Goal: Task Accomplishment & Management: Manage account settings

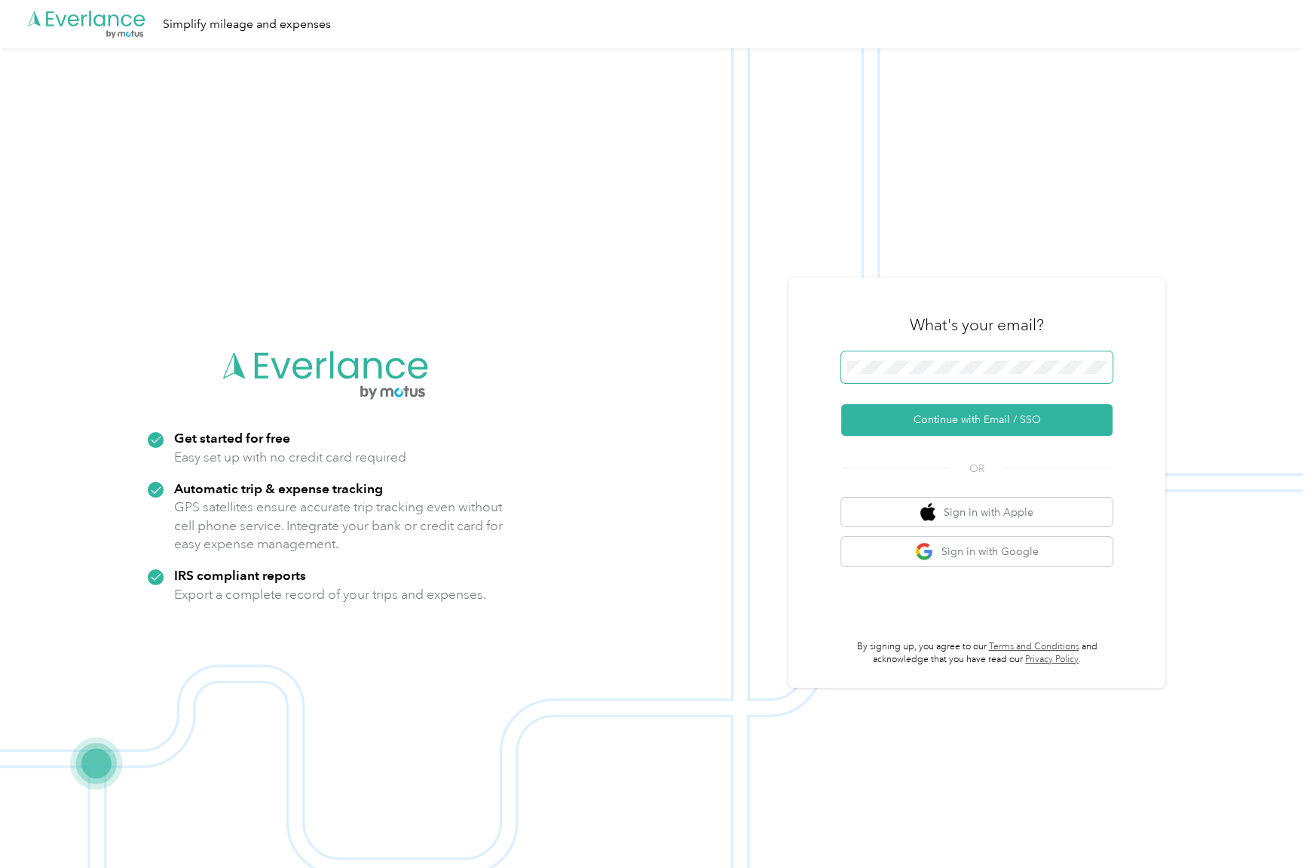
click at [1089, 377] on span at bounding box center [976, 367] width 271 height 32
click at [1072, 412] on button "Continue with Email / SSO" at bounding box center [976, 420] width 271 height 32
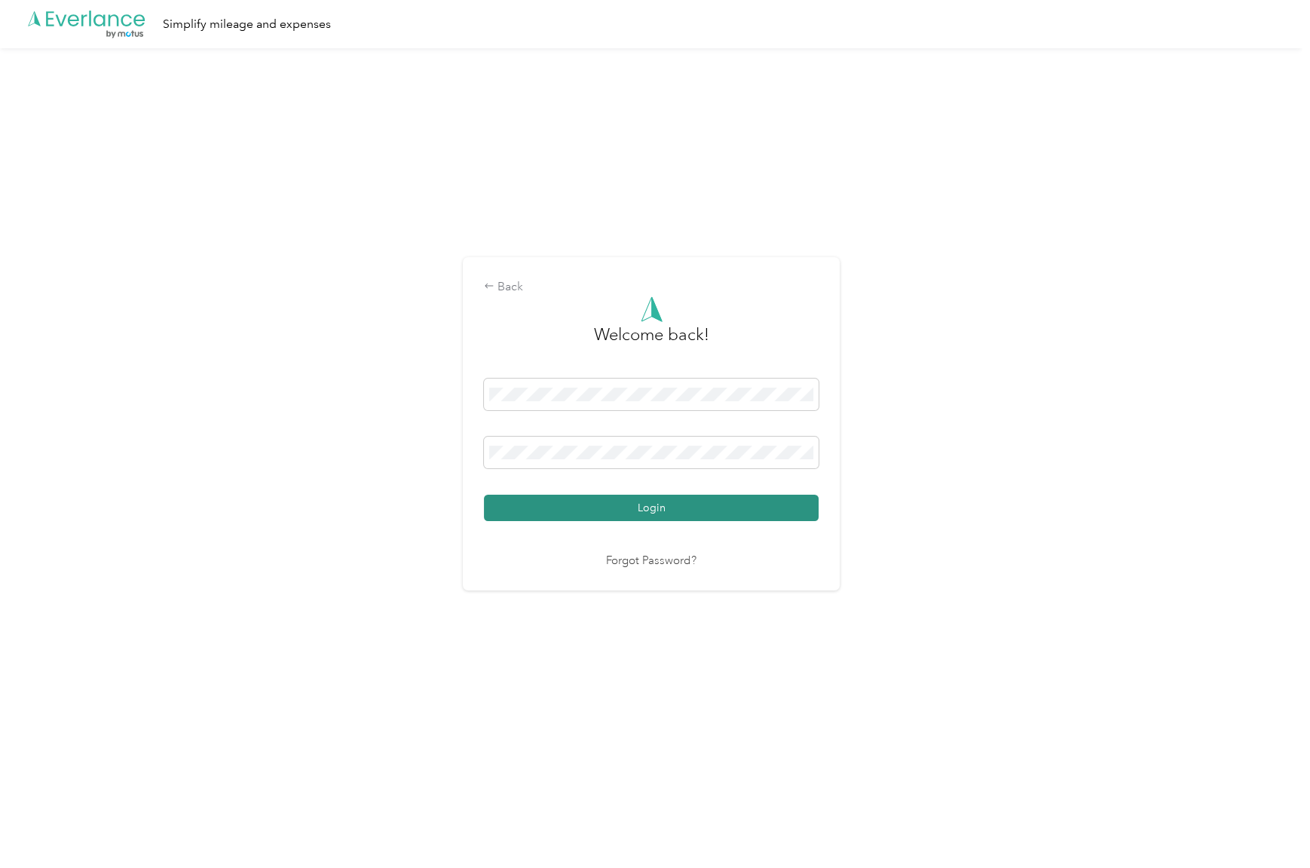
click at [789, 515] on button "Login" at bounding box center [651, 508] width 335 height 26
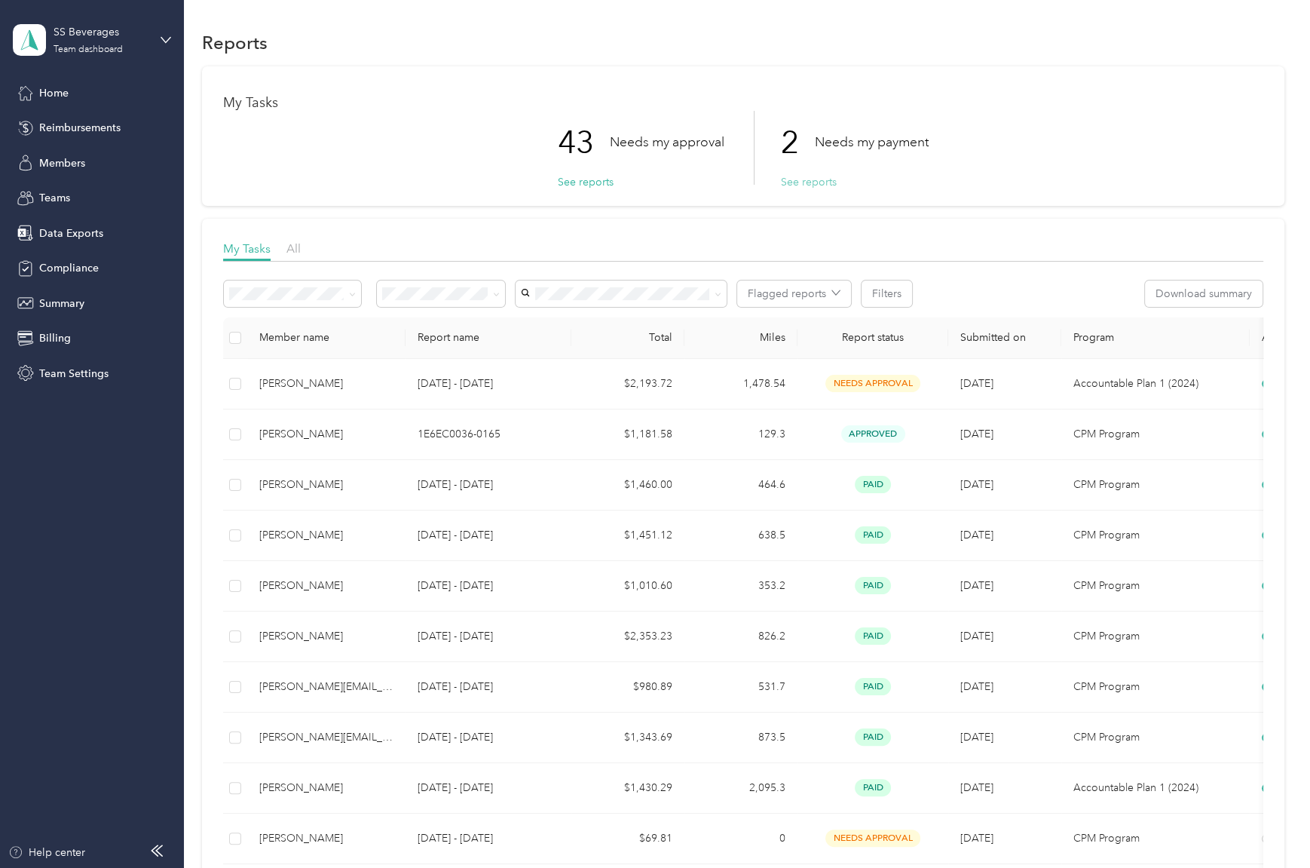
click at [788, 185] on button "See reports" at bounding box center [809, 182] width 56 height 16
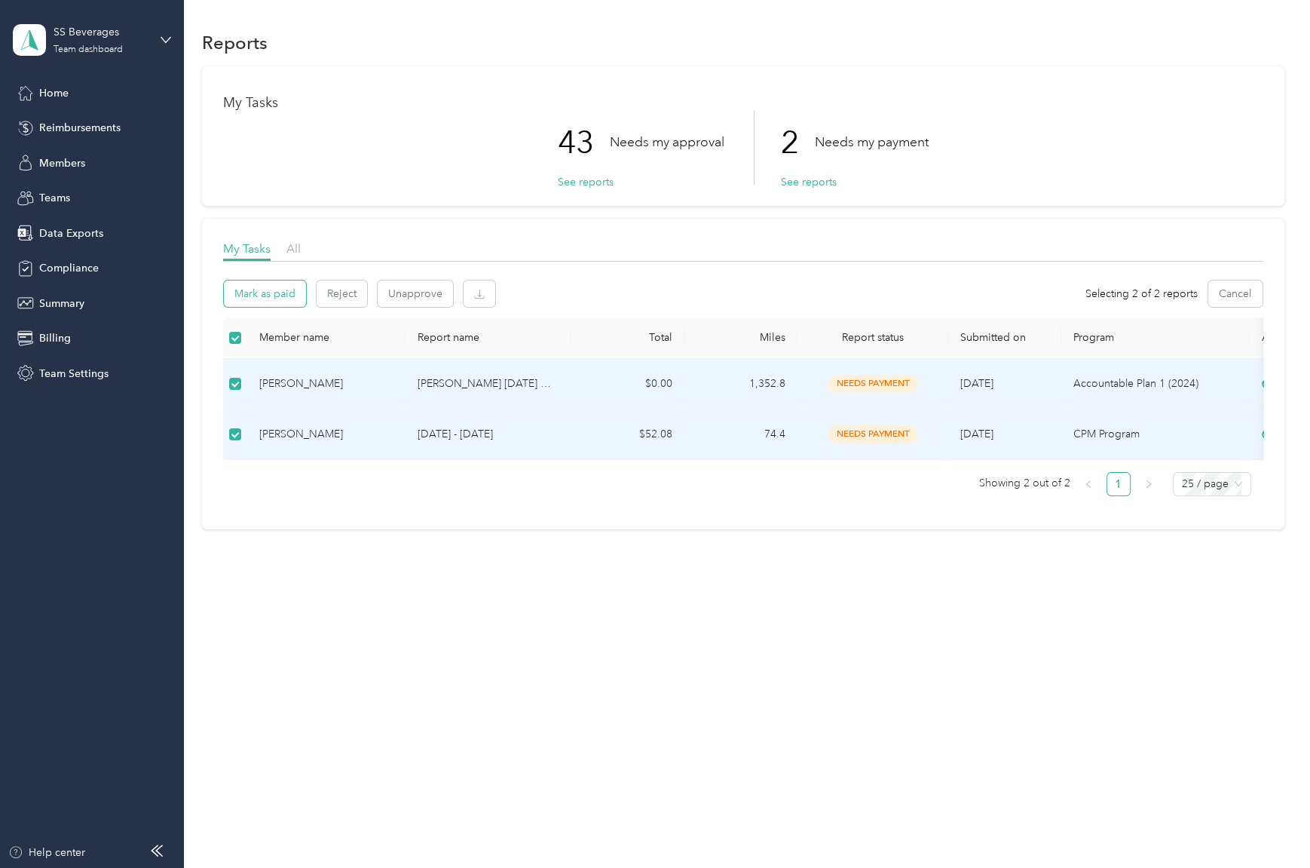
click at [278, 302] on button "Mark as paid" at bounding box center [265, 293] width 82 height 26
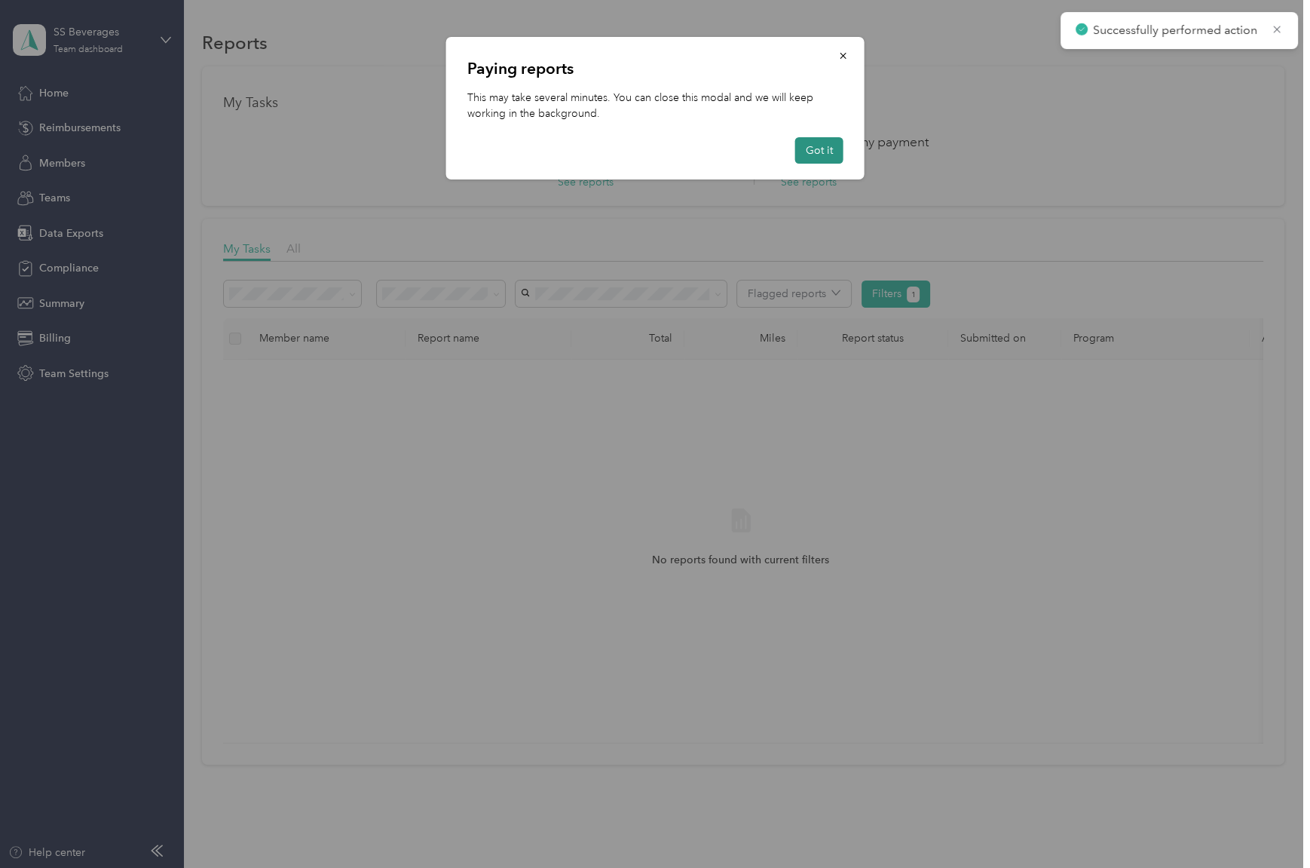
click at [831, 152] on button "Got it" at bounding box center [819, 150] width 48 height 26
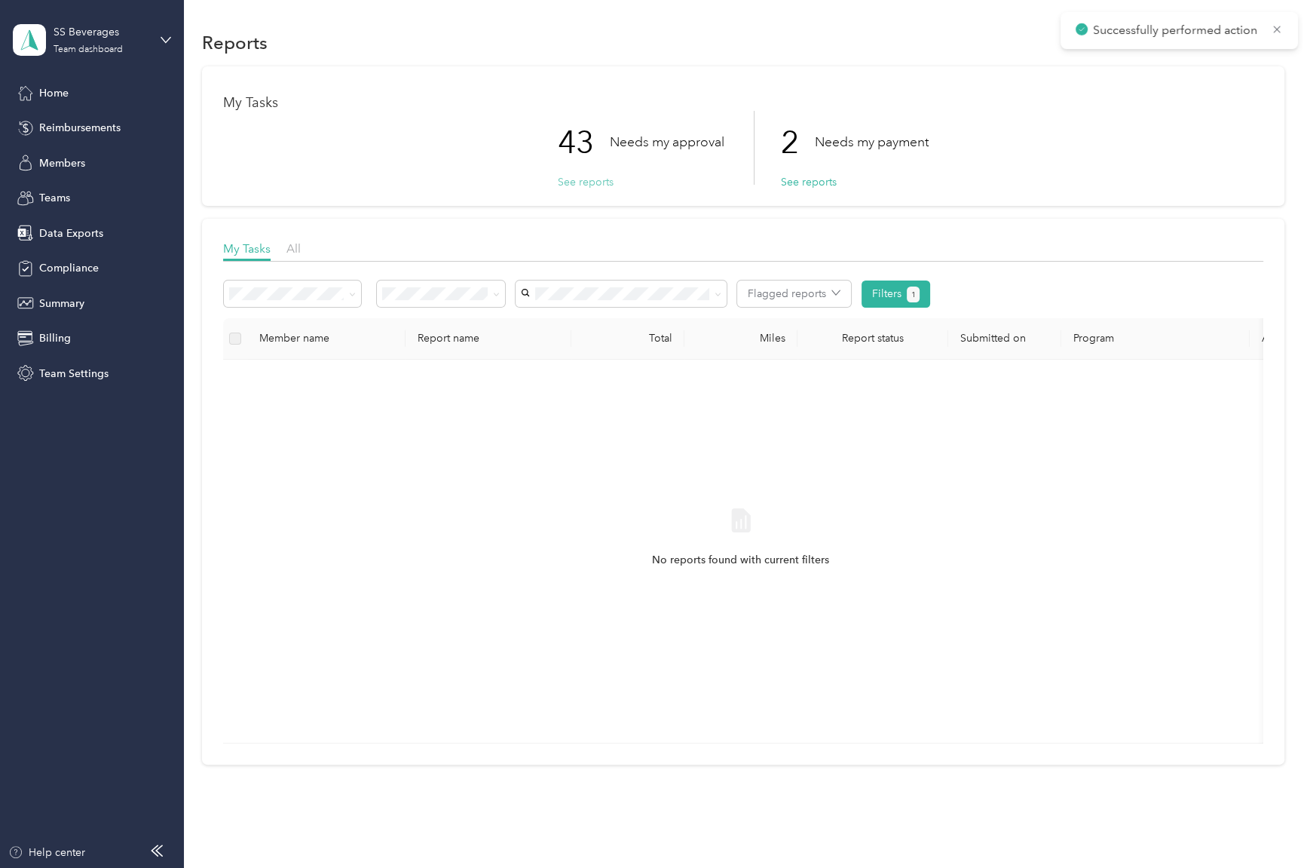
click at [599, 178] on button "See reports" at bounding box center [586, 182] width 56 height 16
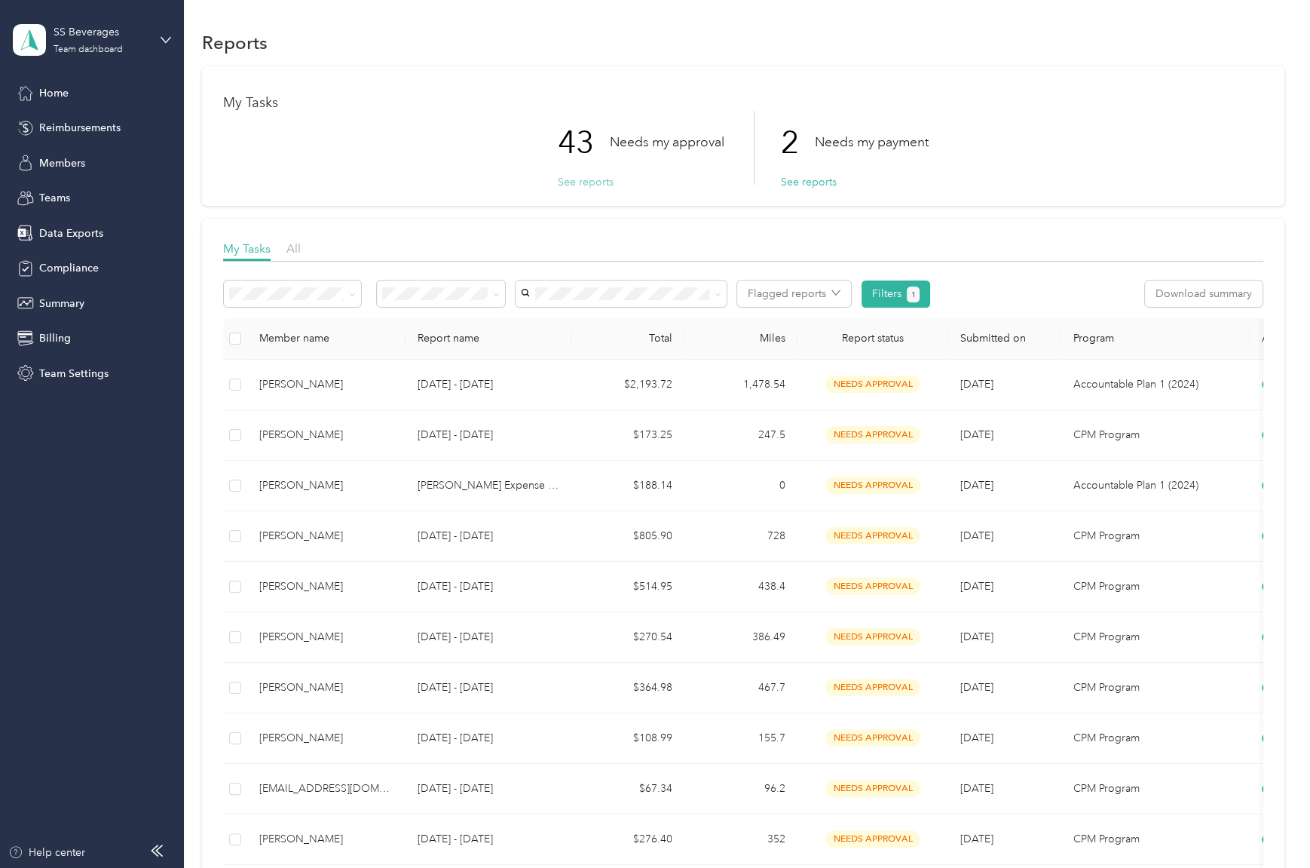
click at [569, 185] on button "See reports" at bounding box center [586, 182] width 56 height 16
click at [588, 181] on button "See reports" at bounding box center [586, 182] width 56 height 16
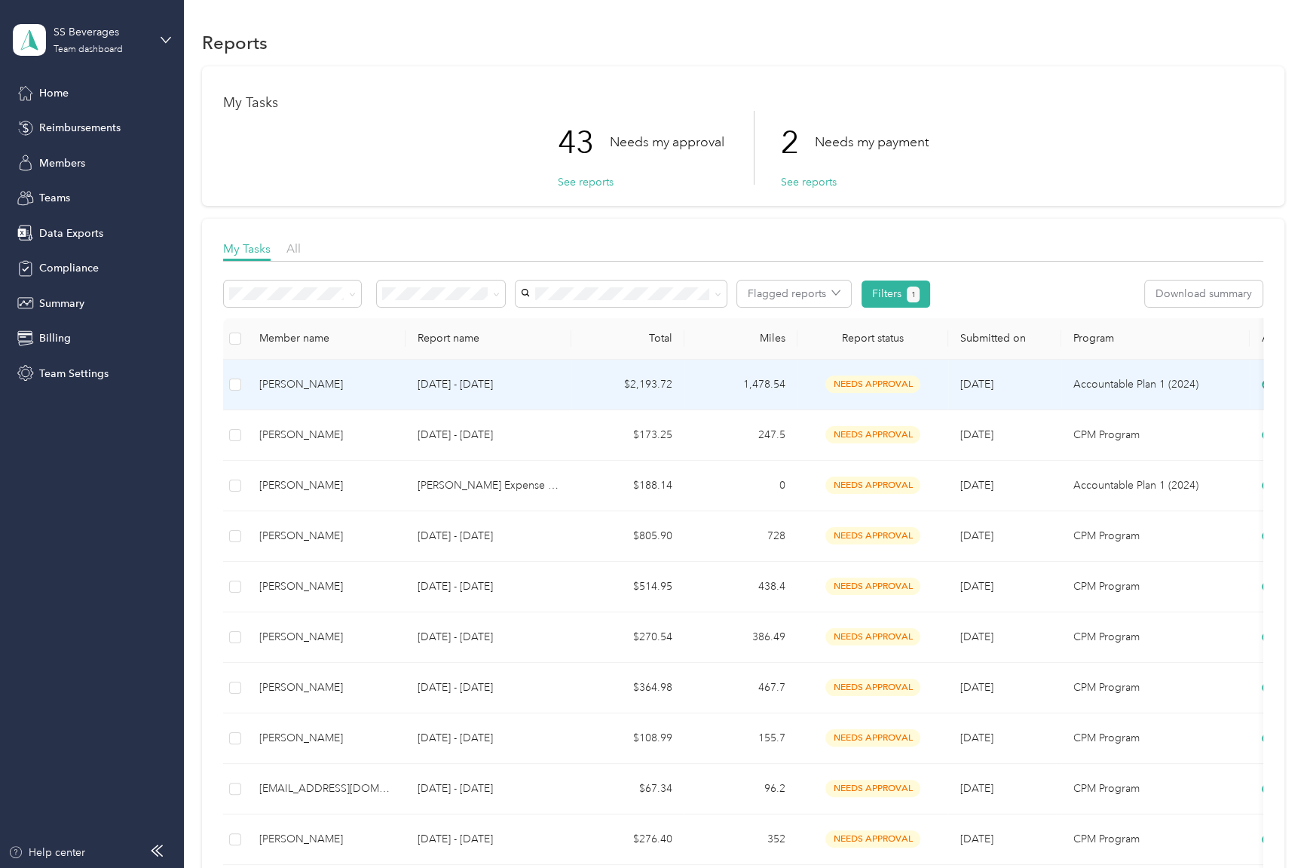
click at [526, 385] on p "[DATE] - [DATE]" at bounding box center [489, 384] width 142 height 17
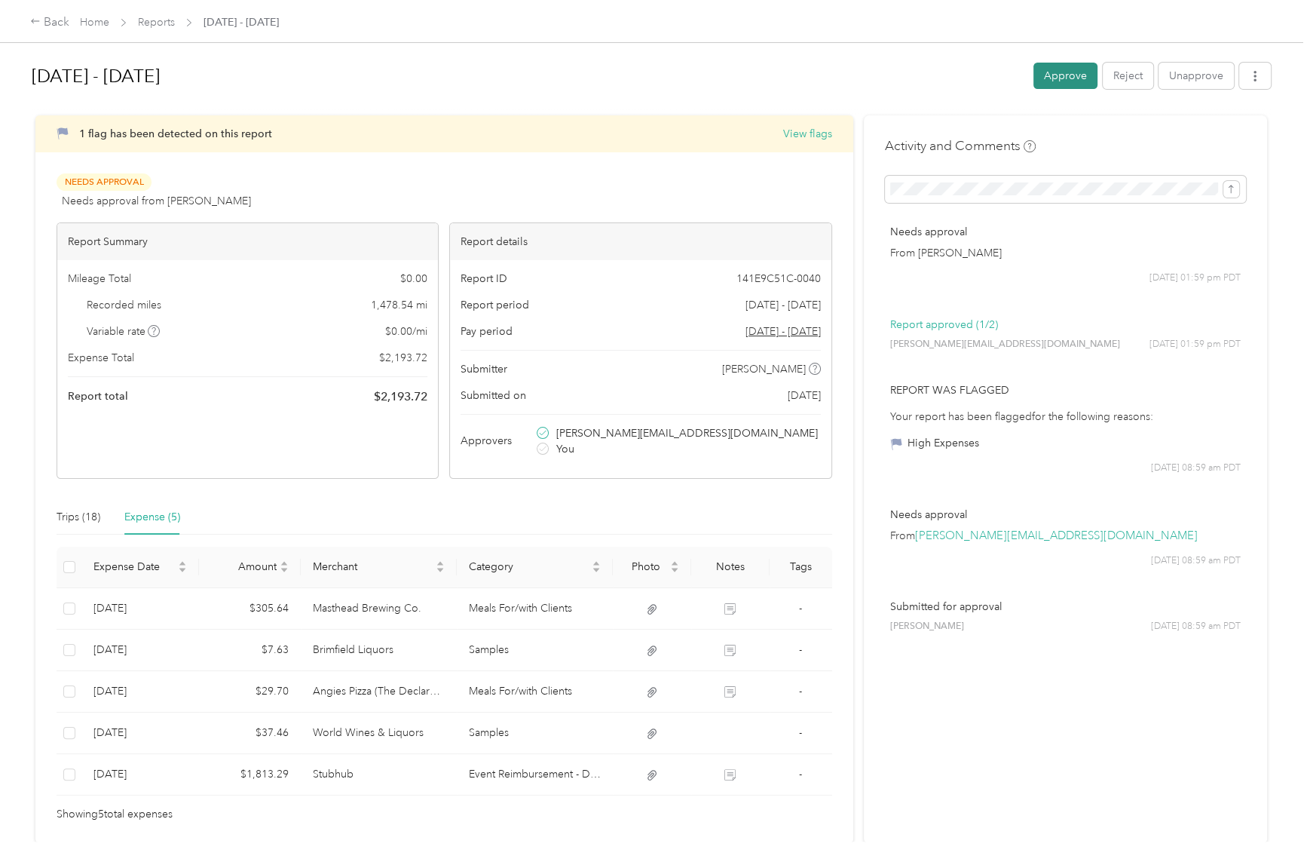
click at [1042, 72] on button "Approve" at bounding box center [1066, 76] width 64 height 26
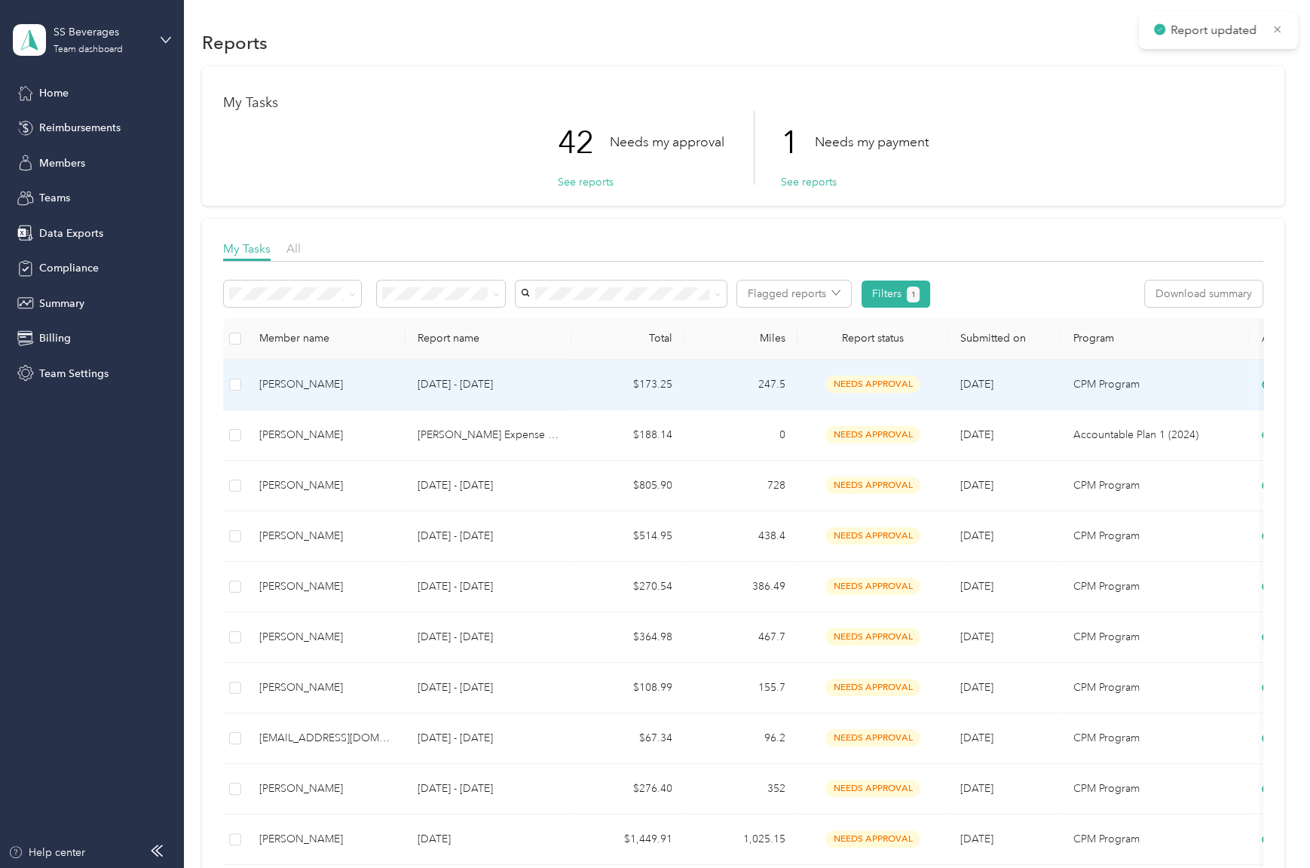
click at [712, 371] on td "247.5" at bounding box center [741, 385] width 113 height 51
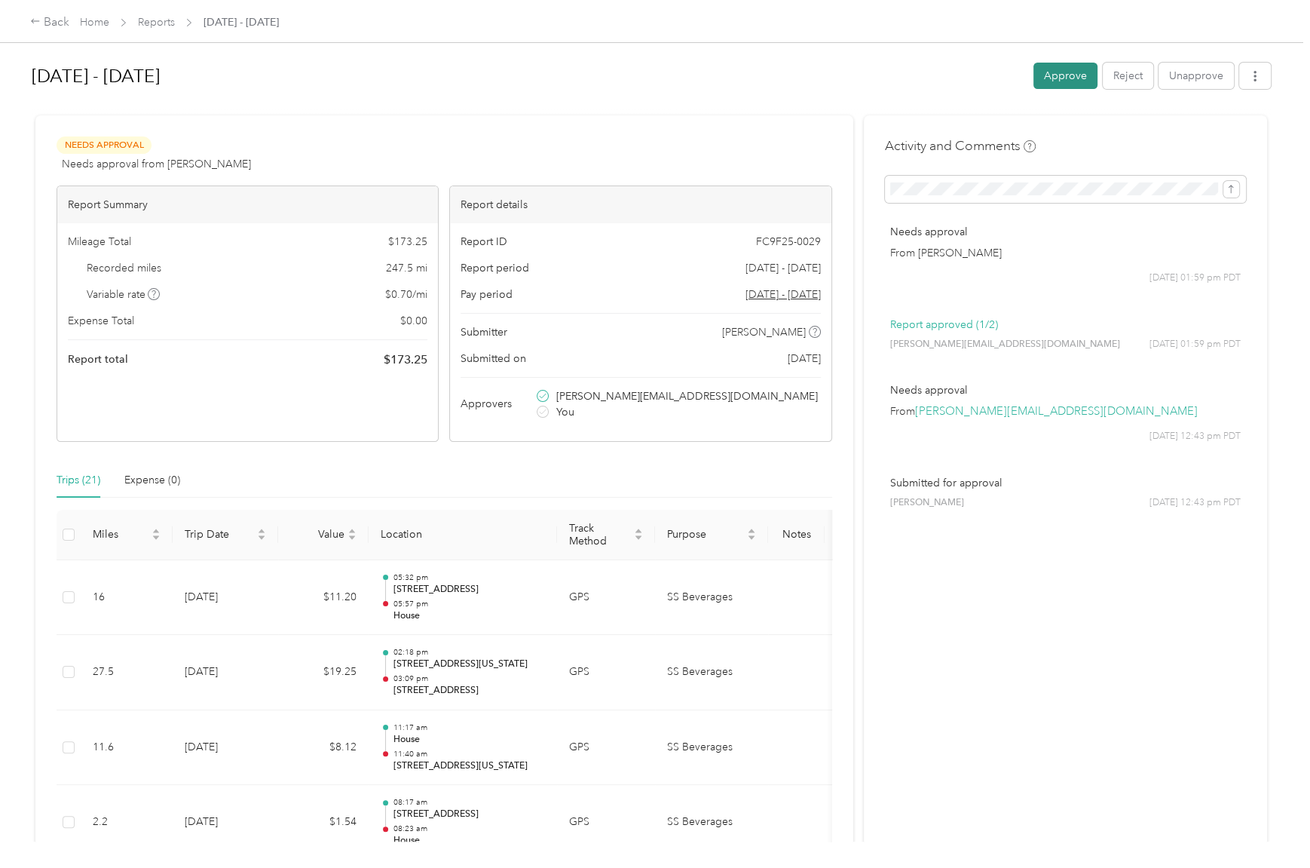
click at [1041, 74] on button "Approve" at bounding box center [1066, 76] width 64 height 26
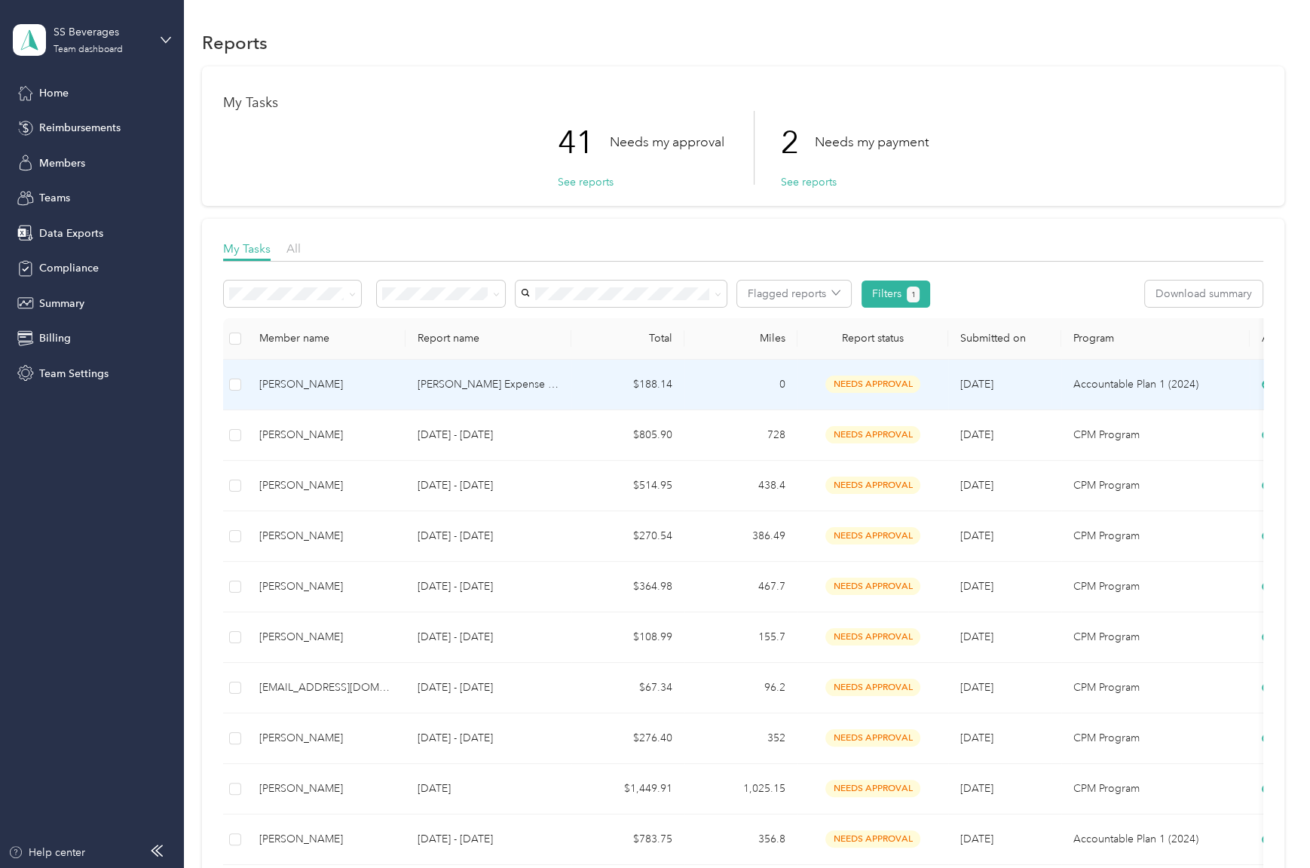
click at [741, 385] on td "0" at bounding box center [741, 385] width 113 height 51
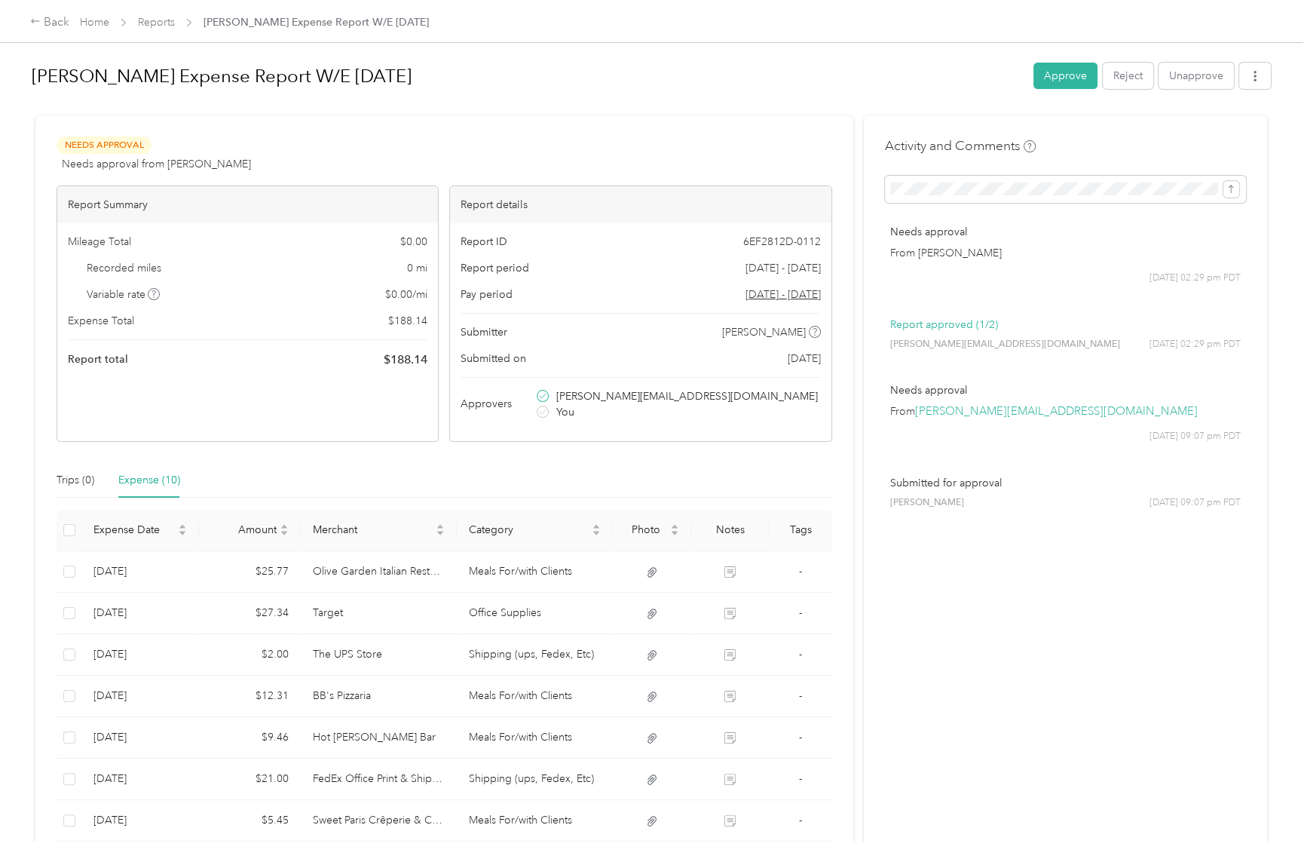
click at [740, 97] on div "[PERSON_NAME] Expense Report W/E [DATE] Approve Reject Unapprove" at bounding box center [652, 79] width 1240 height 44
click at [1035, 78] on button "Approve" at bounding box center [1066, 76] width 64 height 26
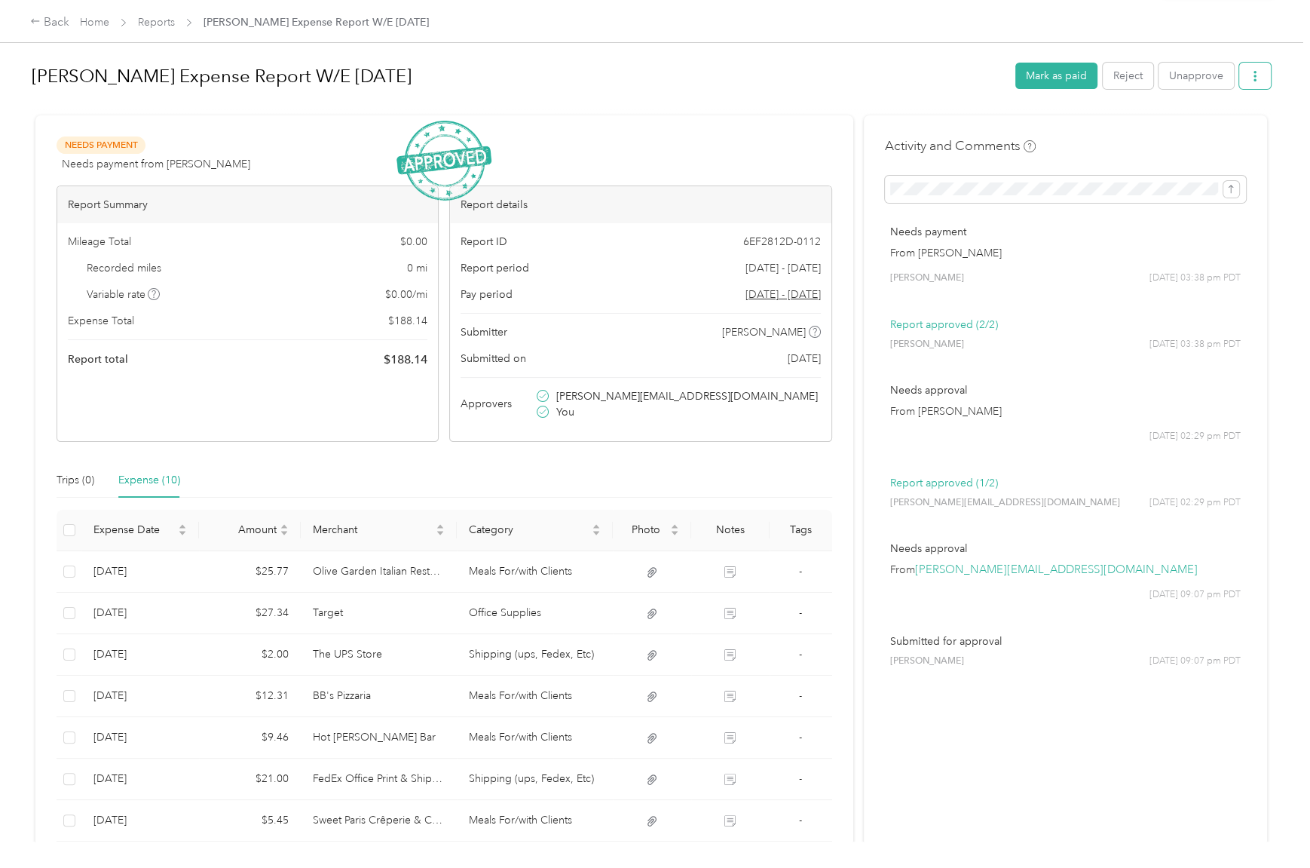
click at [1251, 83] on button "button" at bounding box center [1256, 76] width 32 height 26
click at [1080, 81] on button "Mark as paid" at bounding box center [1057, 76] width 82 height 26
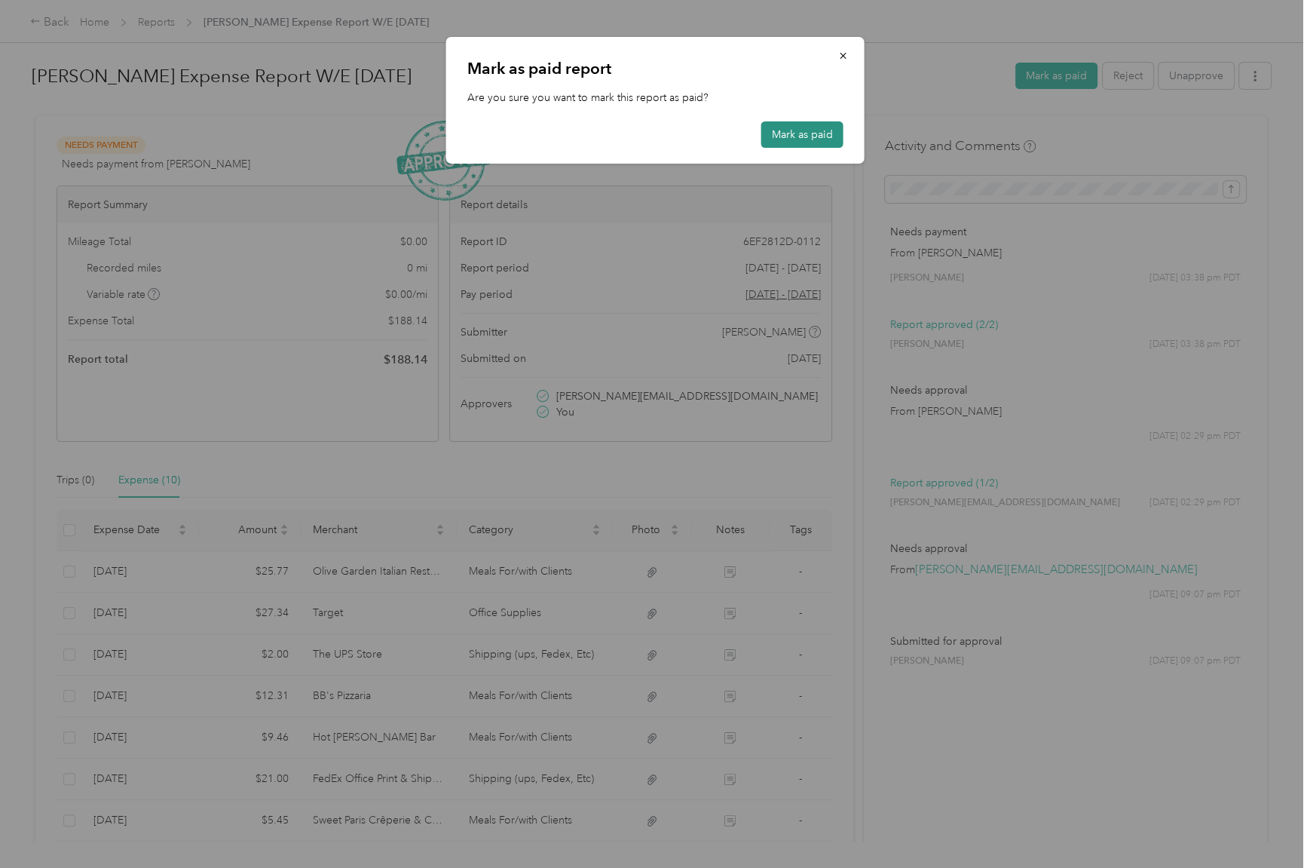
click at [785, 138] on button "Mark as paid" at bounding box center [803, 134] width 82 height 26
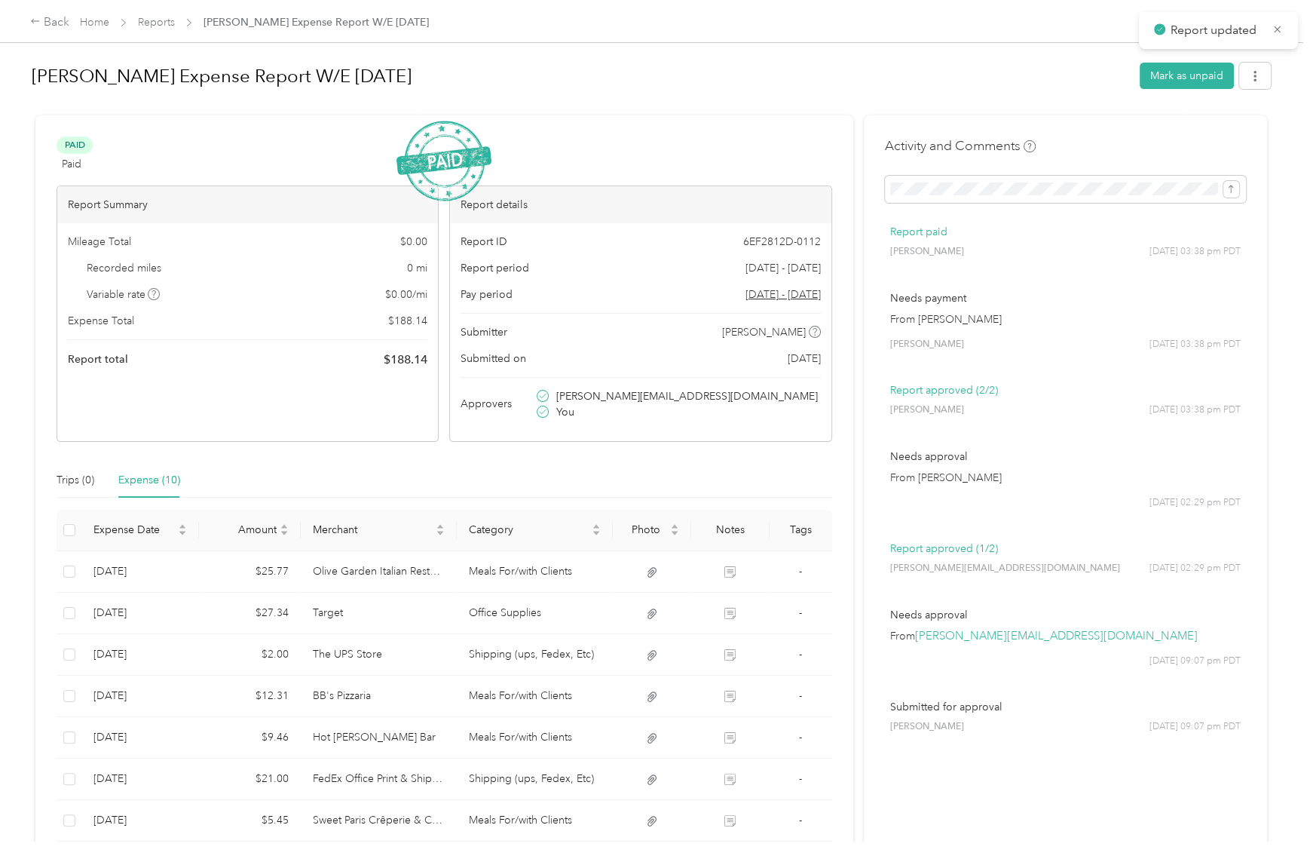
drag, startPoint x: 716, startPoint y: 144, endPoint x: 705, endPoint y: 151, distance: 12.5
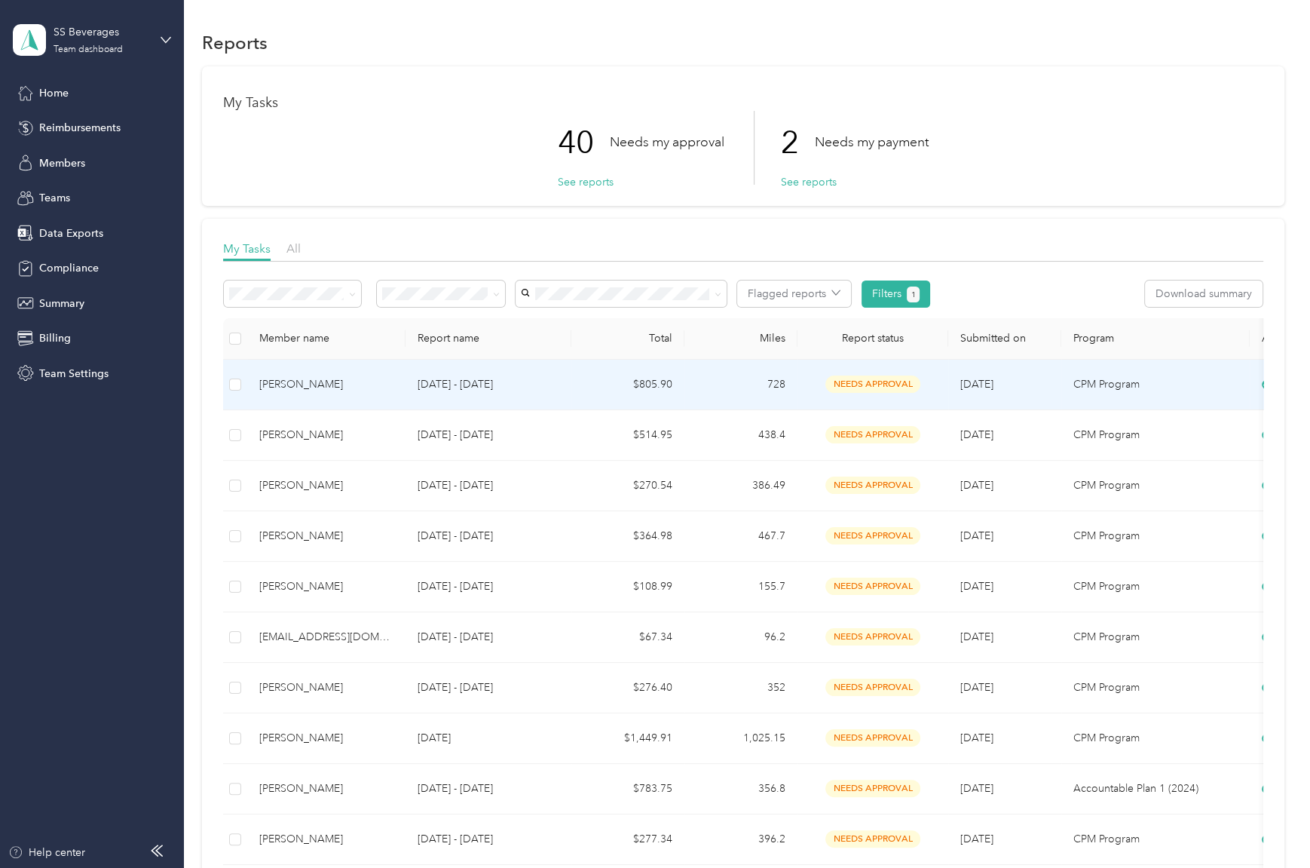
click at [728, 381] on td "728" at bounding box center [741, 385] width 113 height 51
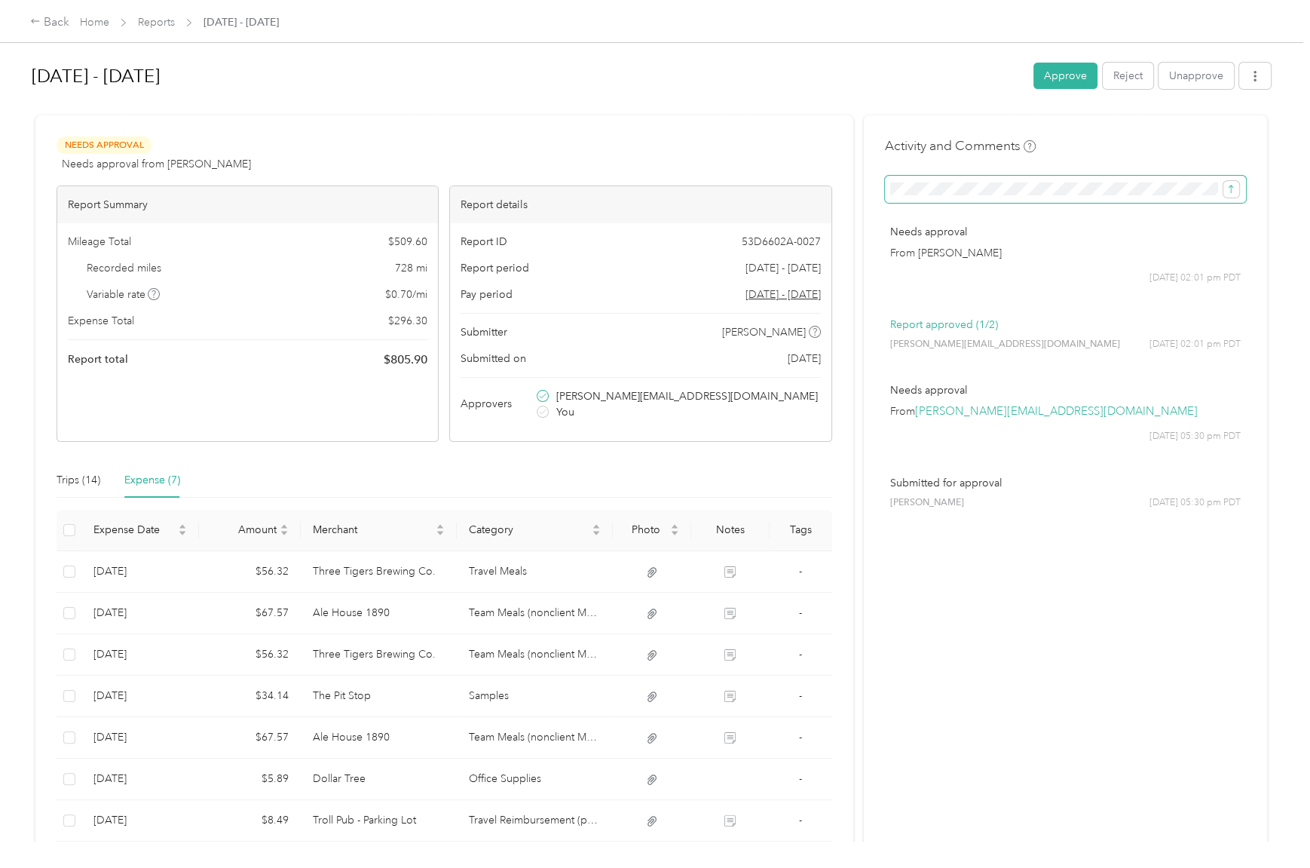
scroll to position [0, 397]
click at [1227, 187] on icon "submit" at bounding box center [1231, 189] width 11 height 11
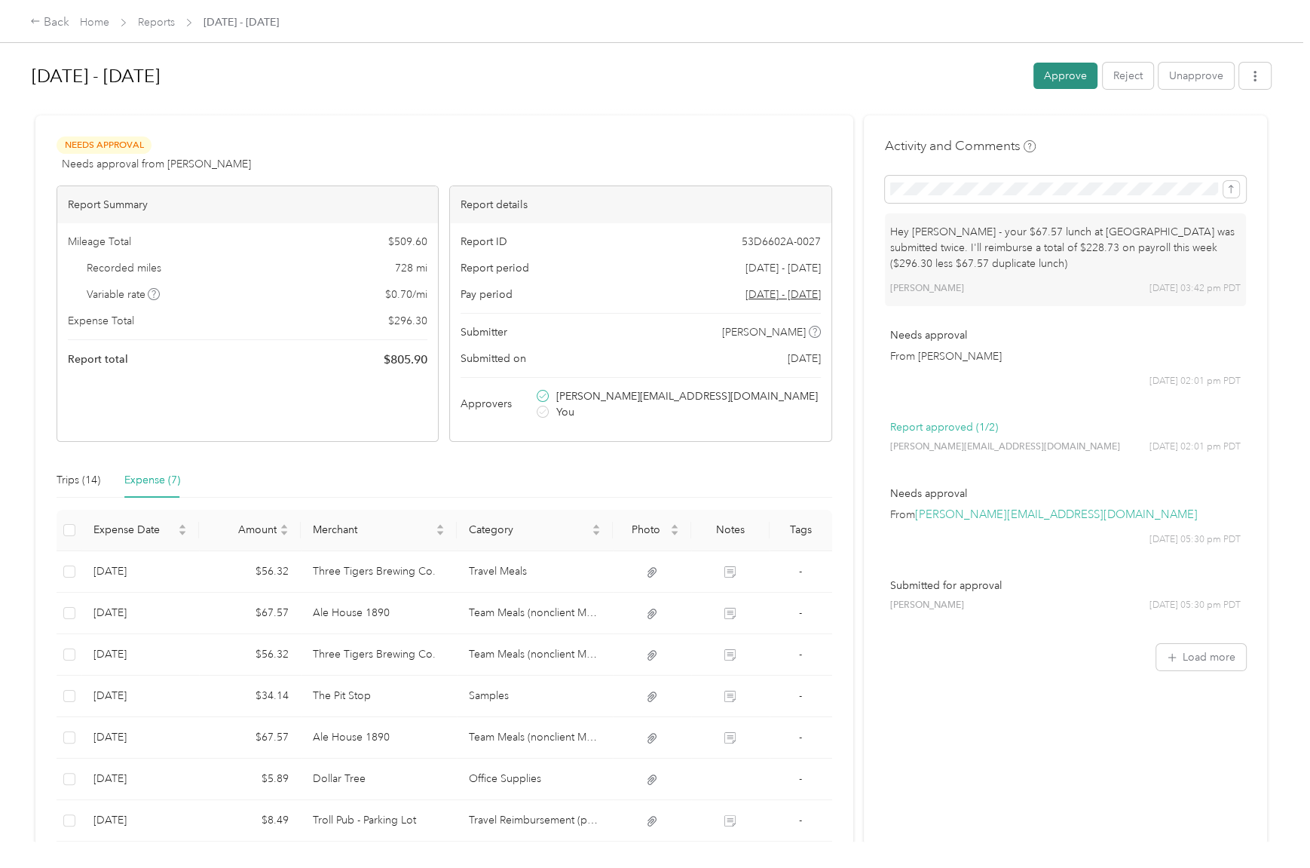
click at [1047, 78] on button "Approve" at bounding box center [1066, 76] width 64 height 26
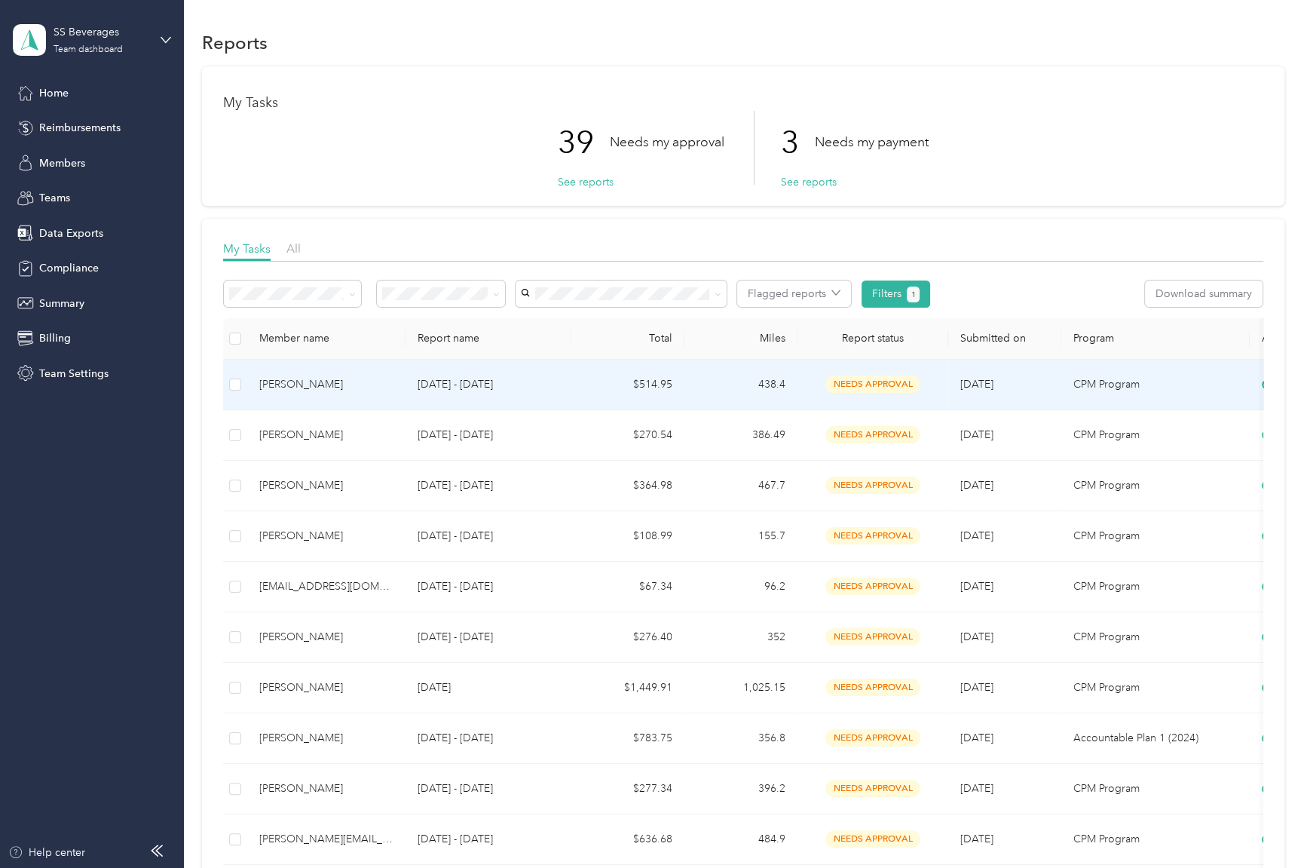
click at [592, 383] on td "$514.95" at bounding box center [628, 385] width 113 height 51
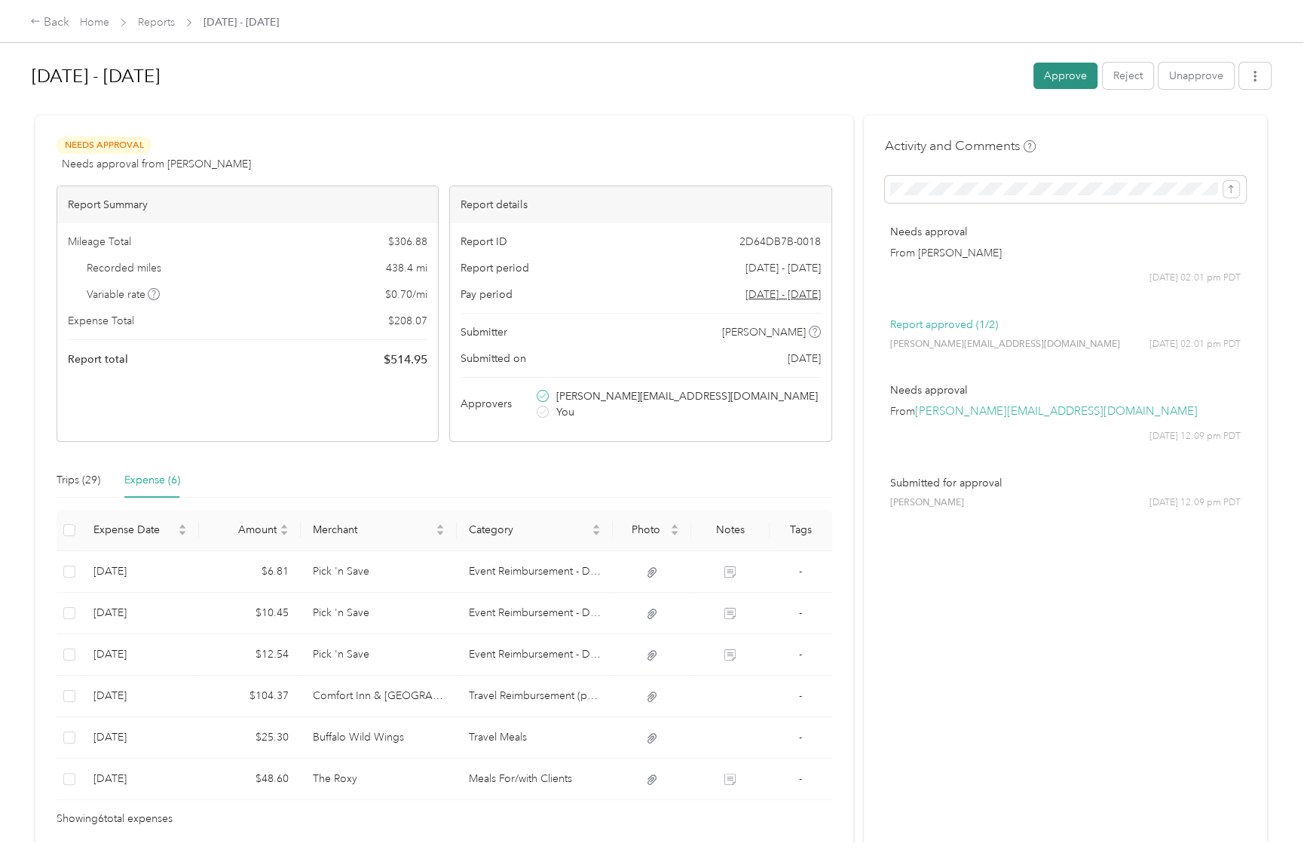
click at [1069, 78] on button "Approve" at bounding box center [1066, 76] width 64 height 26
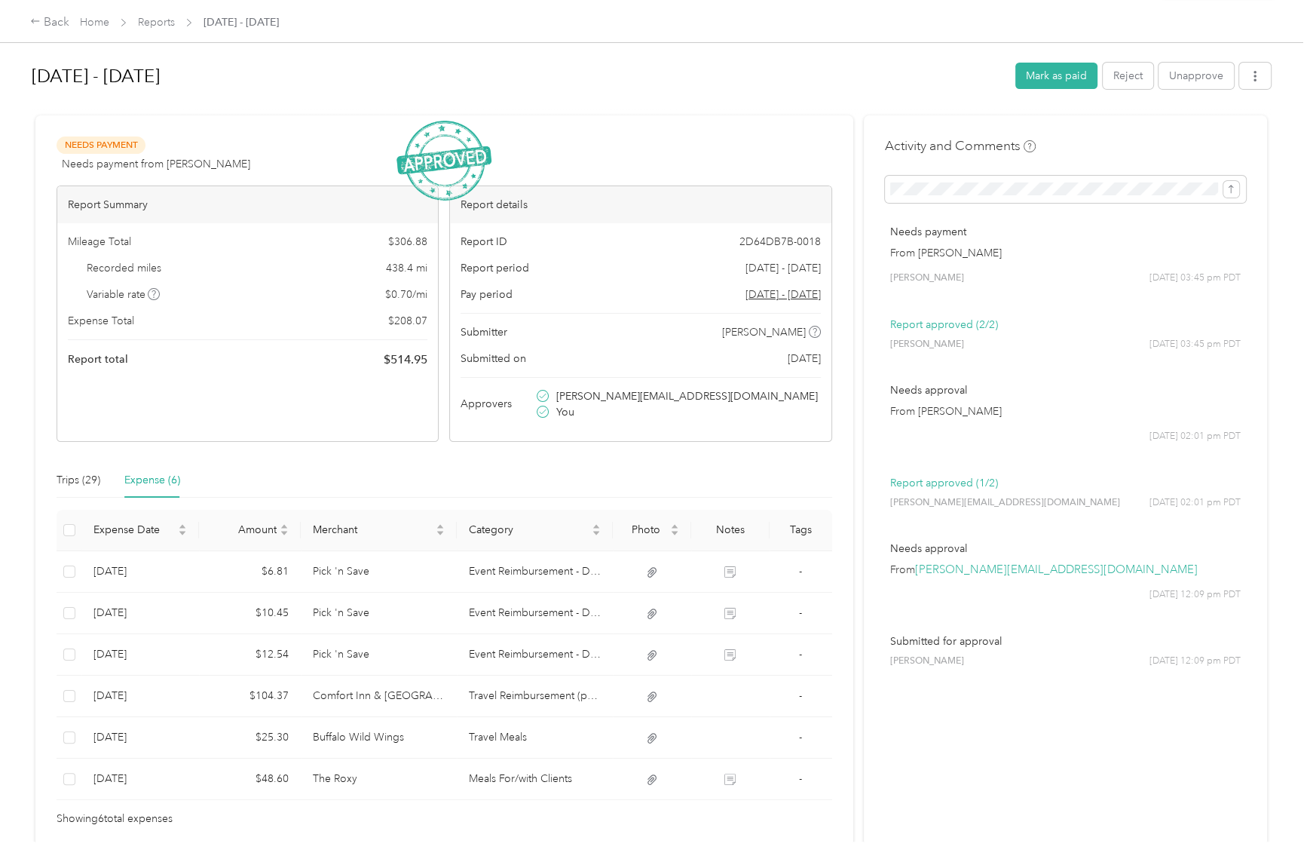
drag, startPoint x: 844, startPoint y: 164, endPoint x: 846, endPoint y: 156, distance: 7.9
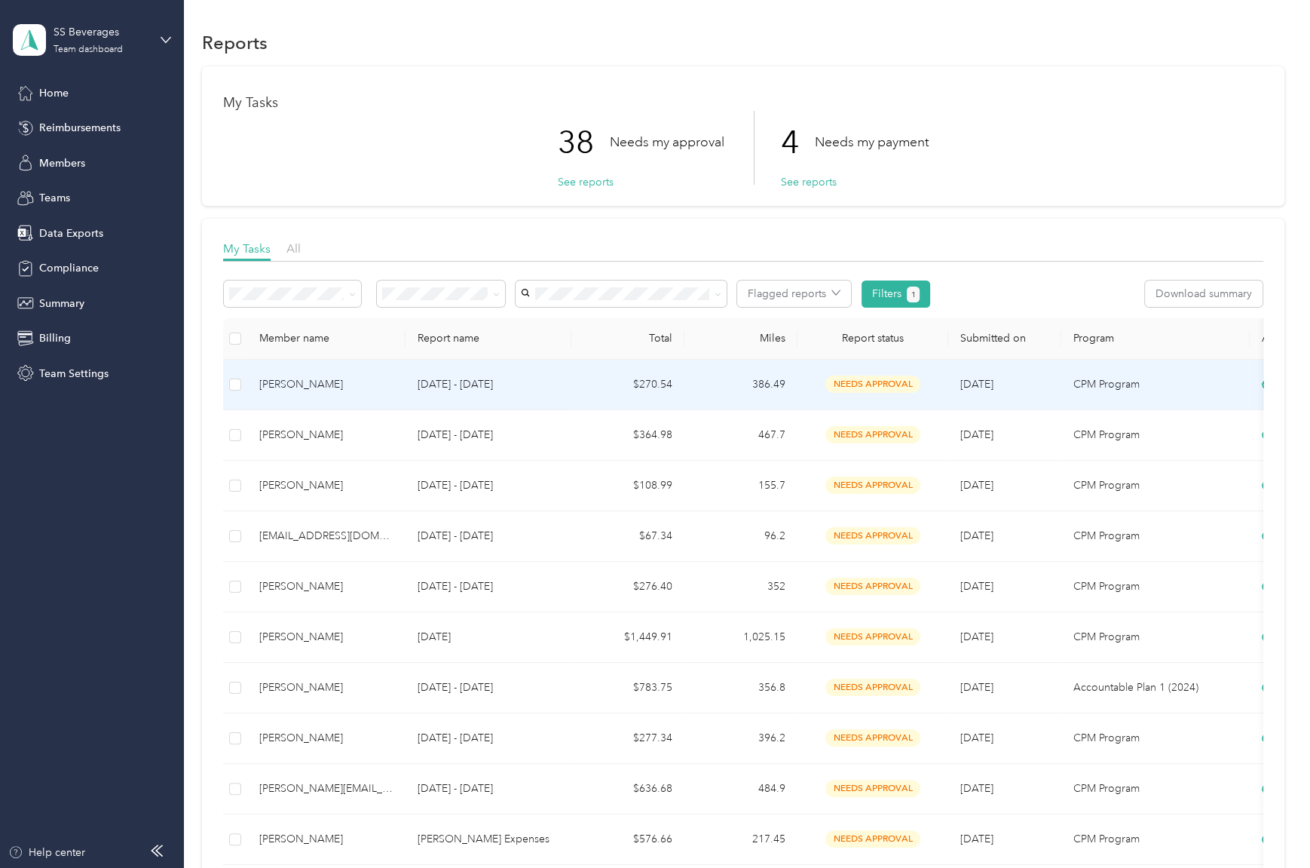
click at [733, 375] on td "386.49" at bounding box center [741, 385] width 113 height 51
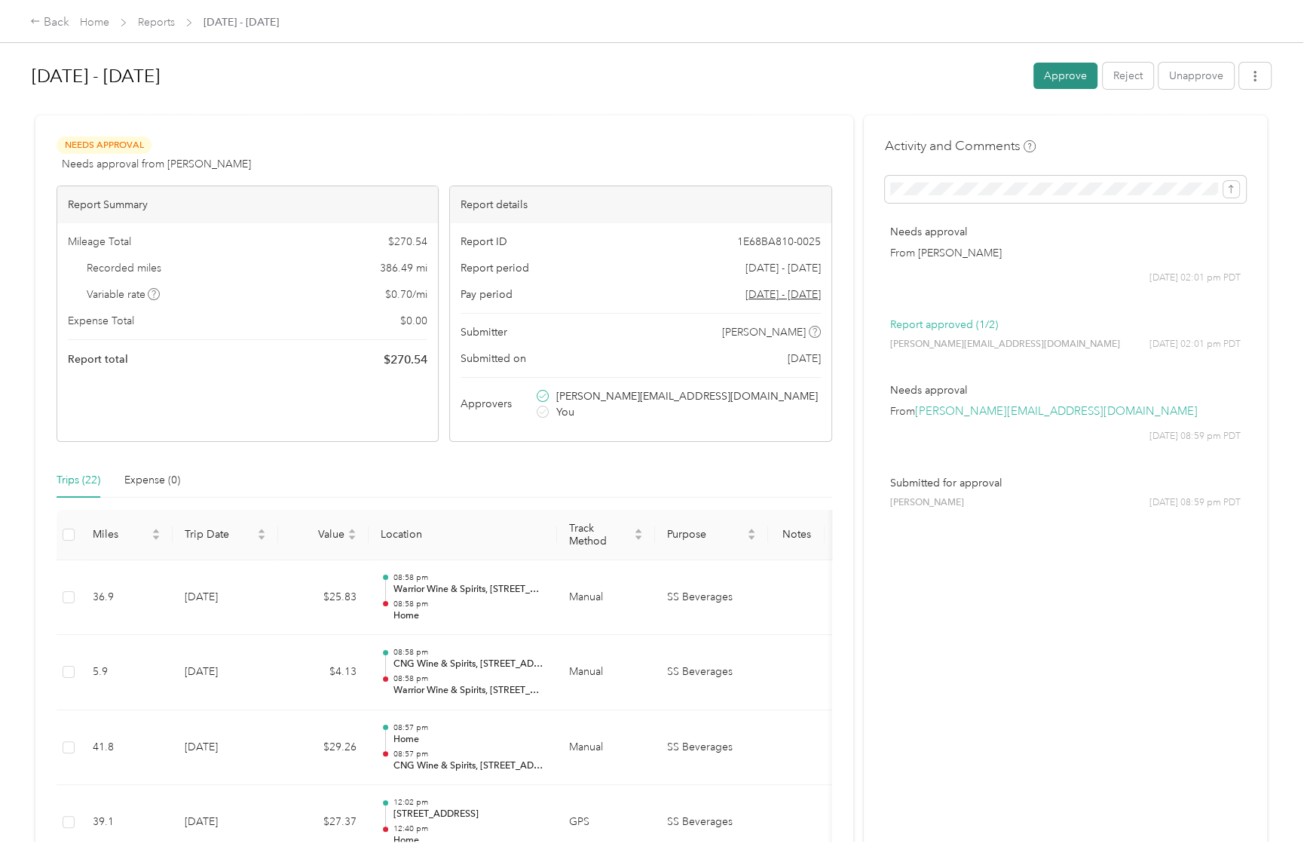
click at [1045, 78] on button "Approve" at bounding box center [1066, 76] width 64 height 26
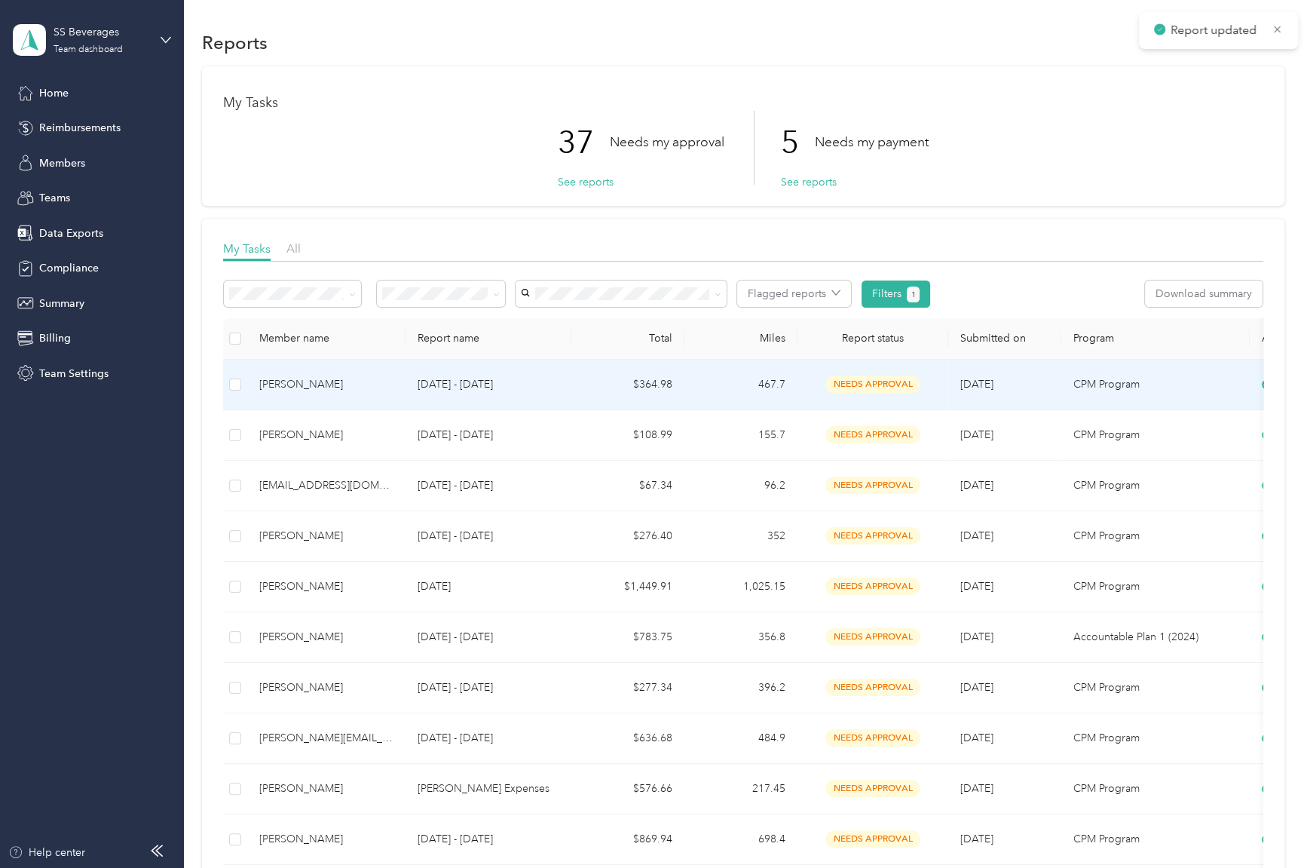
click at [722, 397] on td "467.7" at bounding box center [741, 385] width 113 height 51
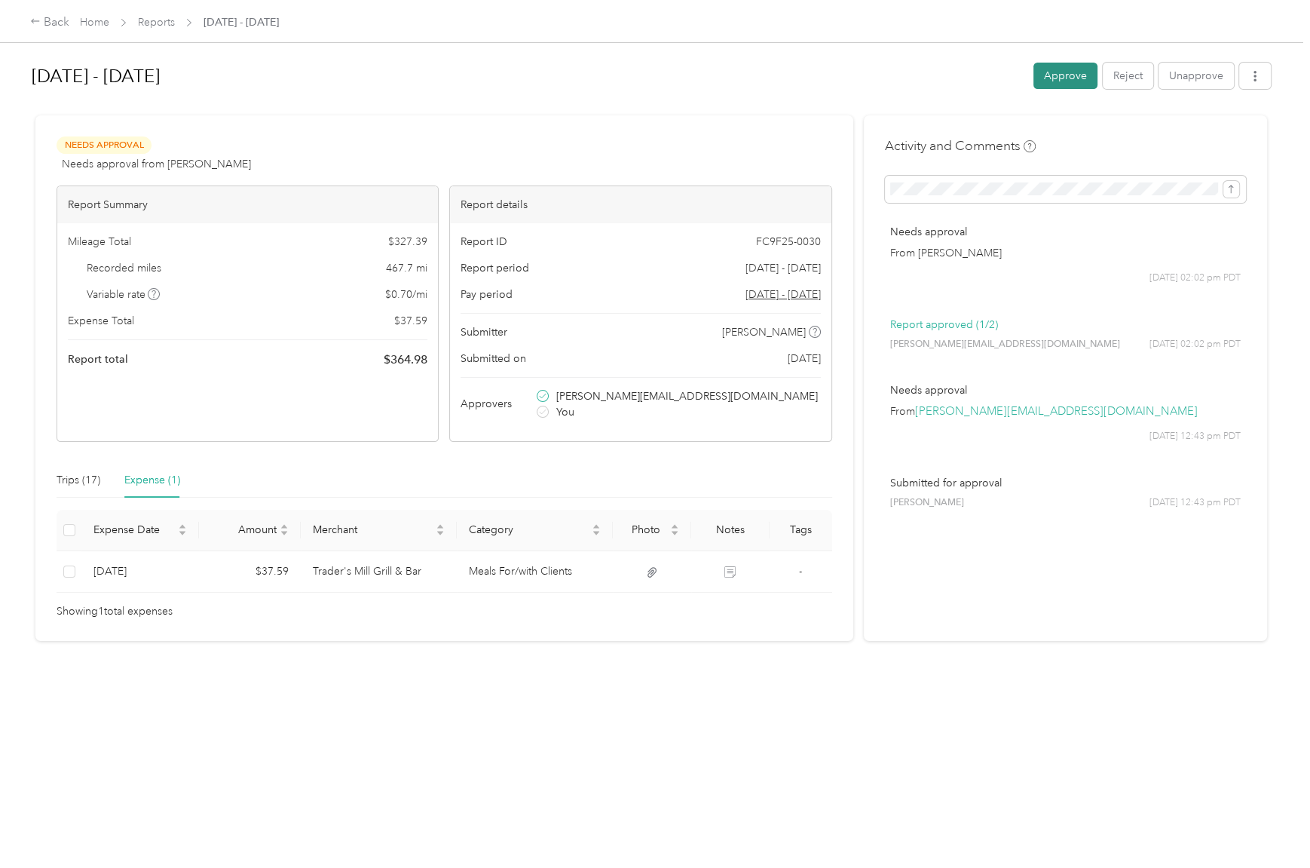
click at [1068, 78] on button "Approve" at bounding box center [1066, 76] width 64 height 26
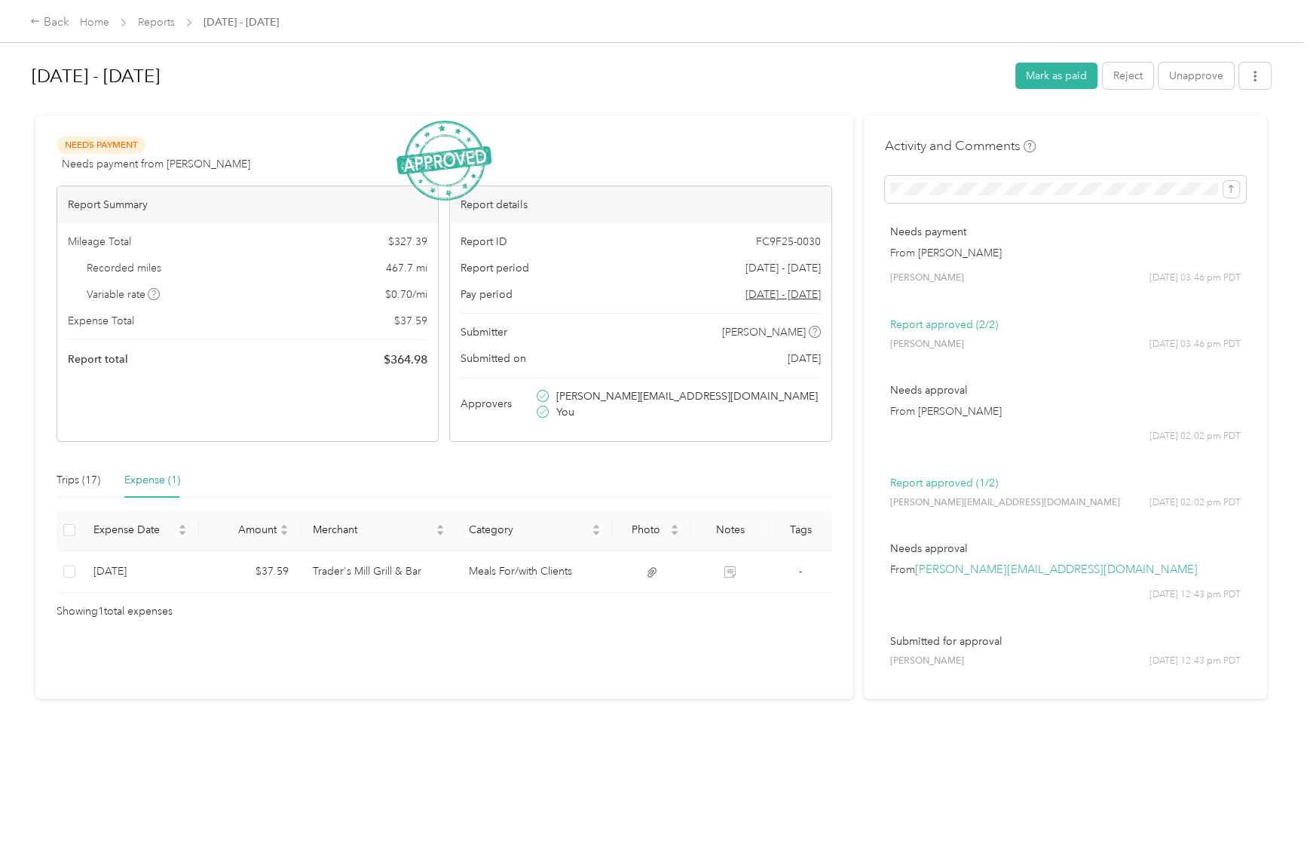
drag, startPoint x: 1033, startPoint y: 155, endPoint x: 1040, endPoint y: 153, distance: 7.7
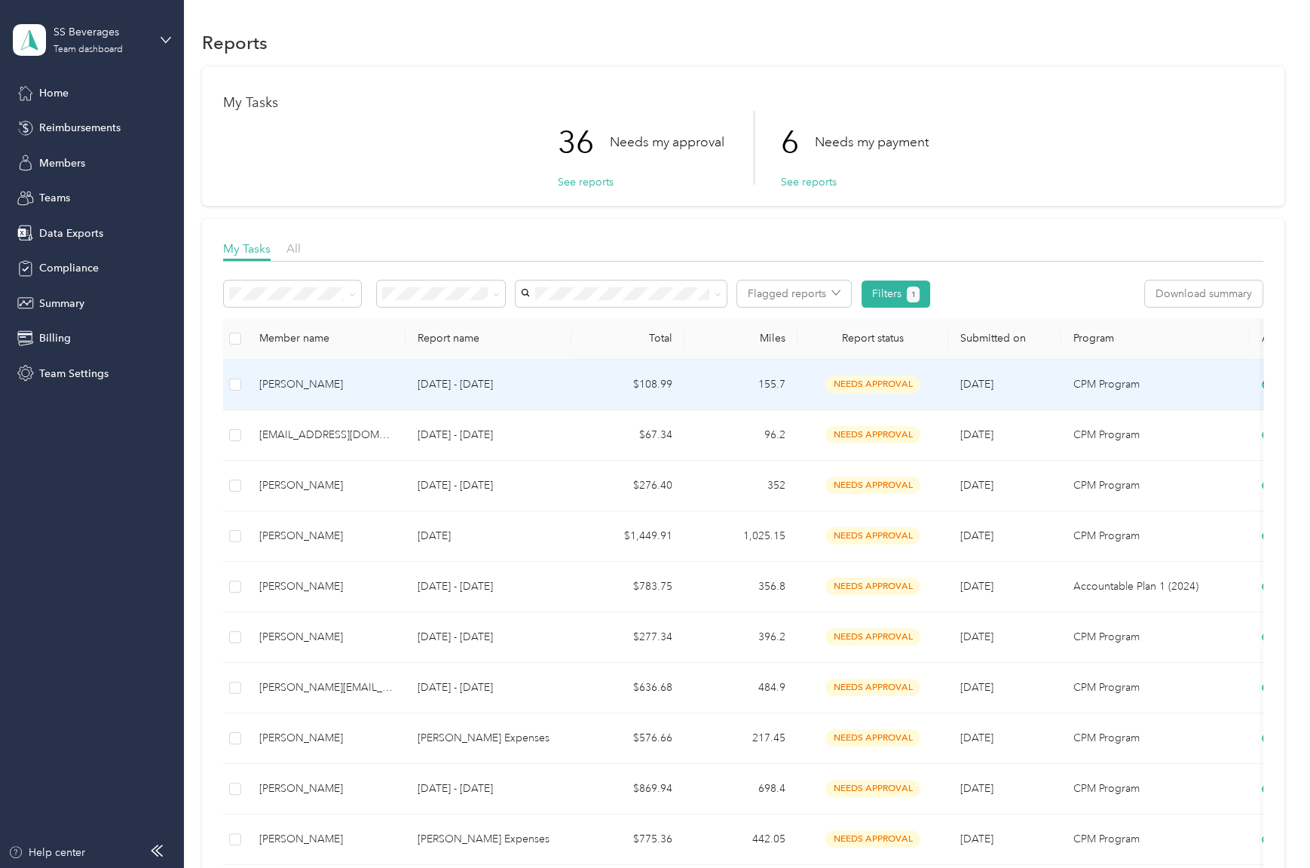
click at [746, 369] on td "155.7" at bounding box center [741, 385] width 113 height 51
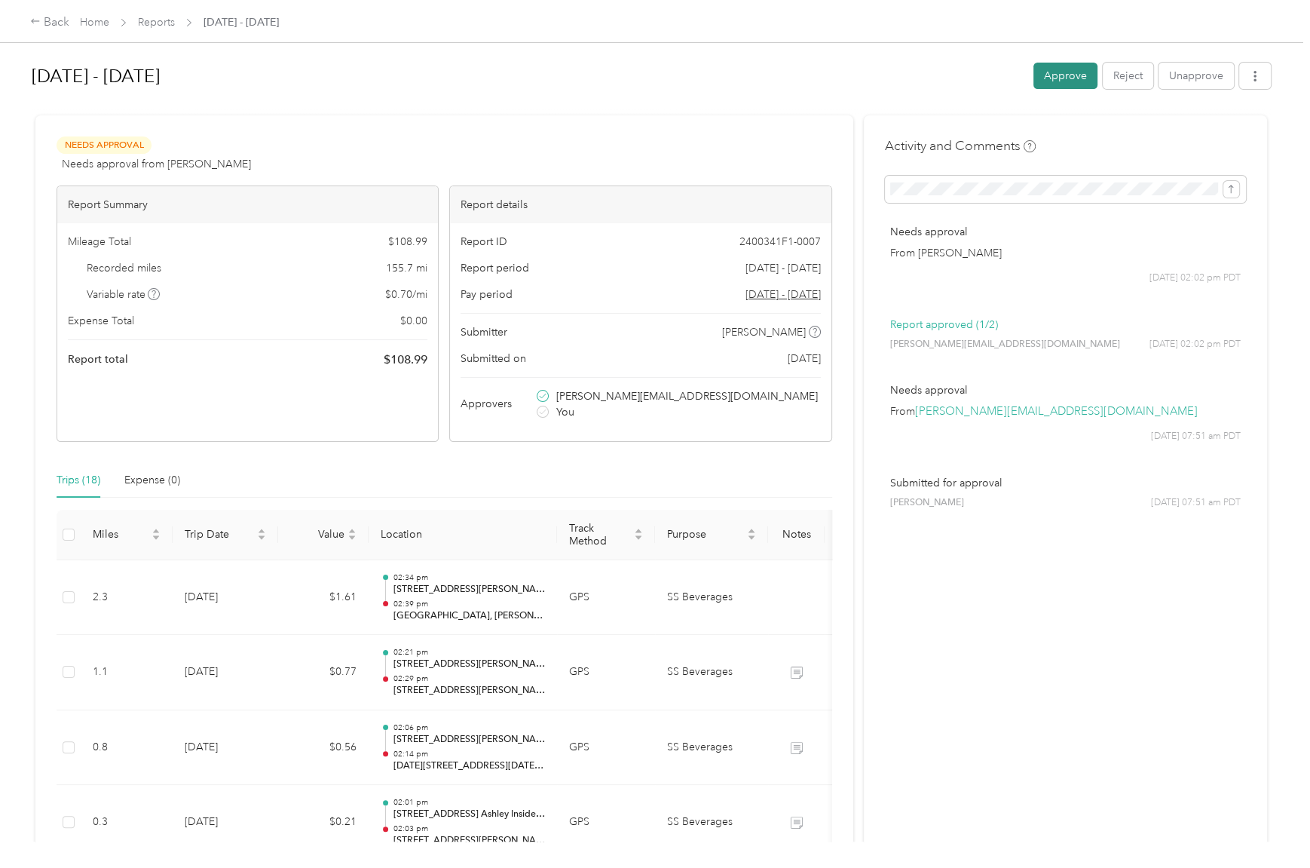
click at [1068, 80] on button "Approve" at bounding box center [1066, 76] width 64 height 26
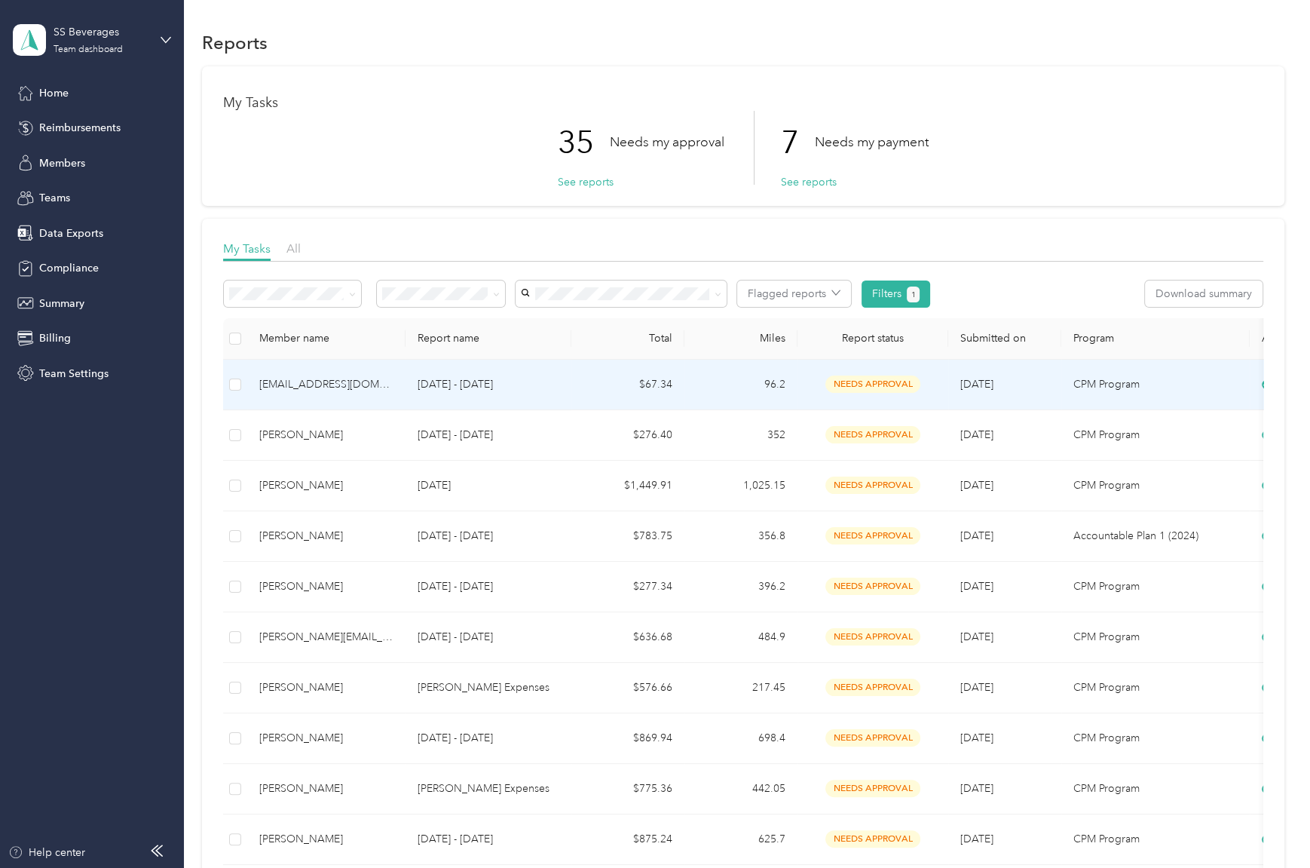
click at [764, 381] on td "96.2" at bounding box center [741, 385] width 113 height 51
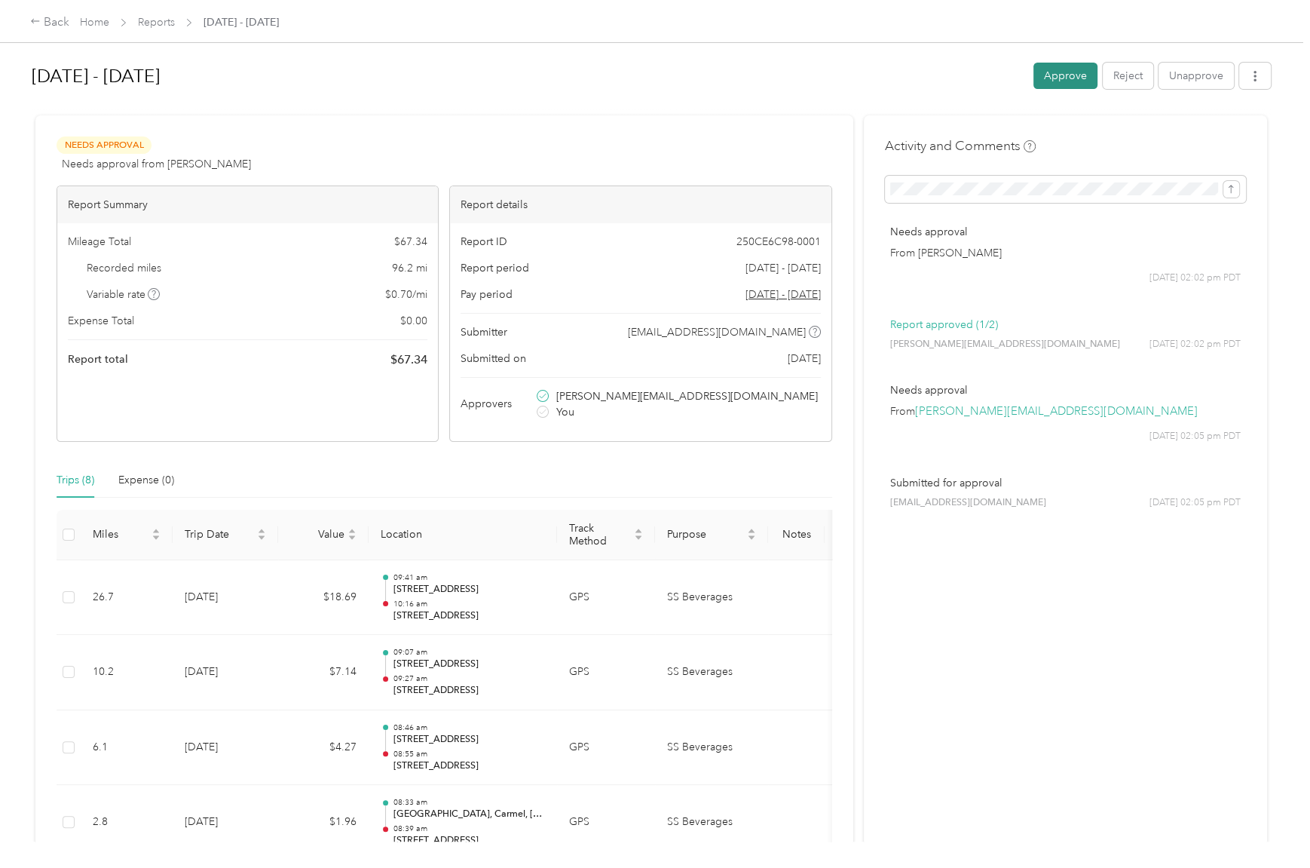
click at [1044, 71] on button "Approve" at bounding box center [1066, 76] width 64 height 26
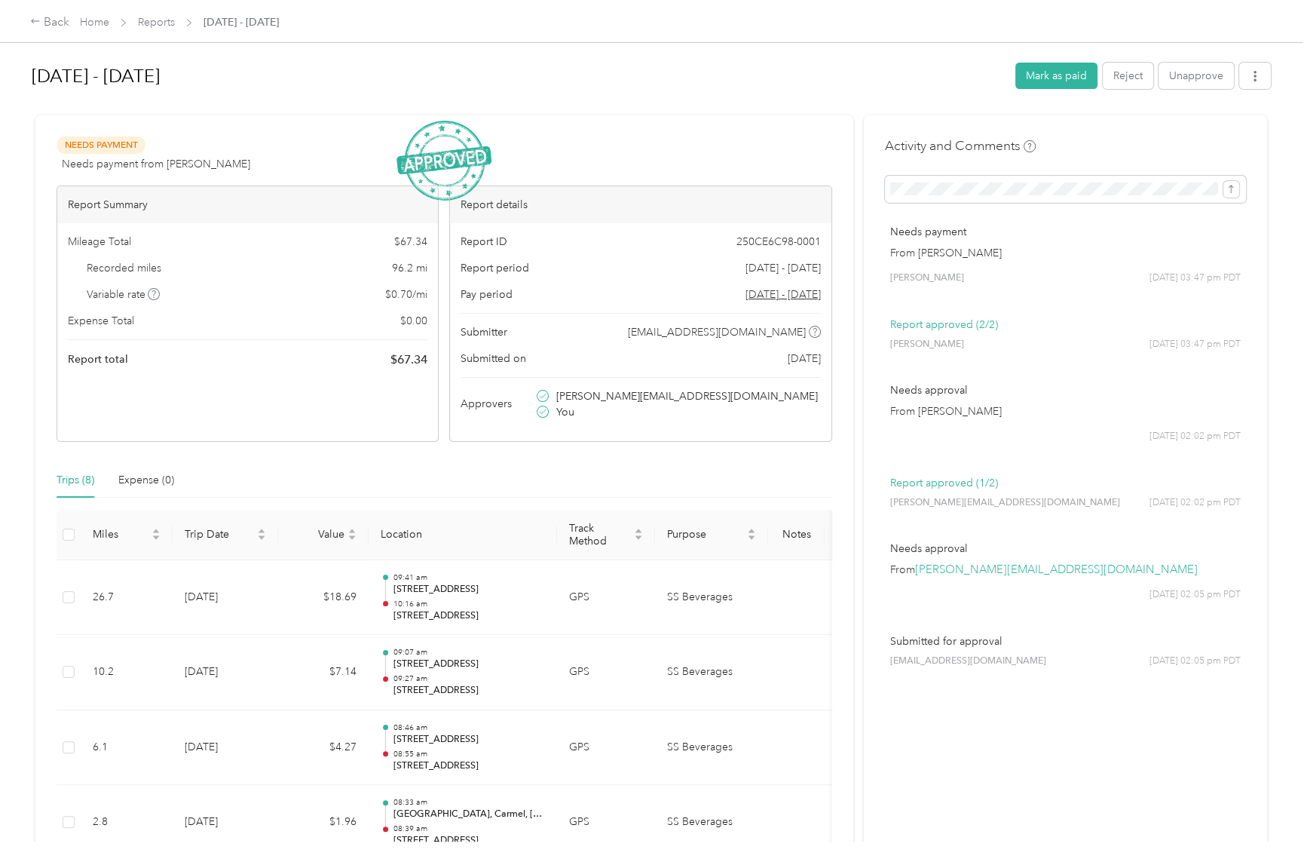
click at [840, 118] on div "Needs Payment Needs payment from [PERSON_NAME] View activity & comments Report …" at bounding box center [444, 661] width 818 height 1093
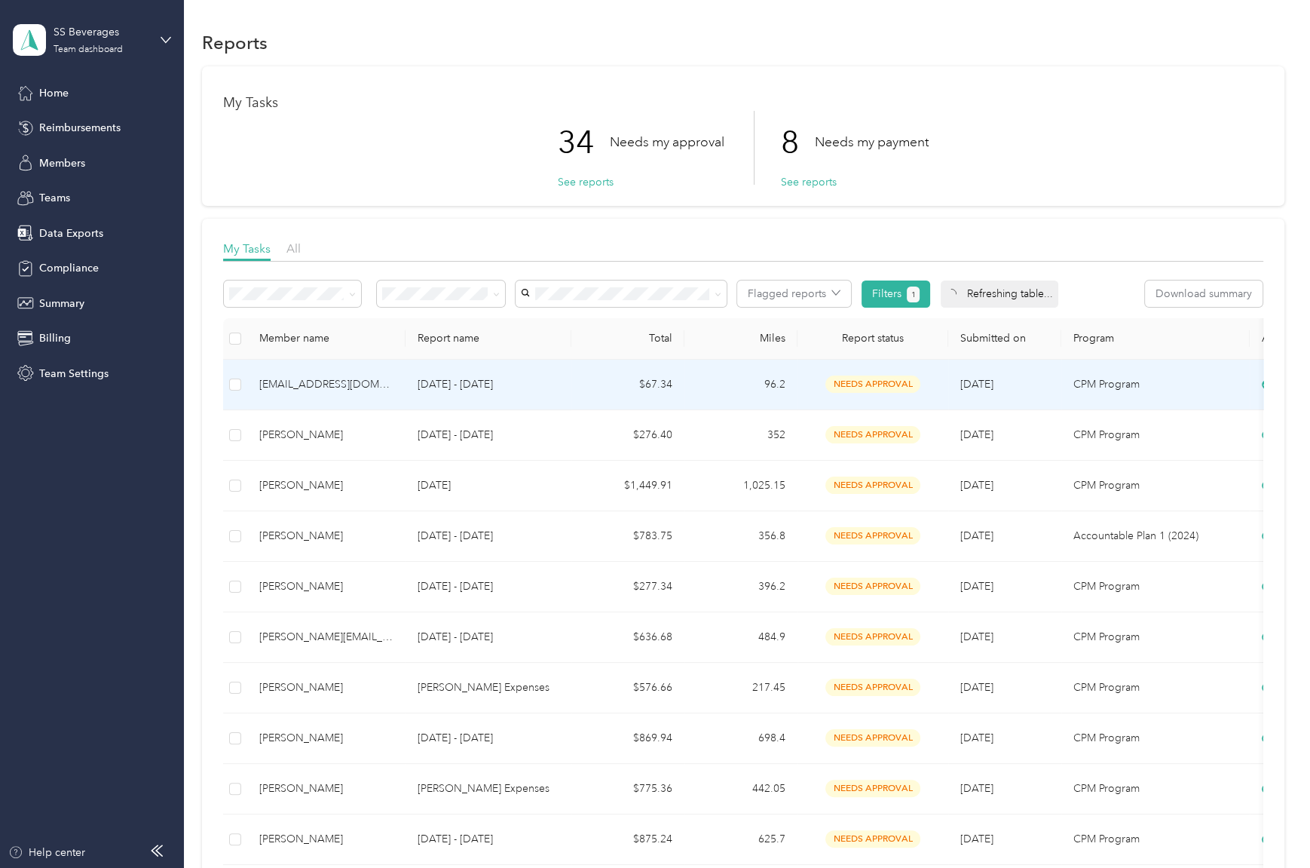
click at [712, 373] on td "96.2" at bounding box center [741, 385] width 113 height 51
click at [714, 385] on td "352" at bounding box center [741, 385] width 113 height 51
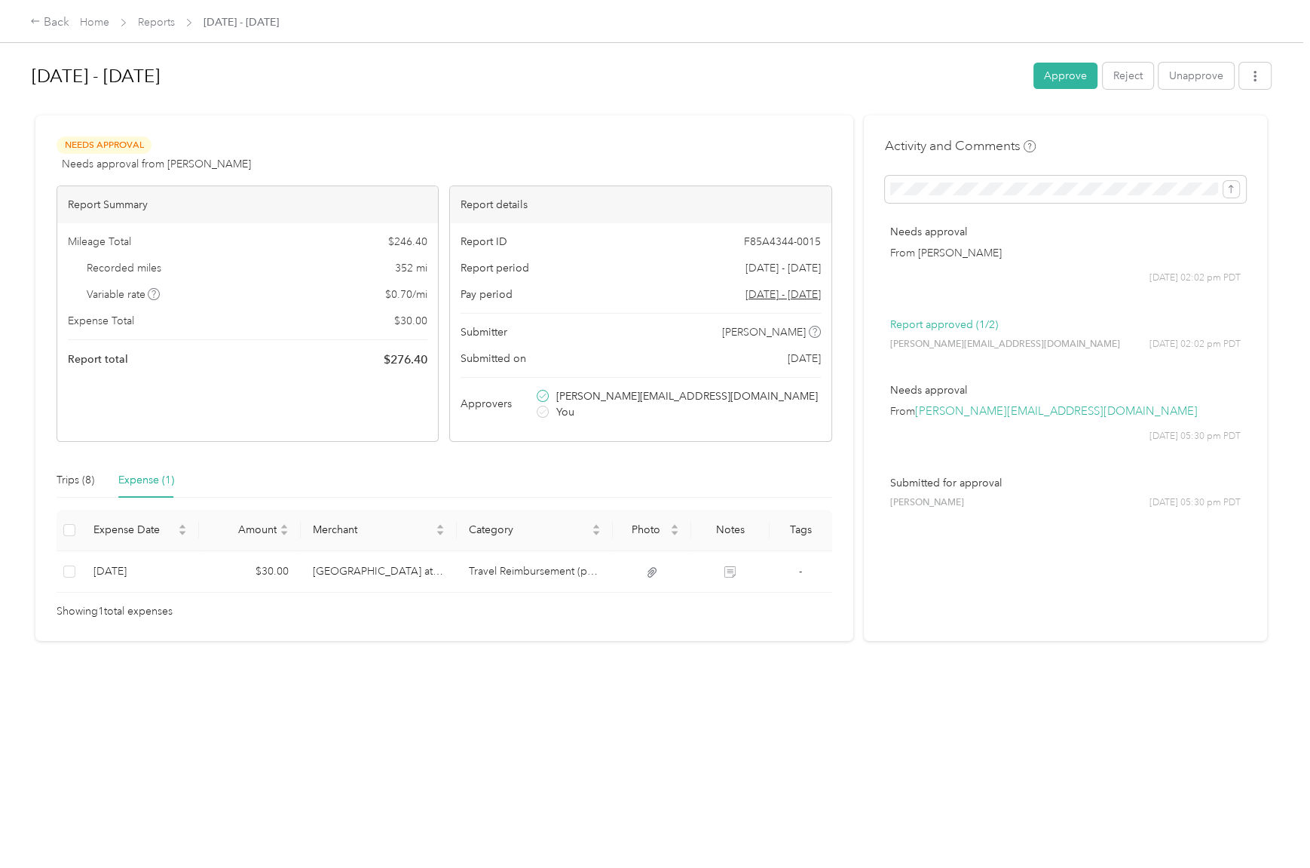
click at [1068, 90] on div "[DATE] - [DATE] Approve Reject Unapprove" at bounding box center [652, 79] width 1240 height 44
click at [1059, 75] on button "Approve" at bounding box center [1066, 76] width 64 height 26
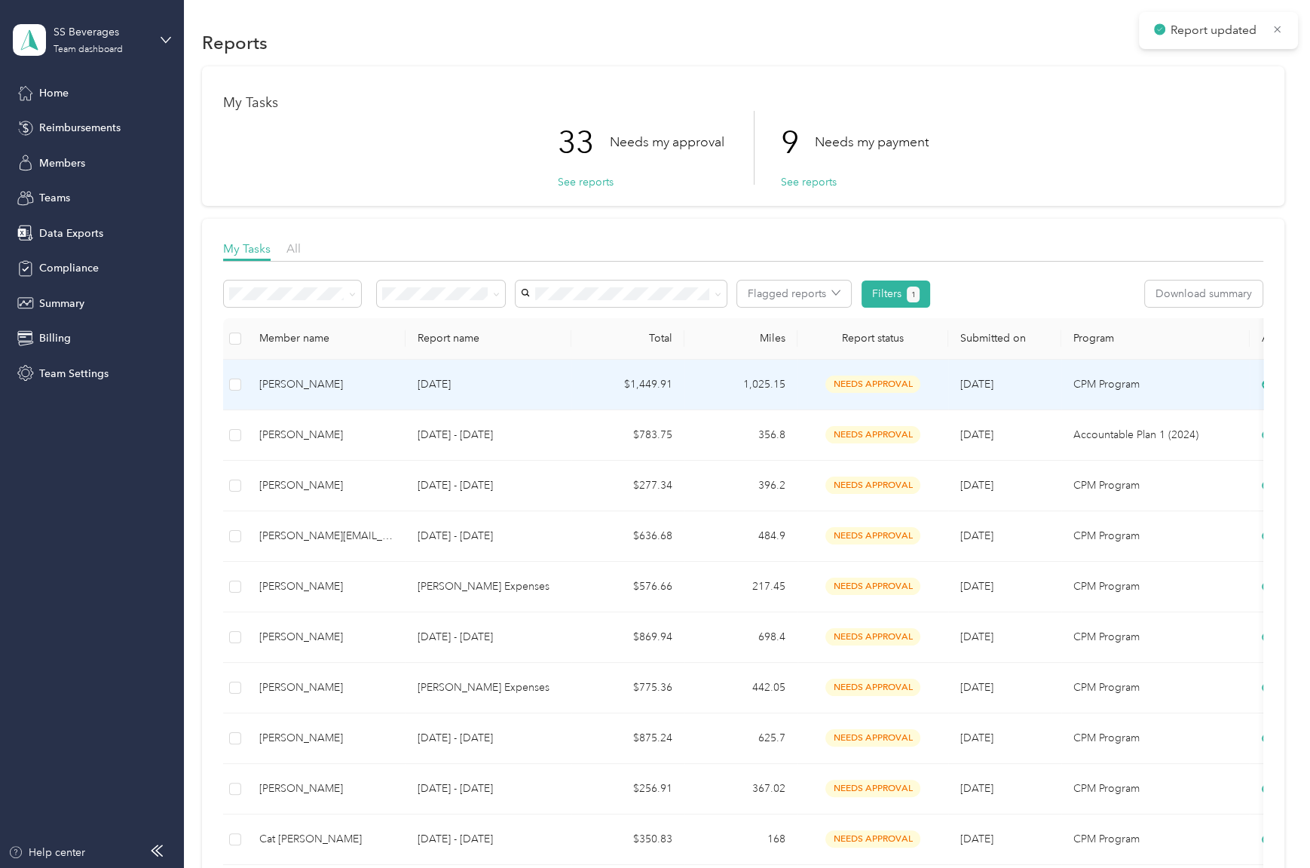
click at [599, 364] on td "$1,449.91" at bounding box center [628, 385] width 113 height 51
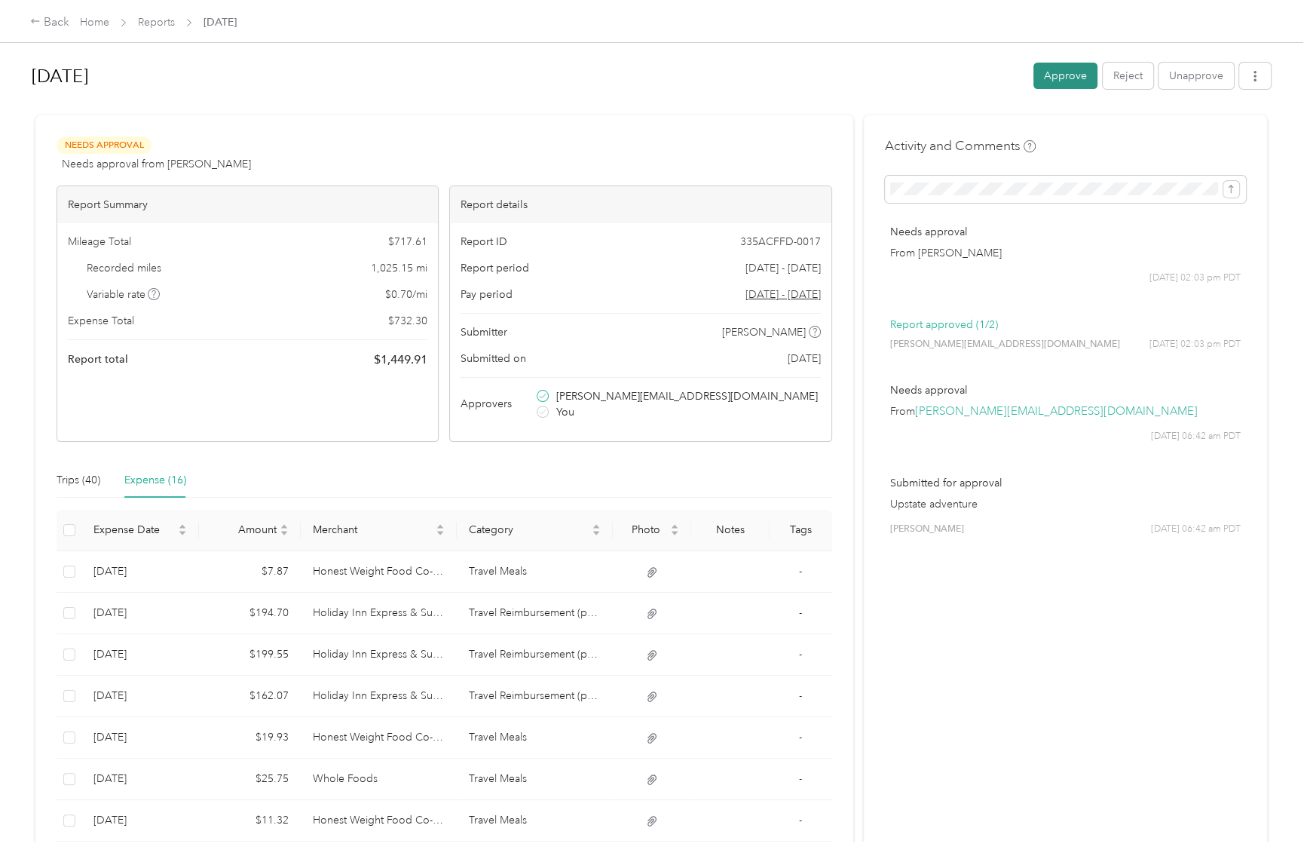
click at [1042, 84] on button "Approve" at bounding box center [1066, 76] width 64 height 26
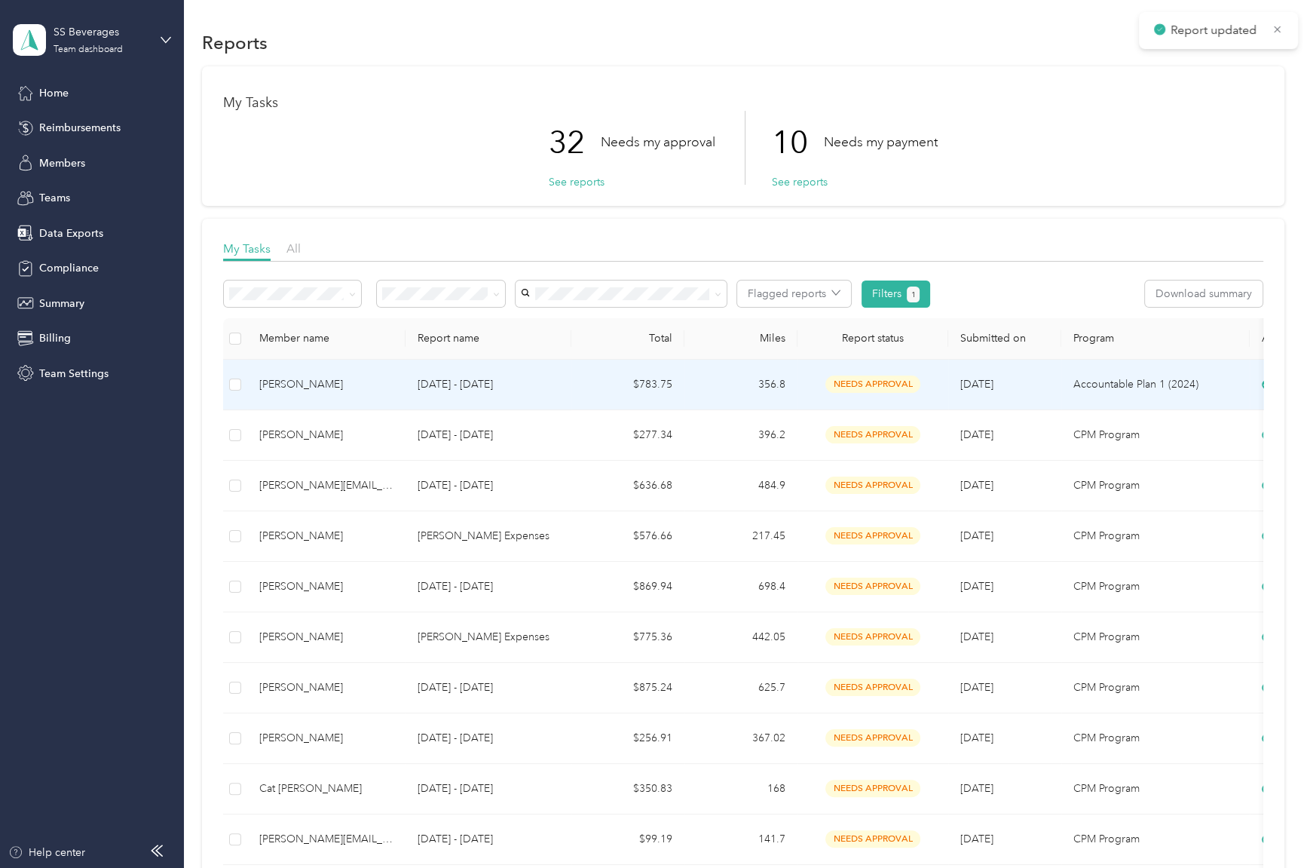
click at [722, 371] on td "356.8" at bounding box center [741, 385] width 113 height 51
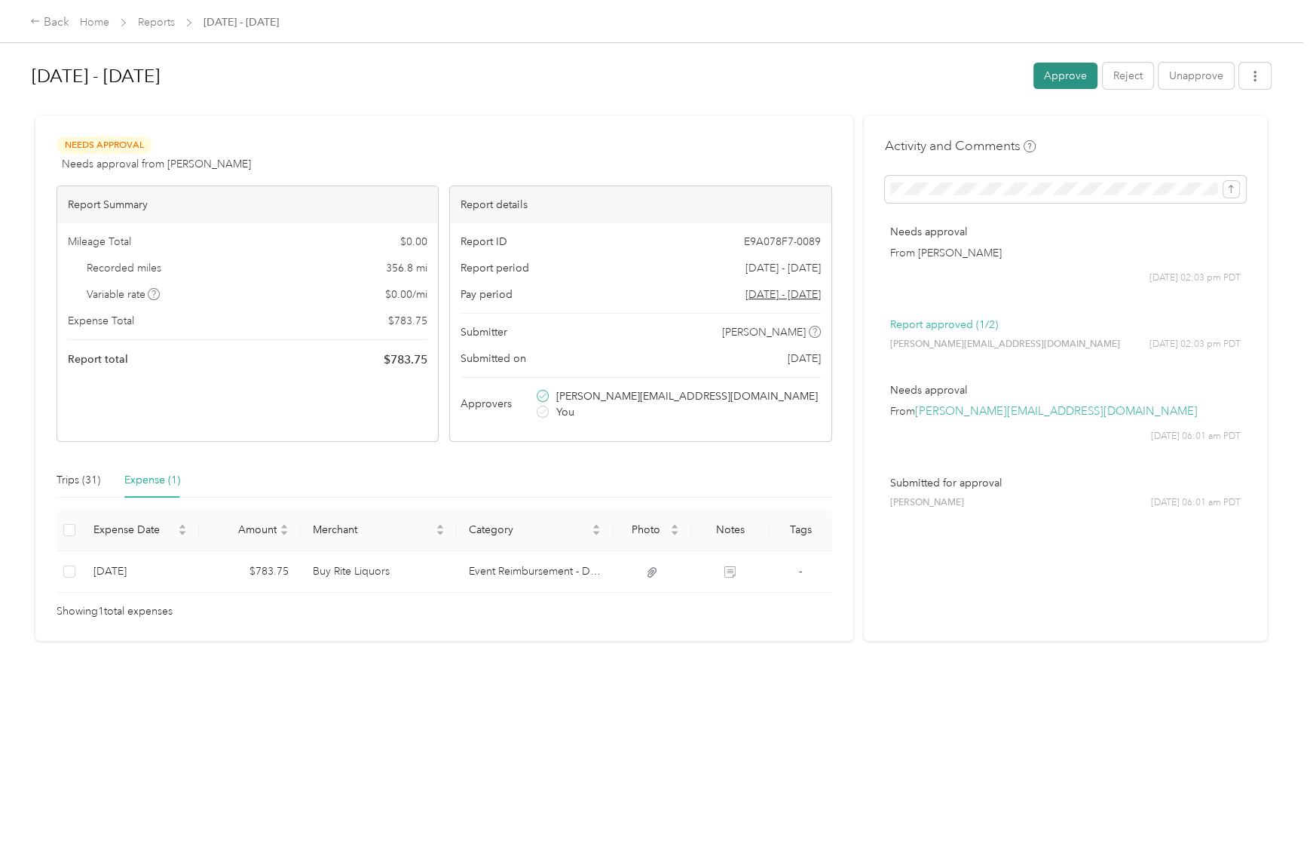
click at [1080, 81] on button "Approve" at bounding box center [1066, 76] width 64 height 26
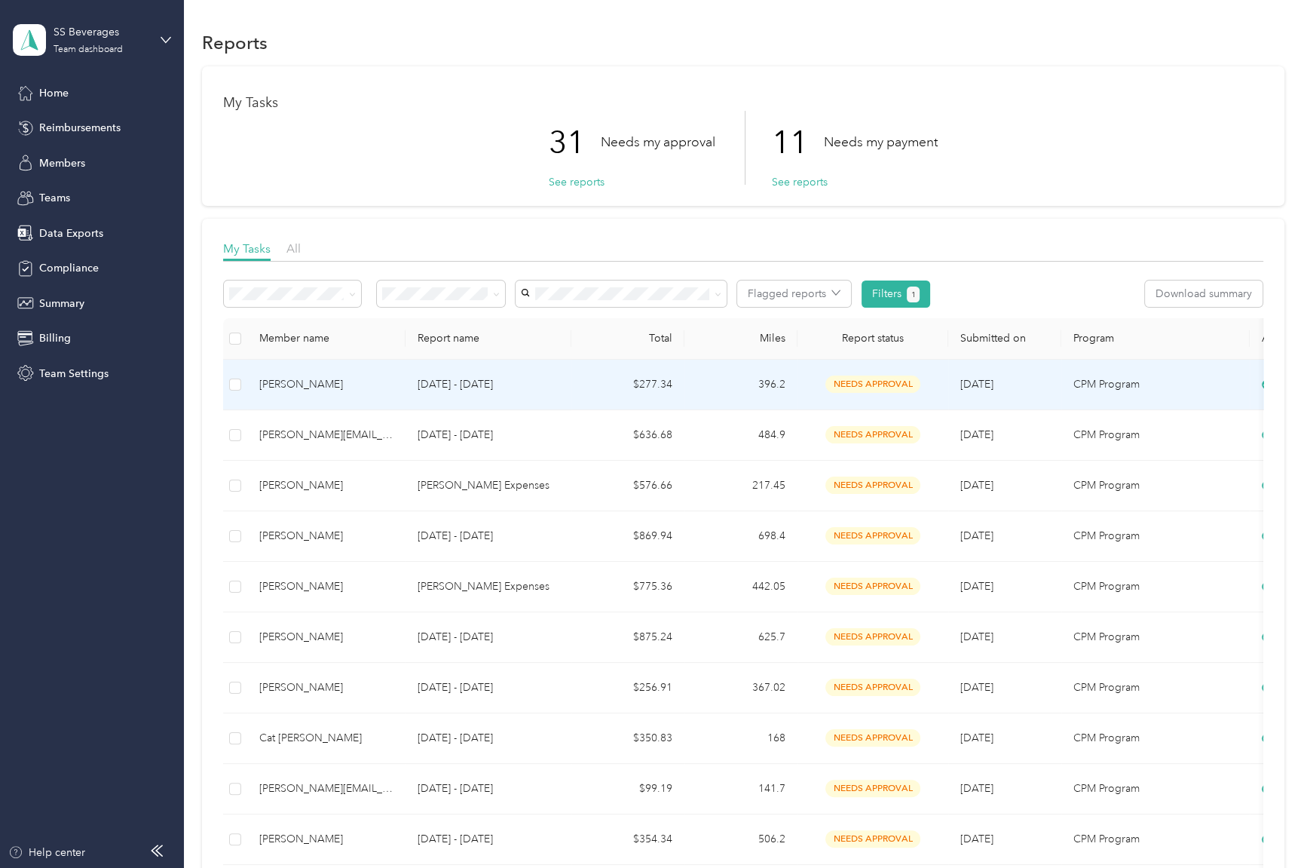
click at [725, 385] on td "396.2" at bounding box center [741, 385] width 113 height 51
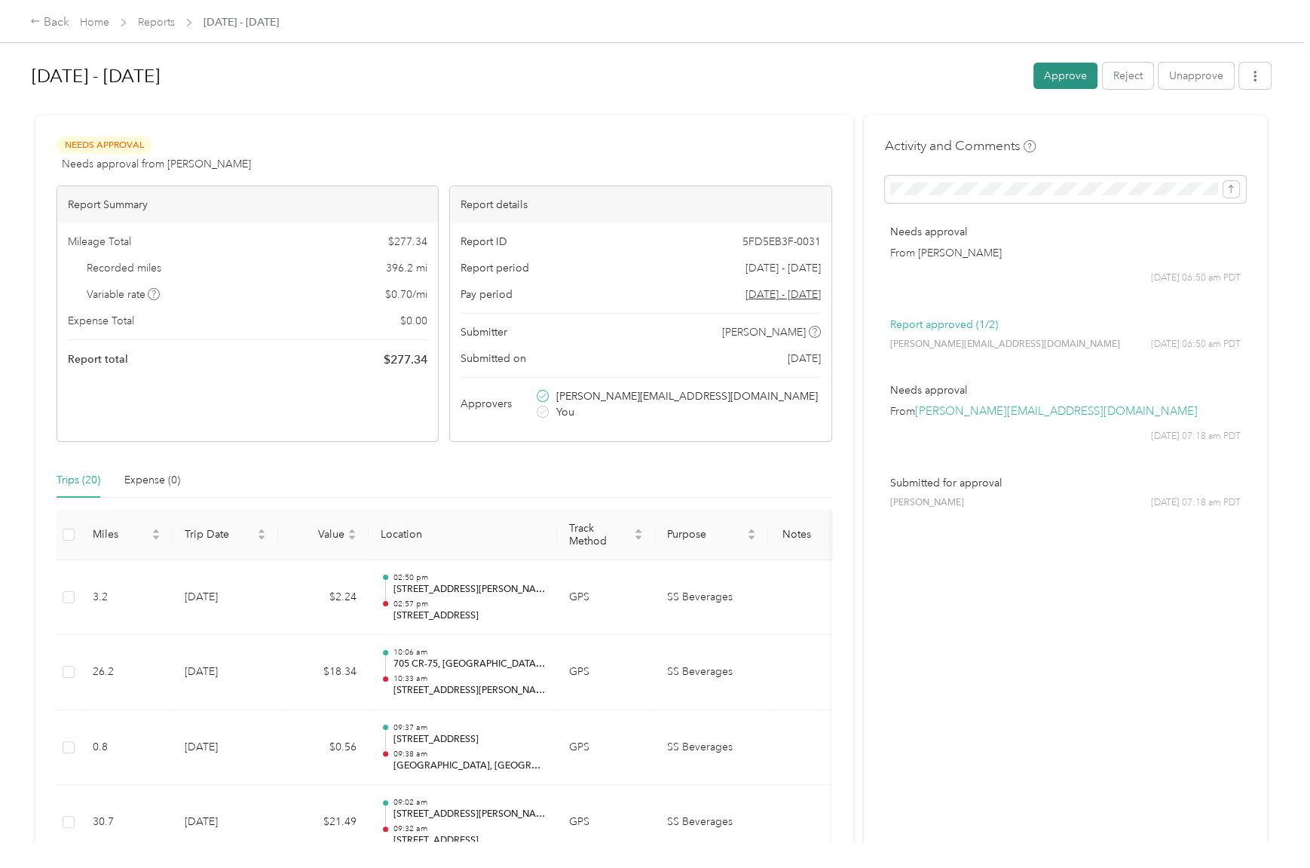
click at [1051, 72] on button "Approve" at bounding box center [1066, 76] width 64 height 26
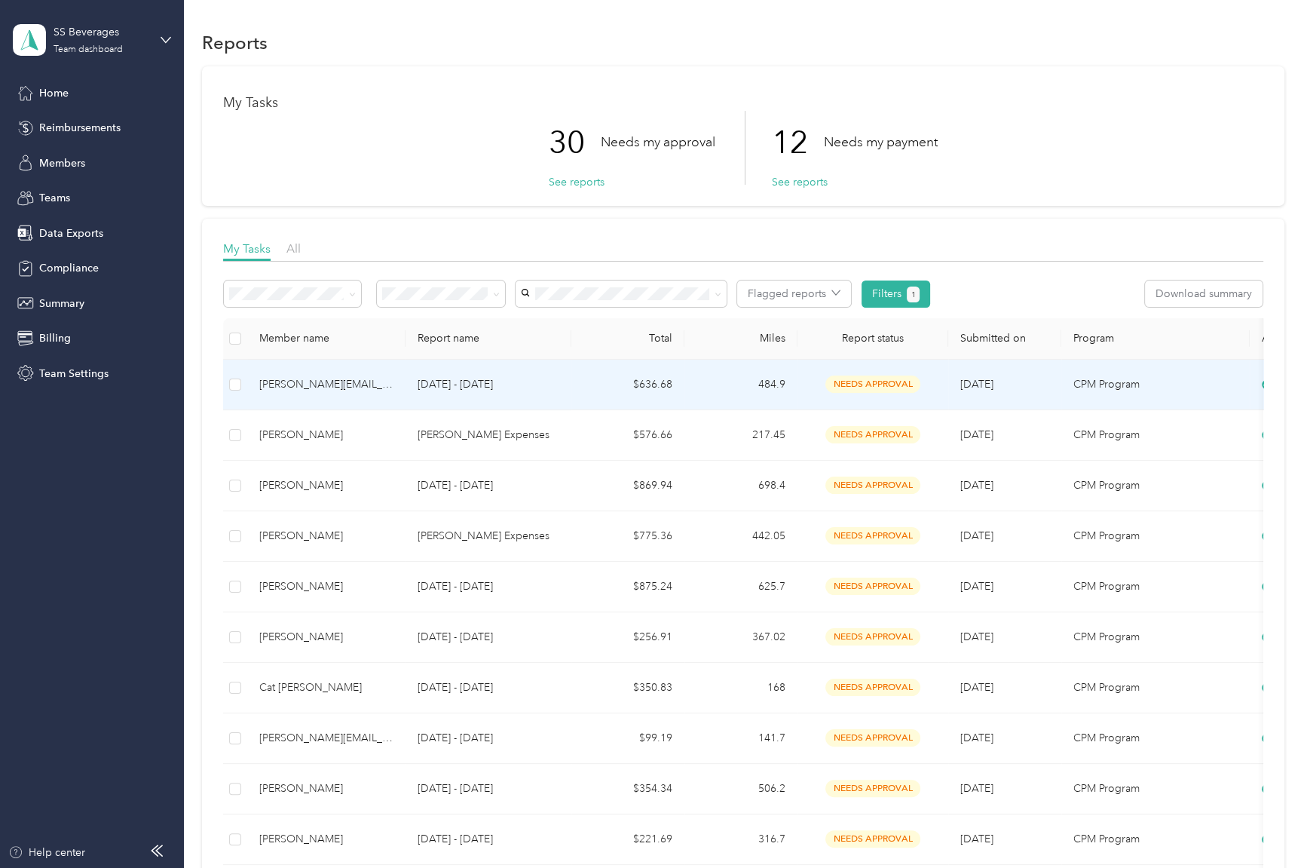
click at [538, 379] on p "[DATE] - [DATE]" at bounding box center [489, 384] width 142 height 17
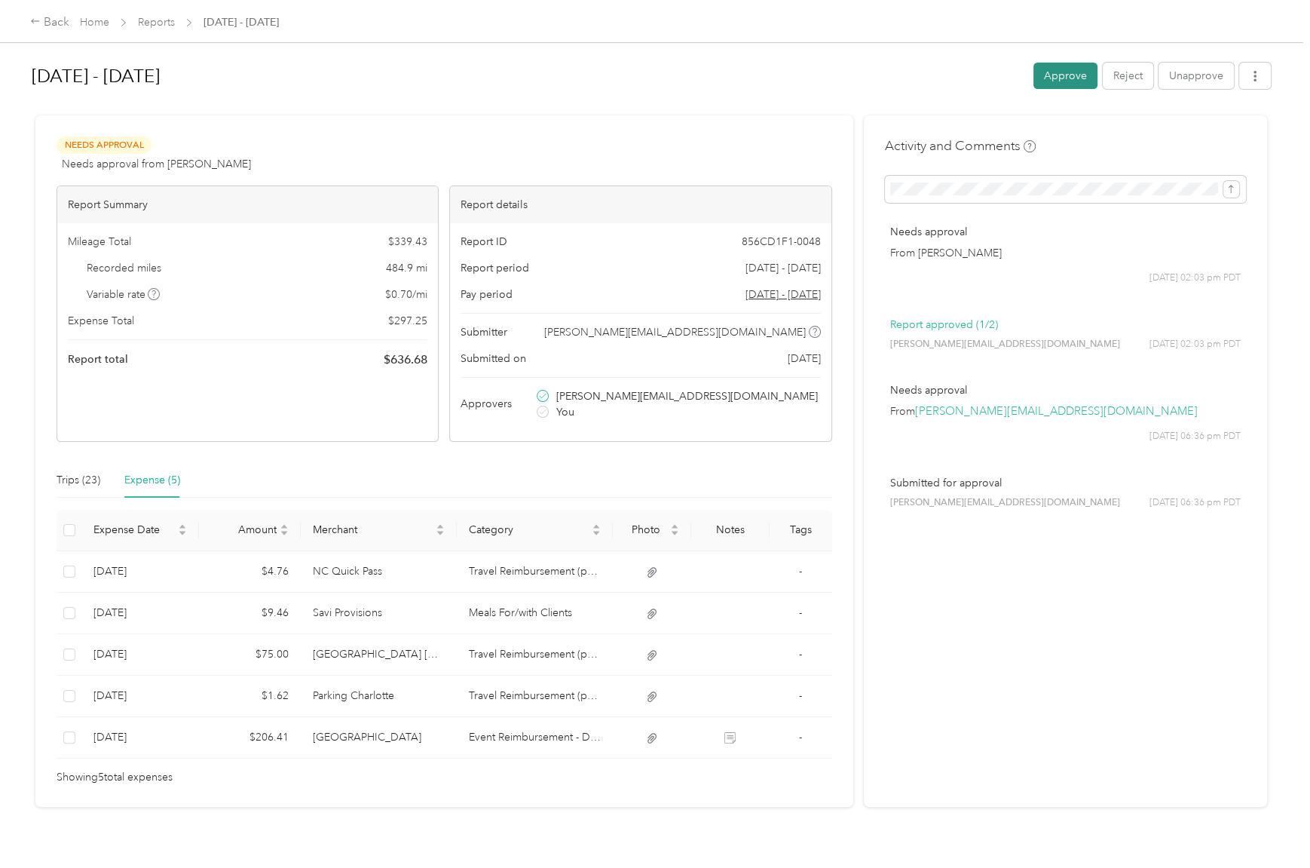
click at [1050, 71] on button "Approve" at bounding box center [1066, 76] width 64 height 26
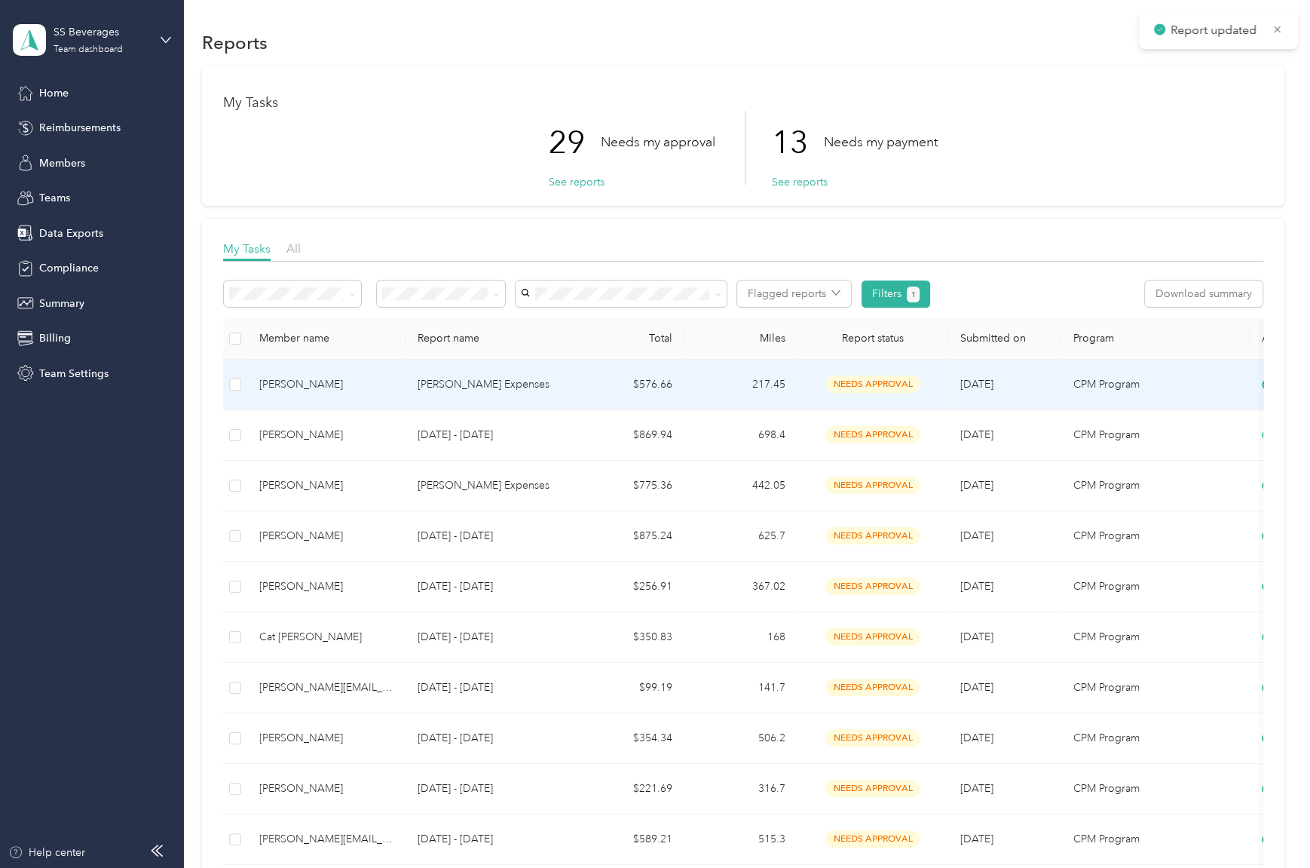
click at [698, 397] on td "217.45" at bounding box center [741, 385] width 113 height 51
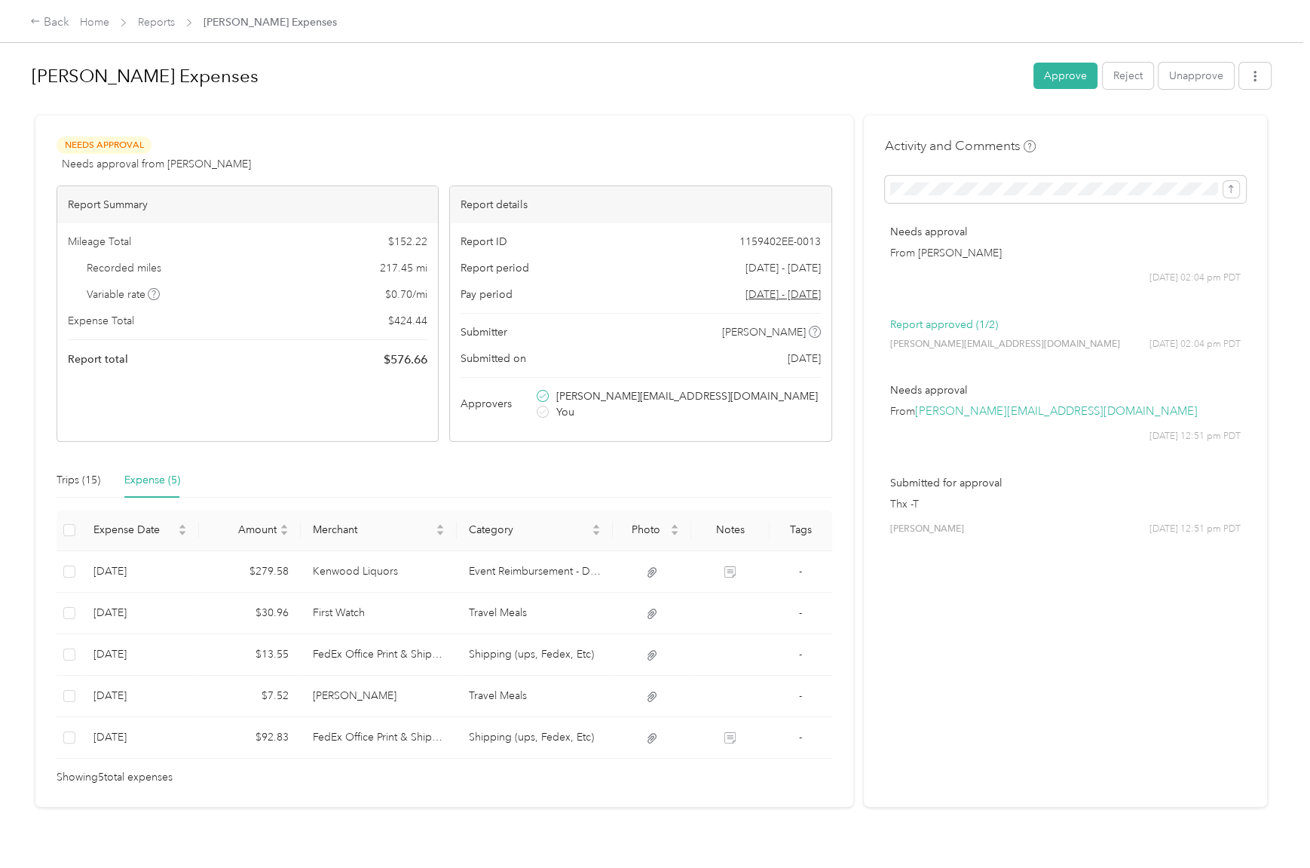
click at [1049, 89] on div "[PERSON_NAME] Expenses Approve Reject Unapprove" at bounding box center [652, 79] width 1240 height 44
click at [1046, 78] on button "Approve" at bounding box center [1066, 76] width 64 height 26
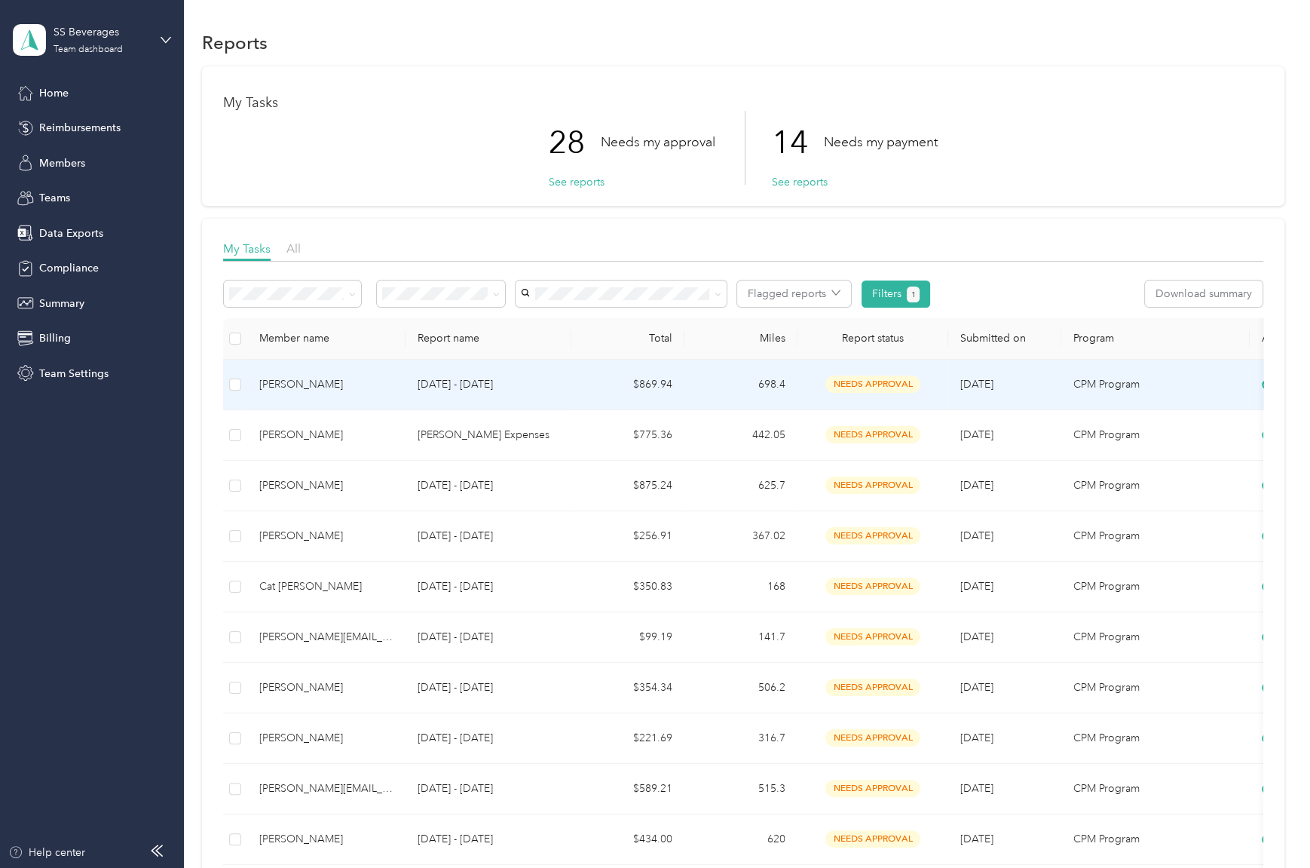
click at [728, 382] on td "698.4" at bounding box center [741, 385] width 113 height 51
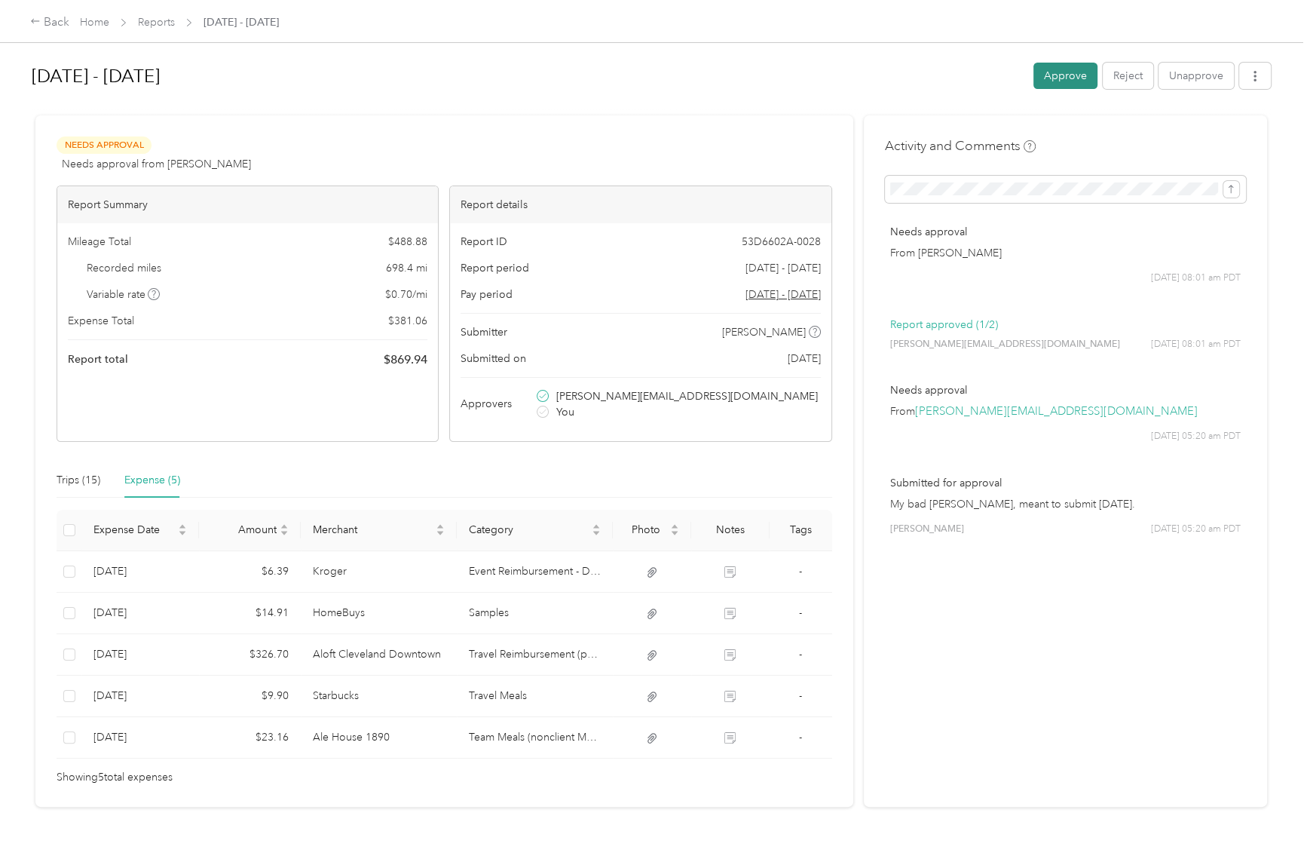
click at [1065, 72] on button "Approve" at bounding box center [1066, 76] width 64 height 26
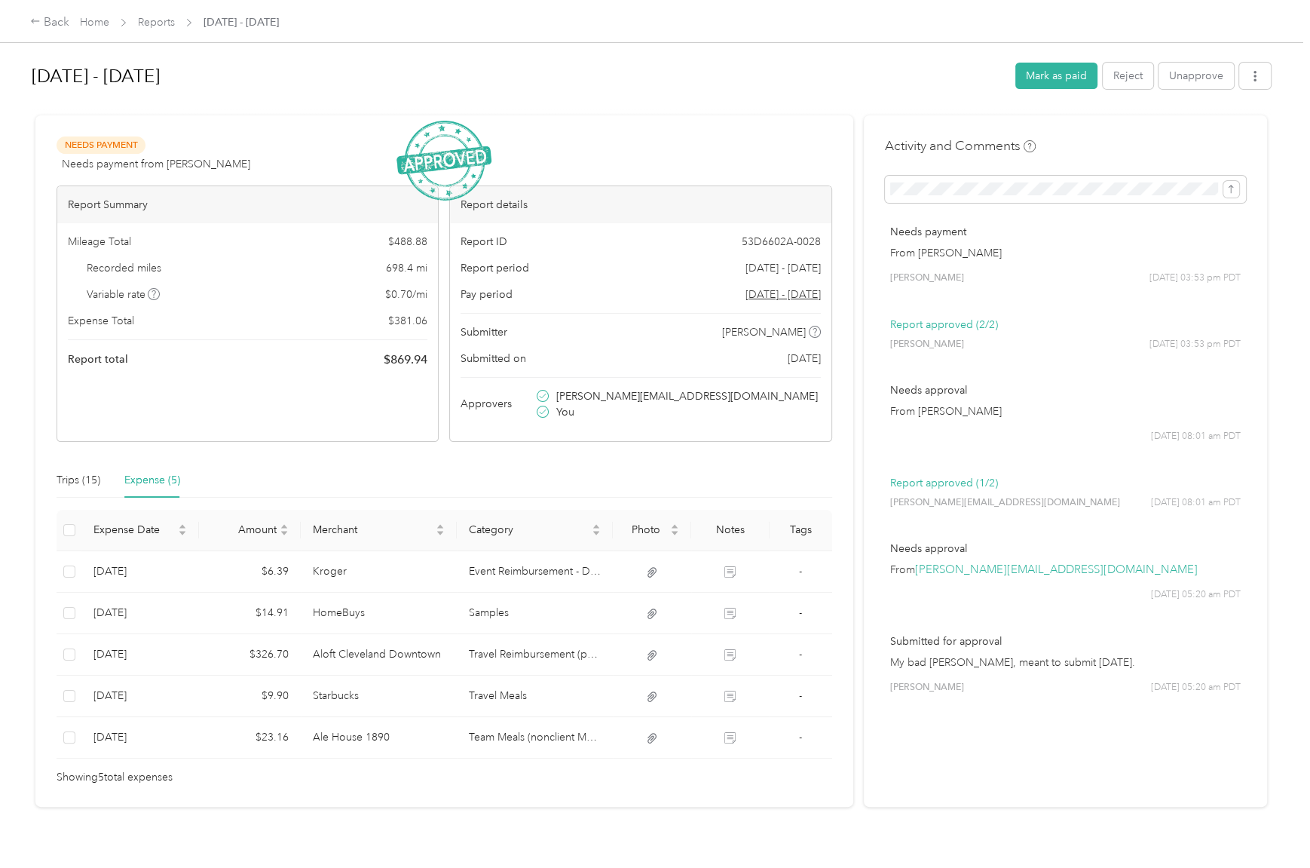
click at [838, 97] on div "[DATE] - [DATE] Mark as paid Reject Unapprove" at bounding box center [652, 79] width 1240 height 44
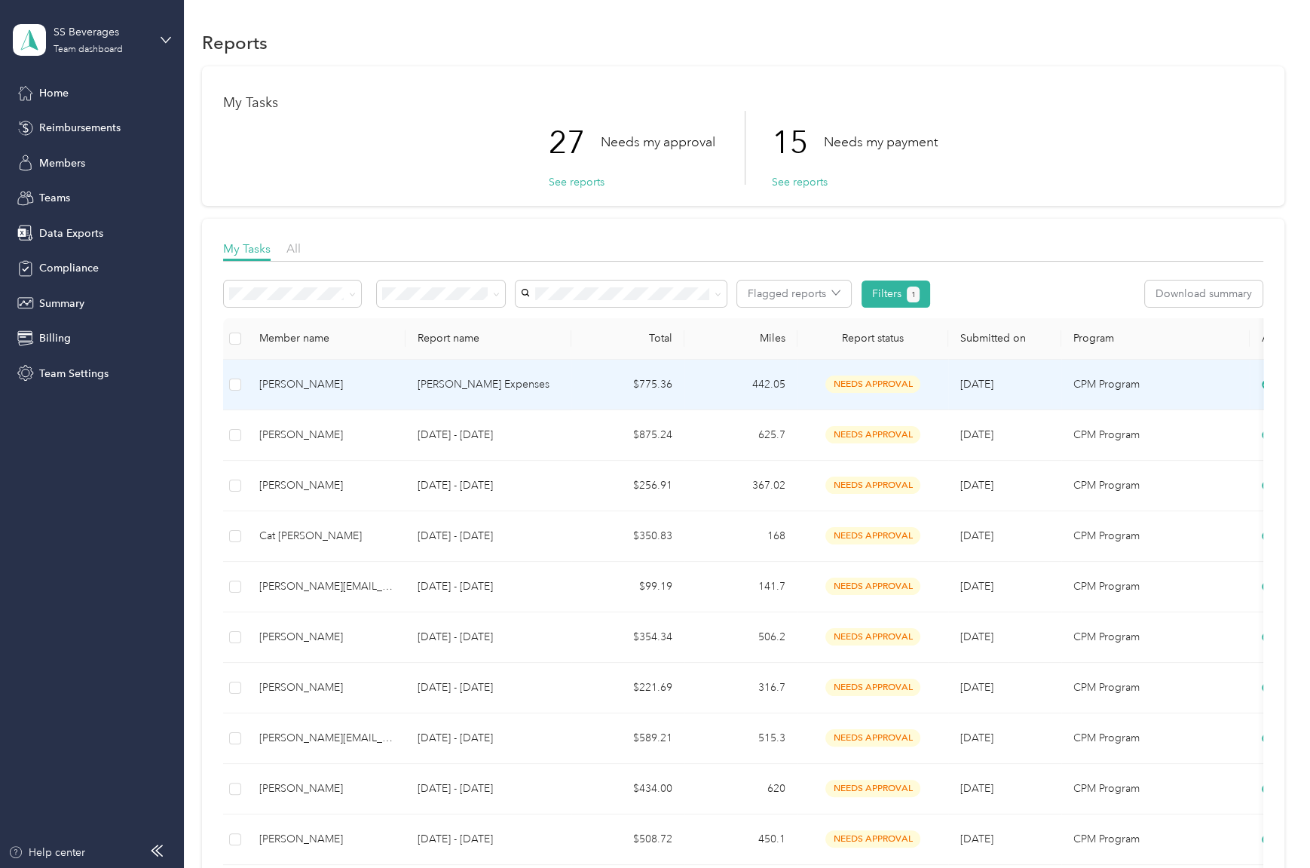
click at [600, 388] on td "$775.36" at bounding box center [628, 385] width 113 height 51
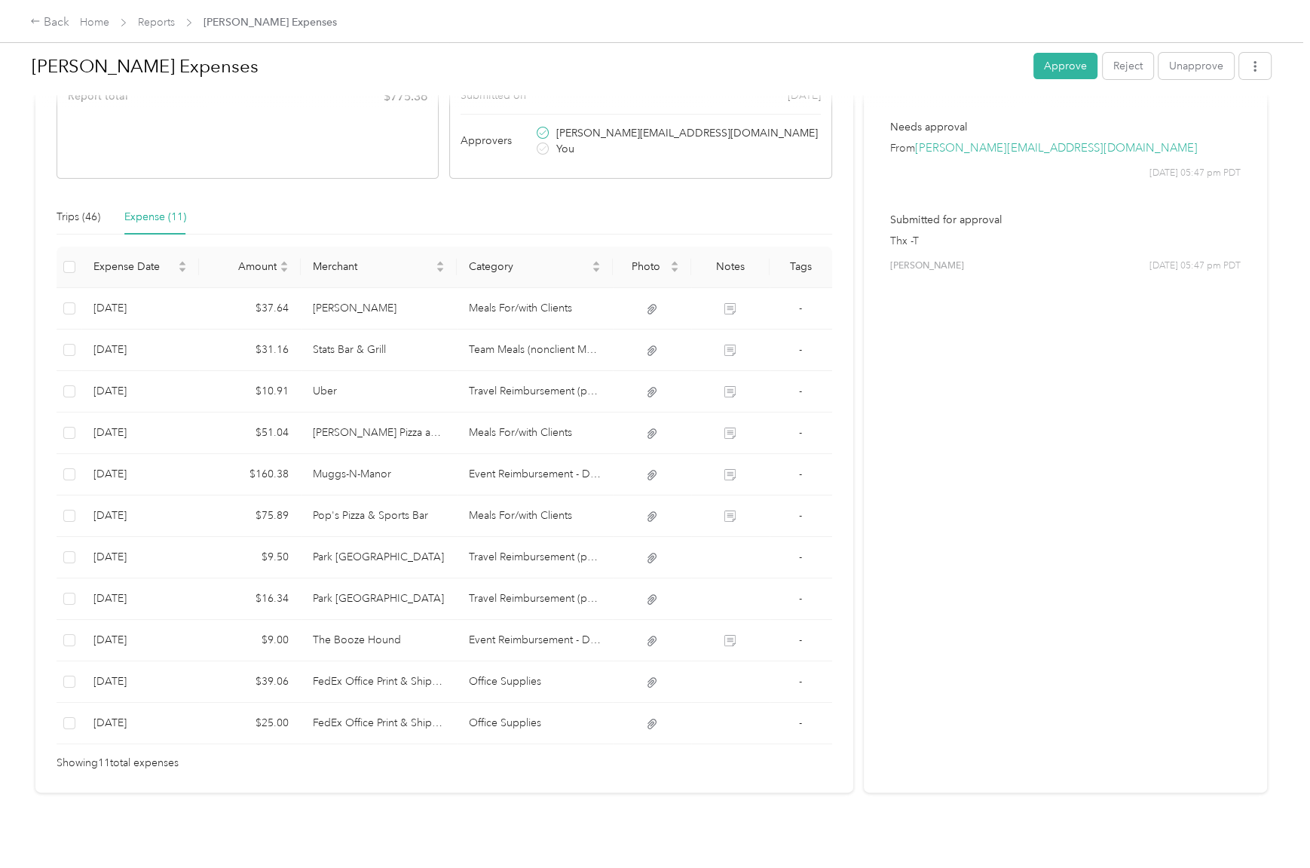
scroll to position [274, 0]
click at [593, 258] on icon "caret-up" at bounding box center [596, 260] width 6 height 4
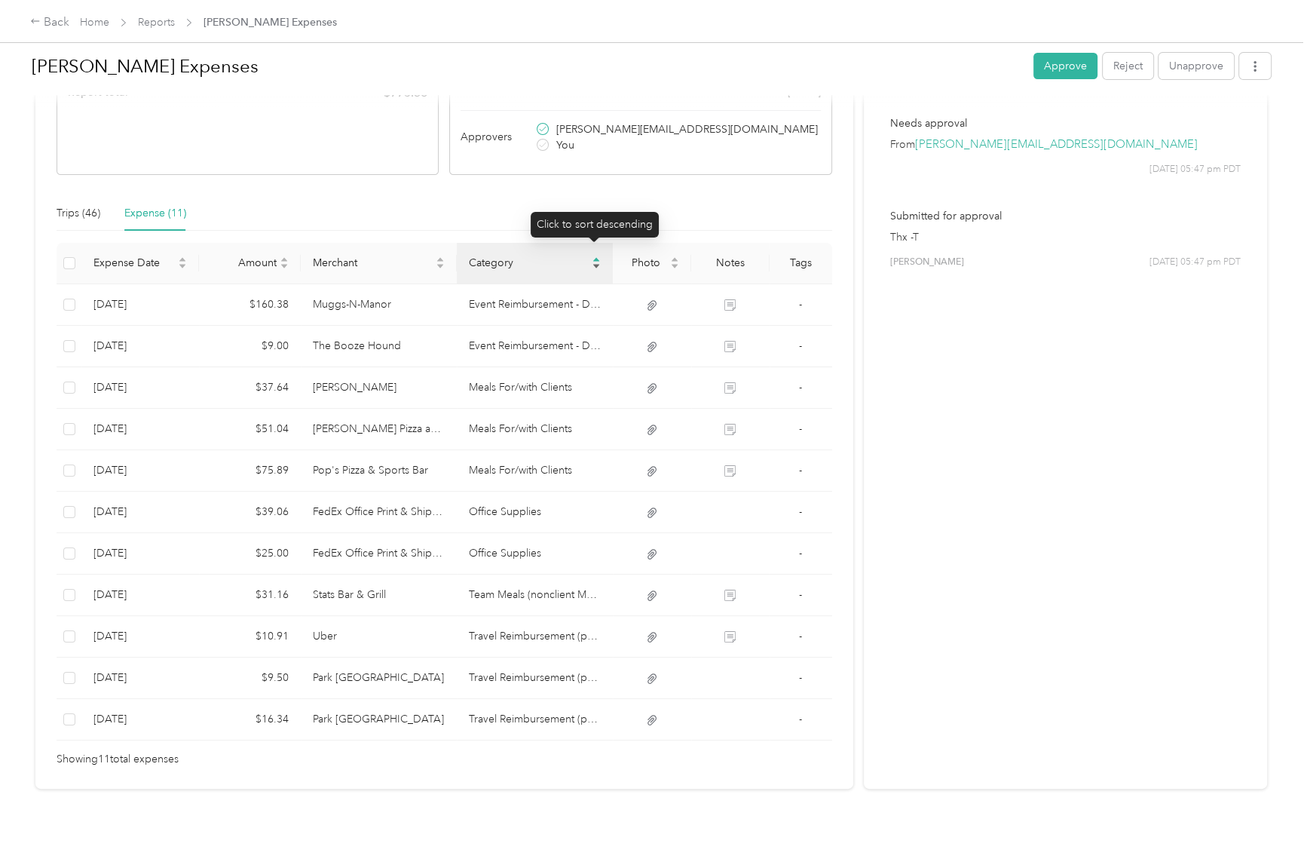
click at [593, 258] on icon "caret-up" at bounding box center [596, 260] width 6 height 4
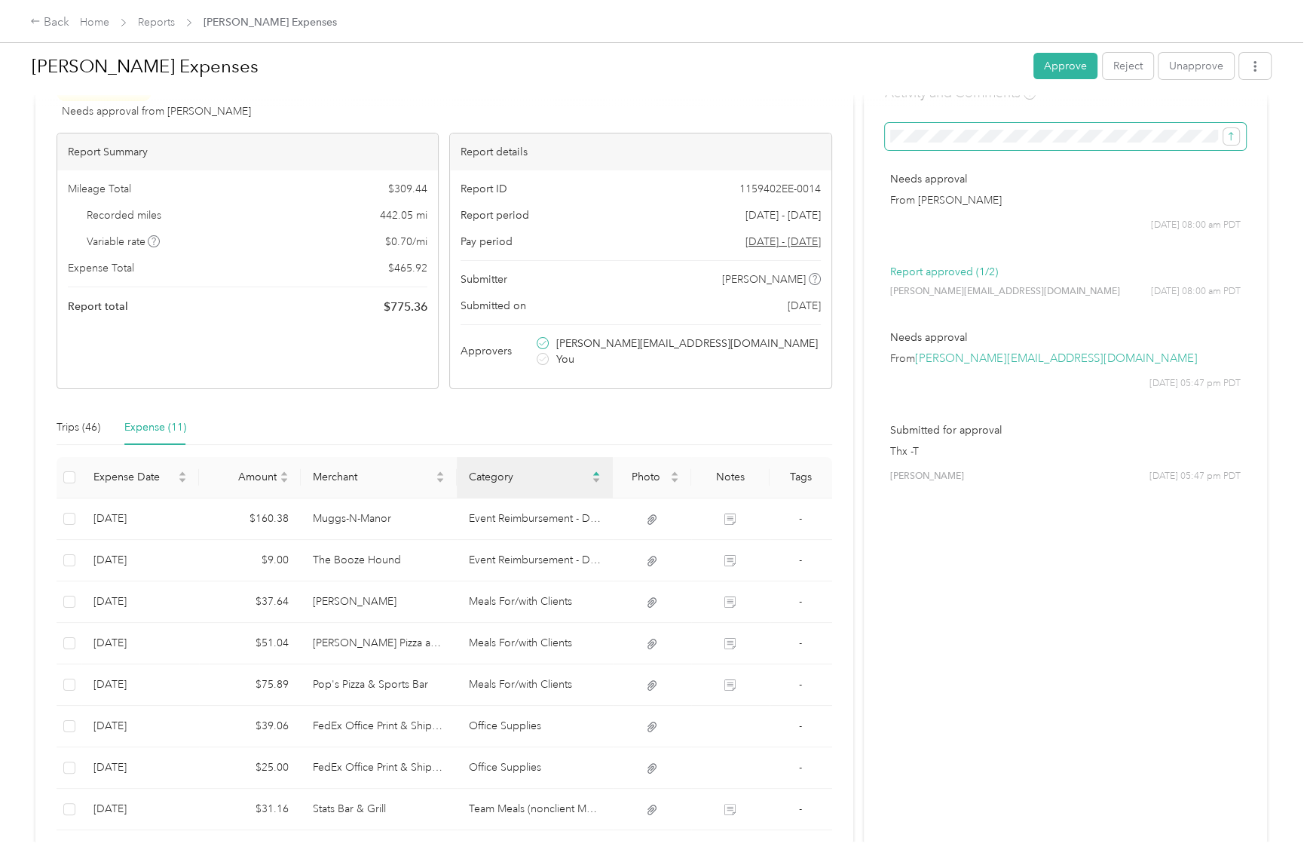
scroll to position [0, 0]
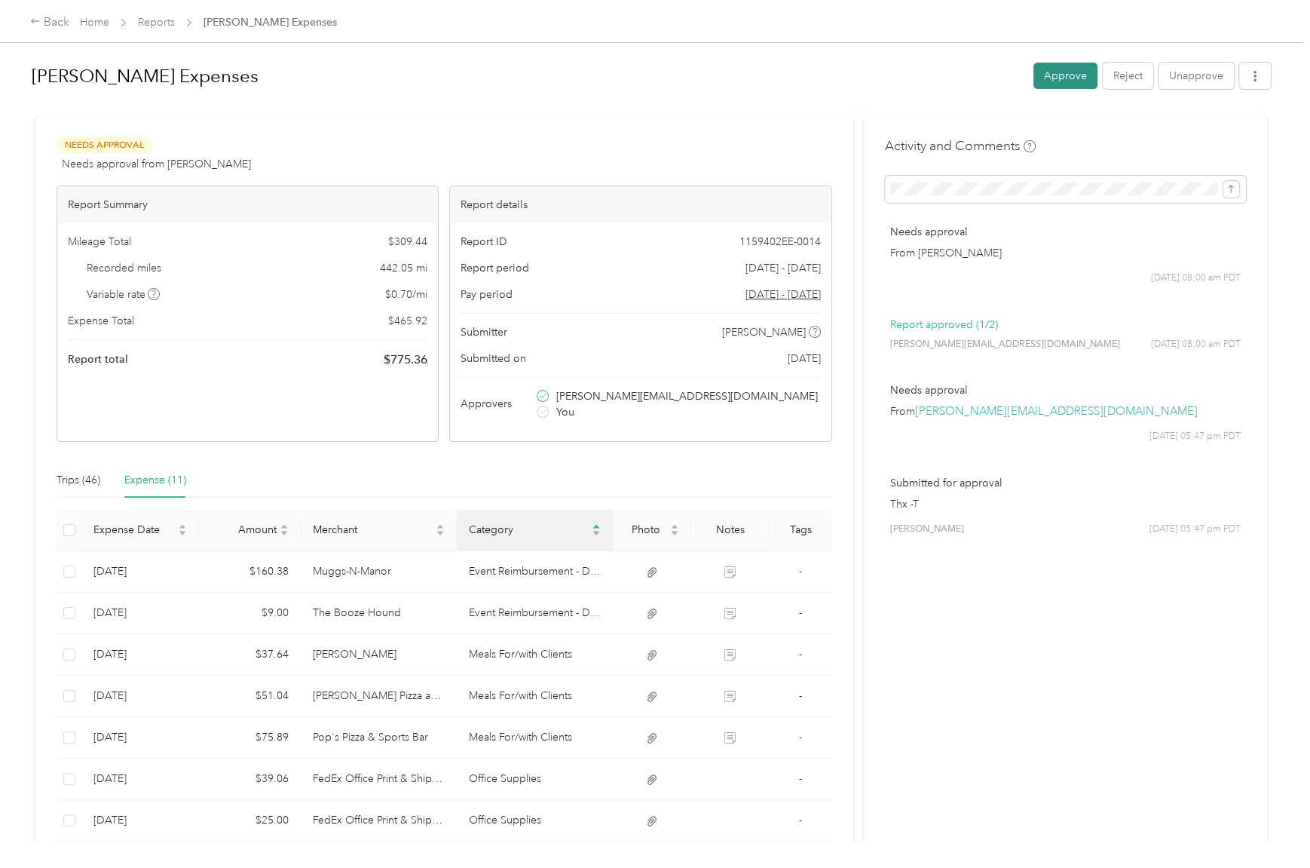
click at [1045, 71] on button "Approve" at bounding box center [1066, 76] width 64 height 26
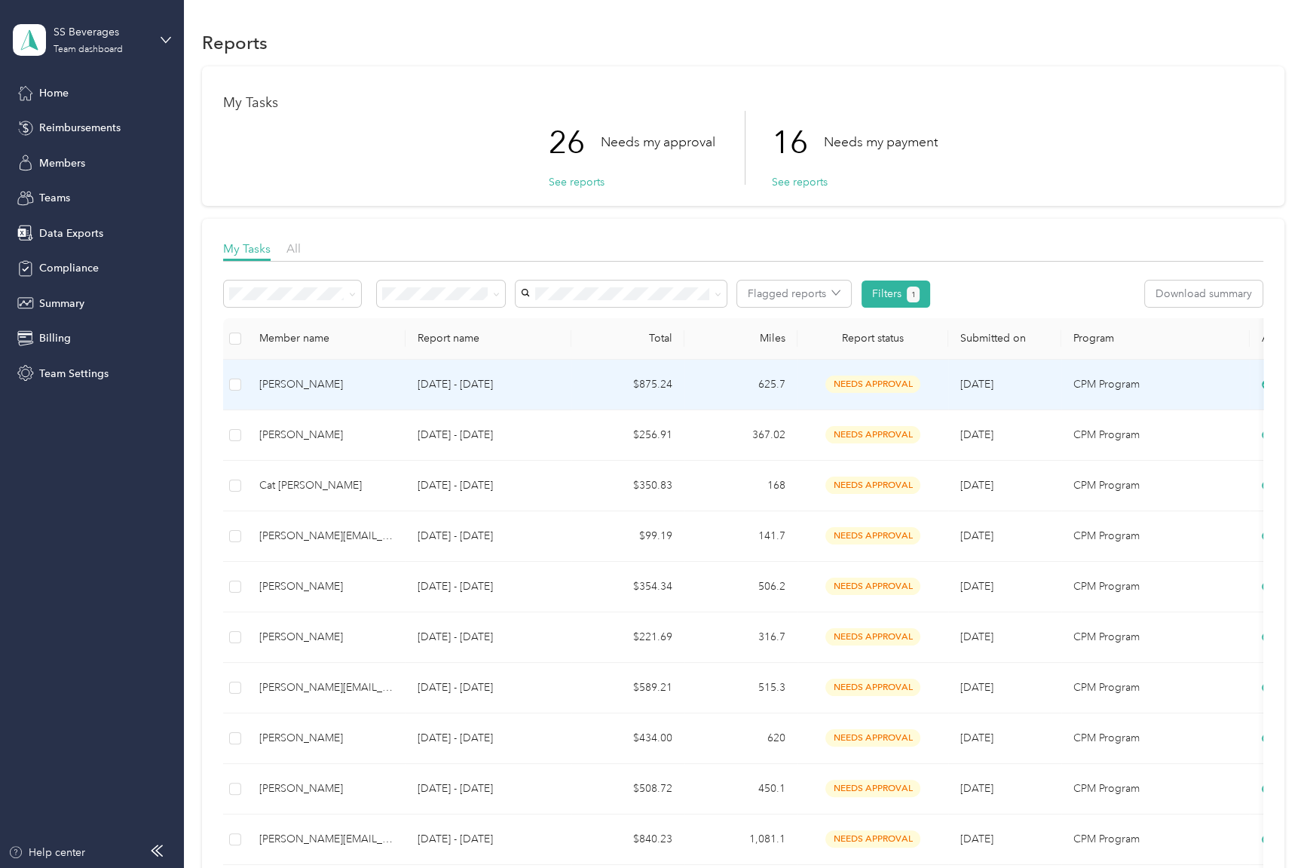
click at [713, 396] on td "625.7" at bounding box center [741, 385] width 113 height 51
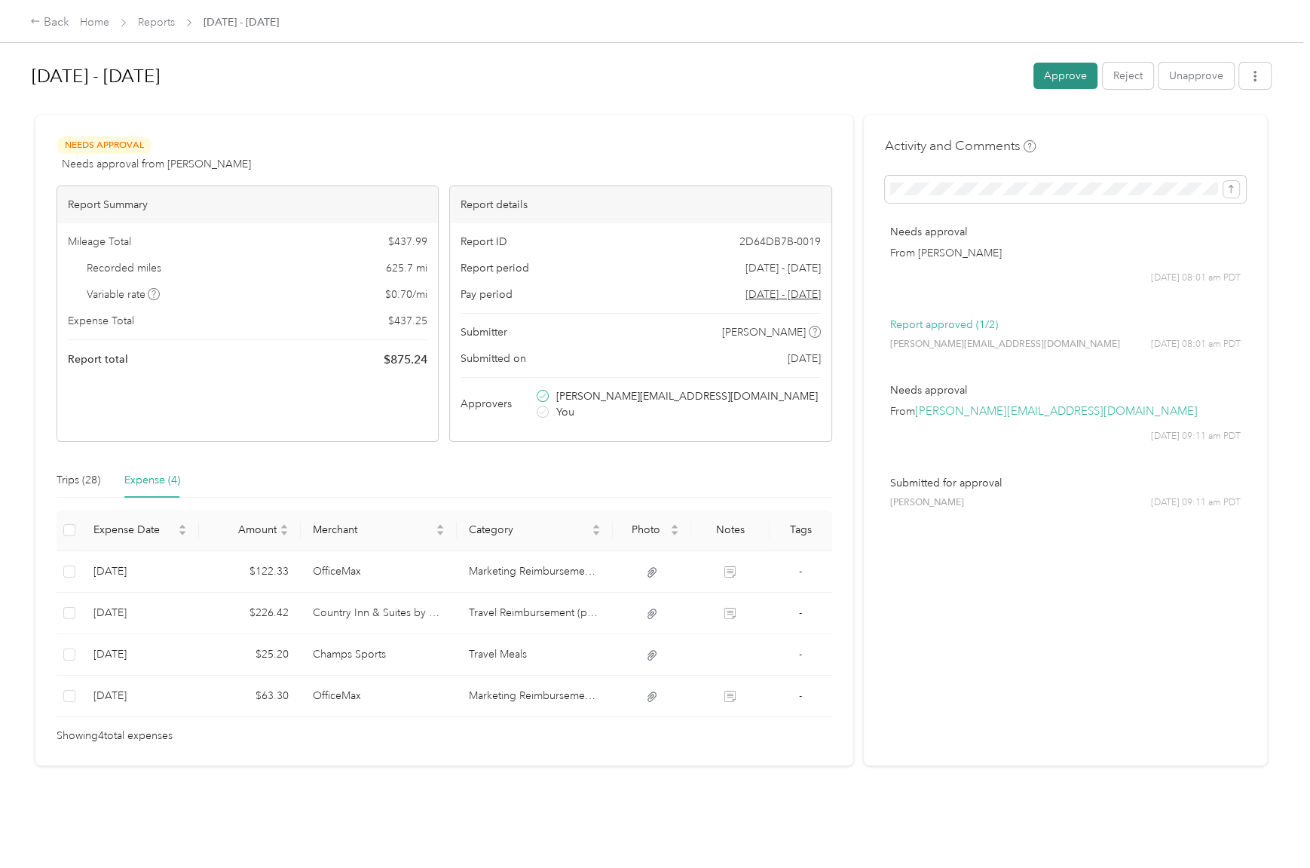
click at [1035, 83] on button "Approve" at bounding box center [1066, 76] width 64 height 26
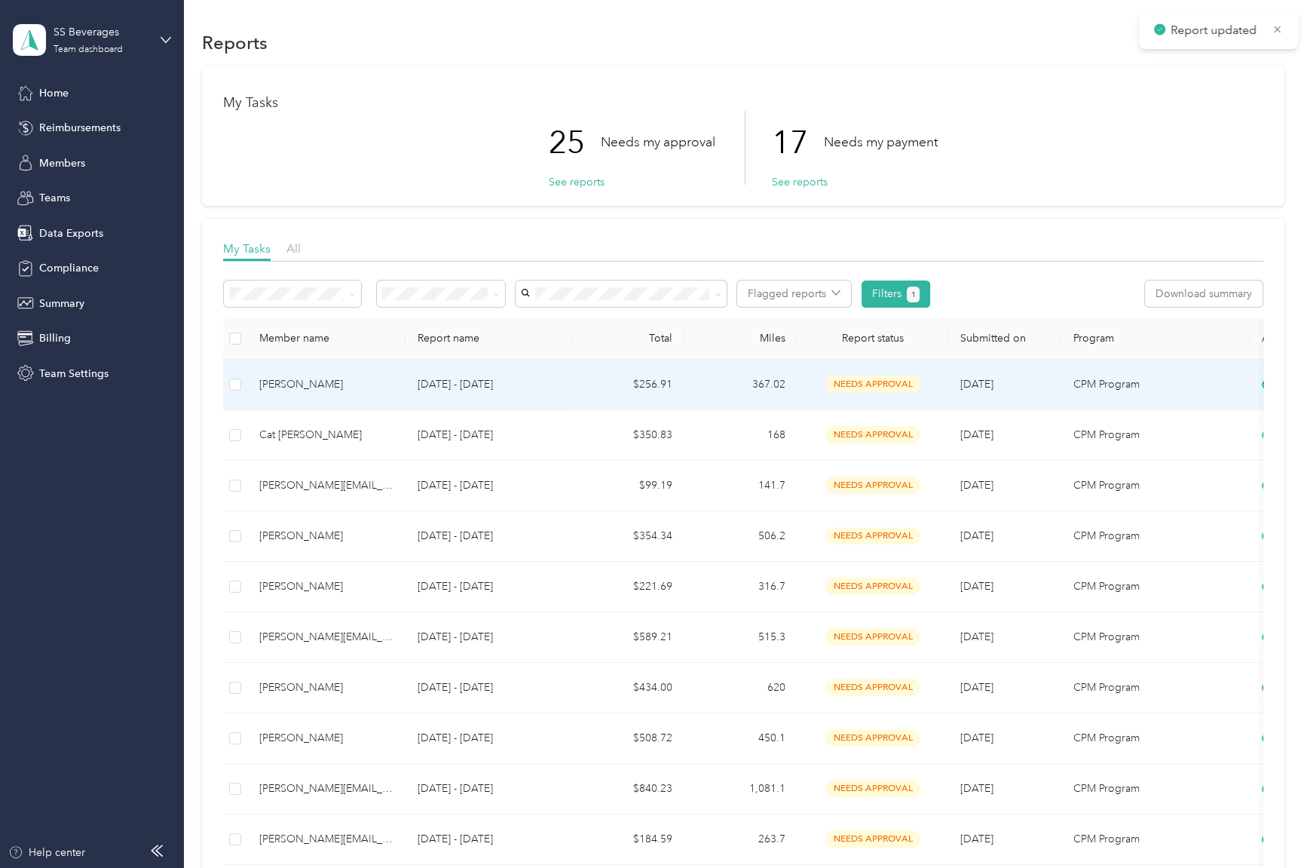
click at [697, 392] on td "367.02" at bounding box center [741, 385] width 113 height 51
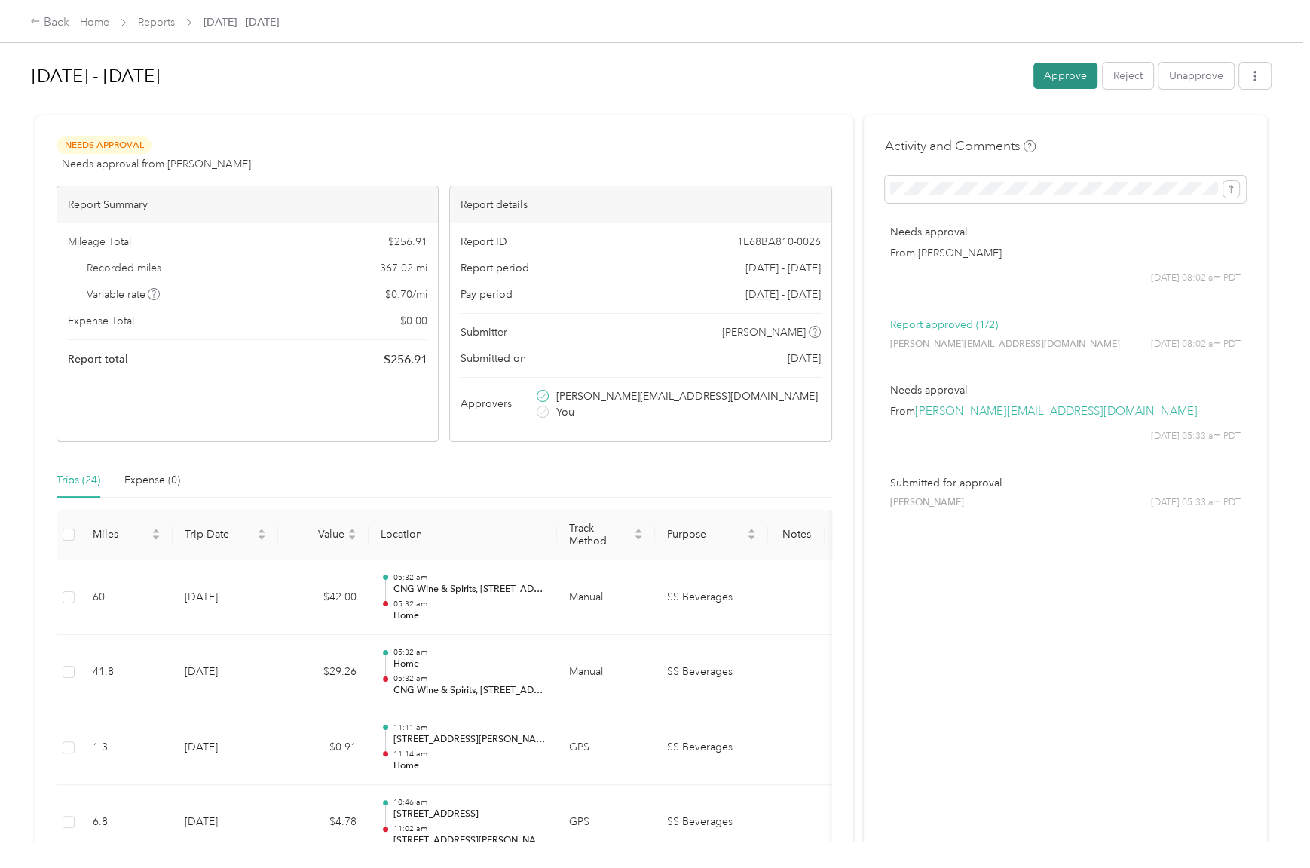
click at [1050, 73] on button "Approve" at bounding box center [1066, 76] width 64 height 26
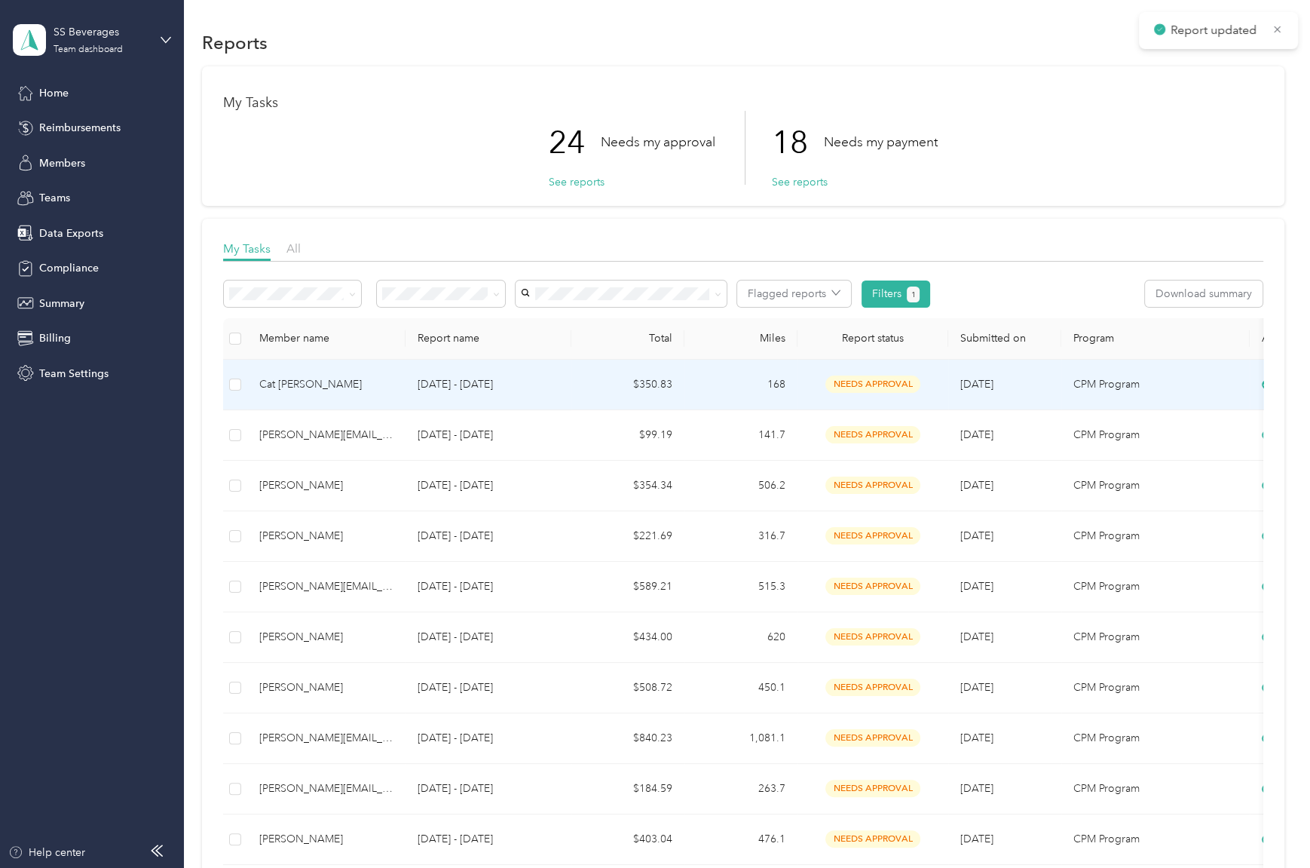
click at [734, 394] on td "168" at bounding box center [741, 385] width 113 height 51
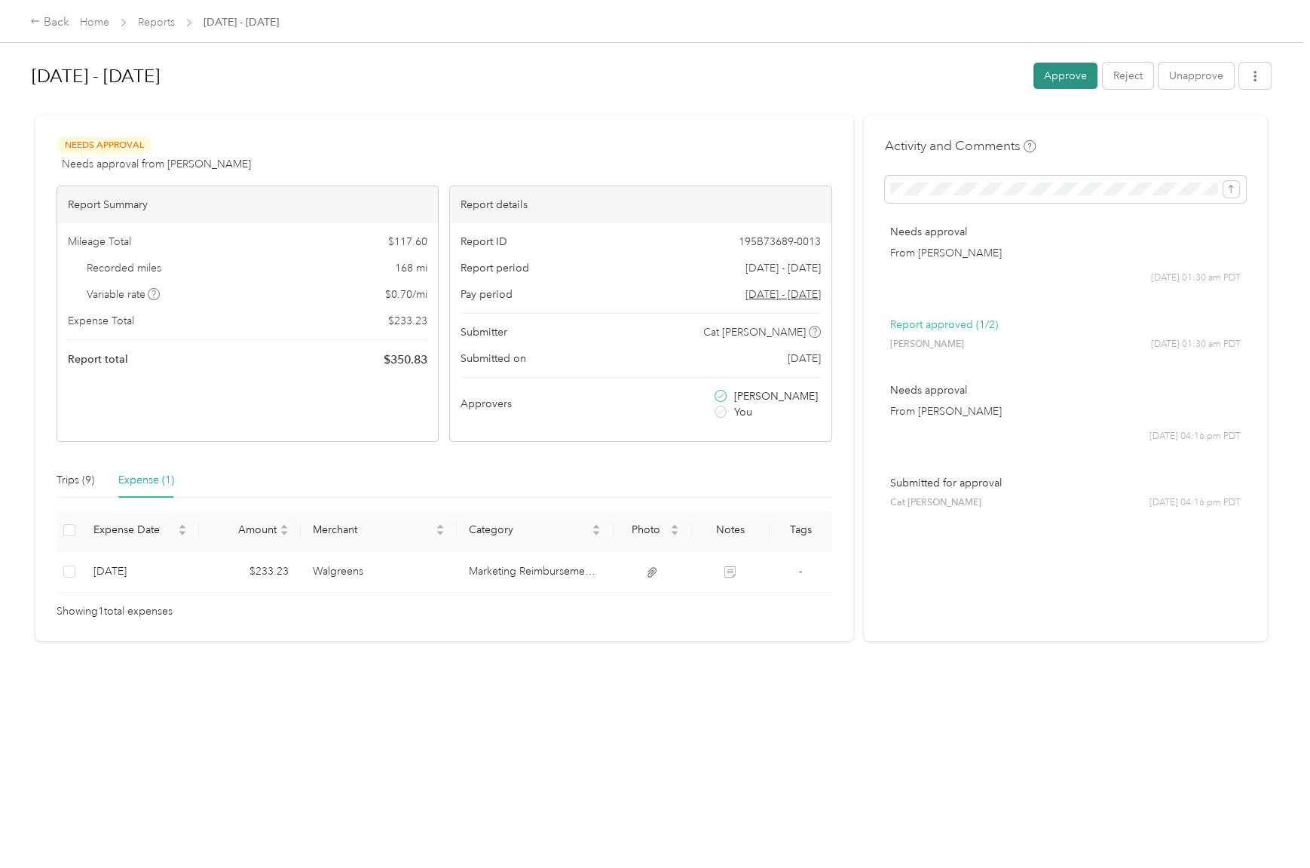
click at [1062, 74] on button "Approve" at bounding box center [1066, 76] width 64 height 26
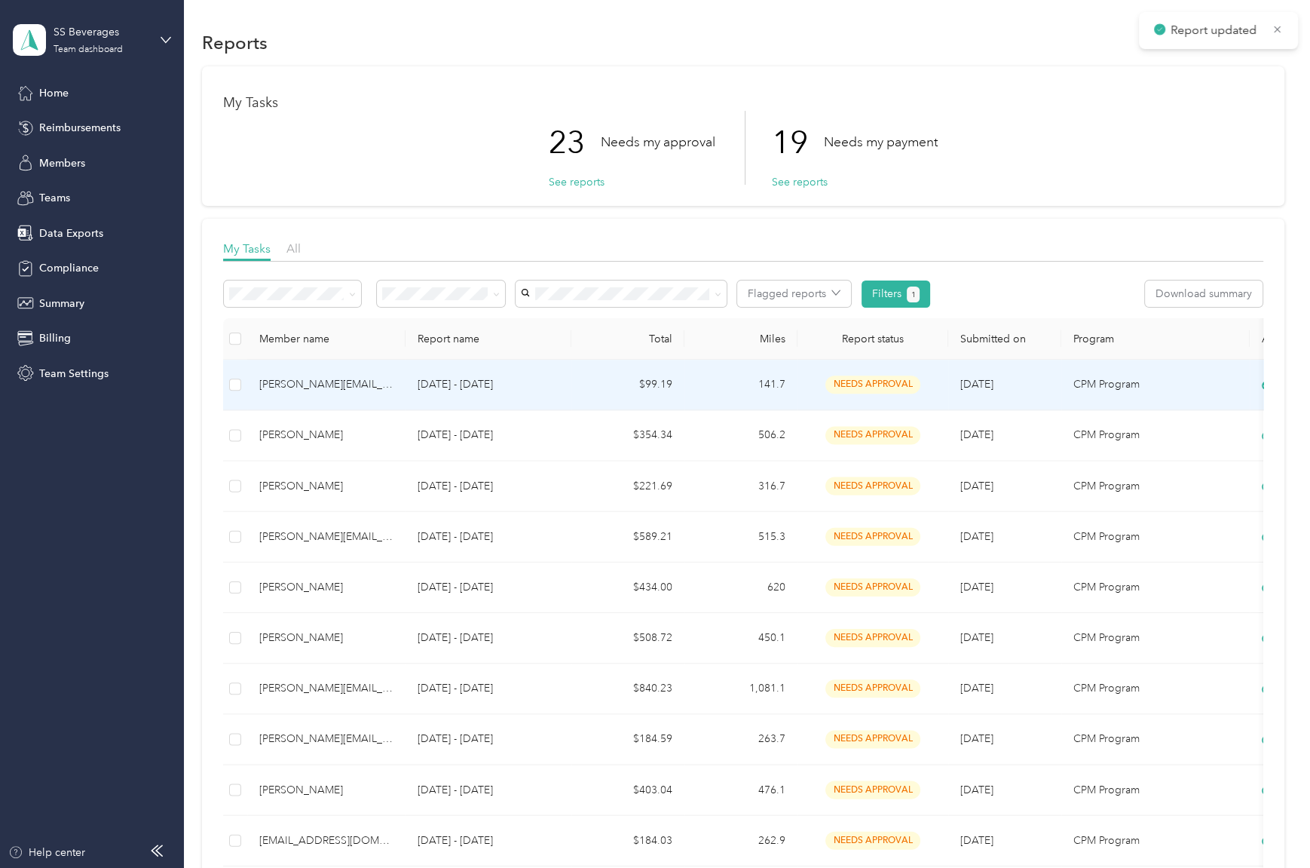
click at [745, 379] on td "141.7" at bounding box center [741, 385] width 113 height 51
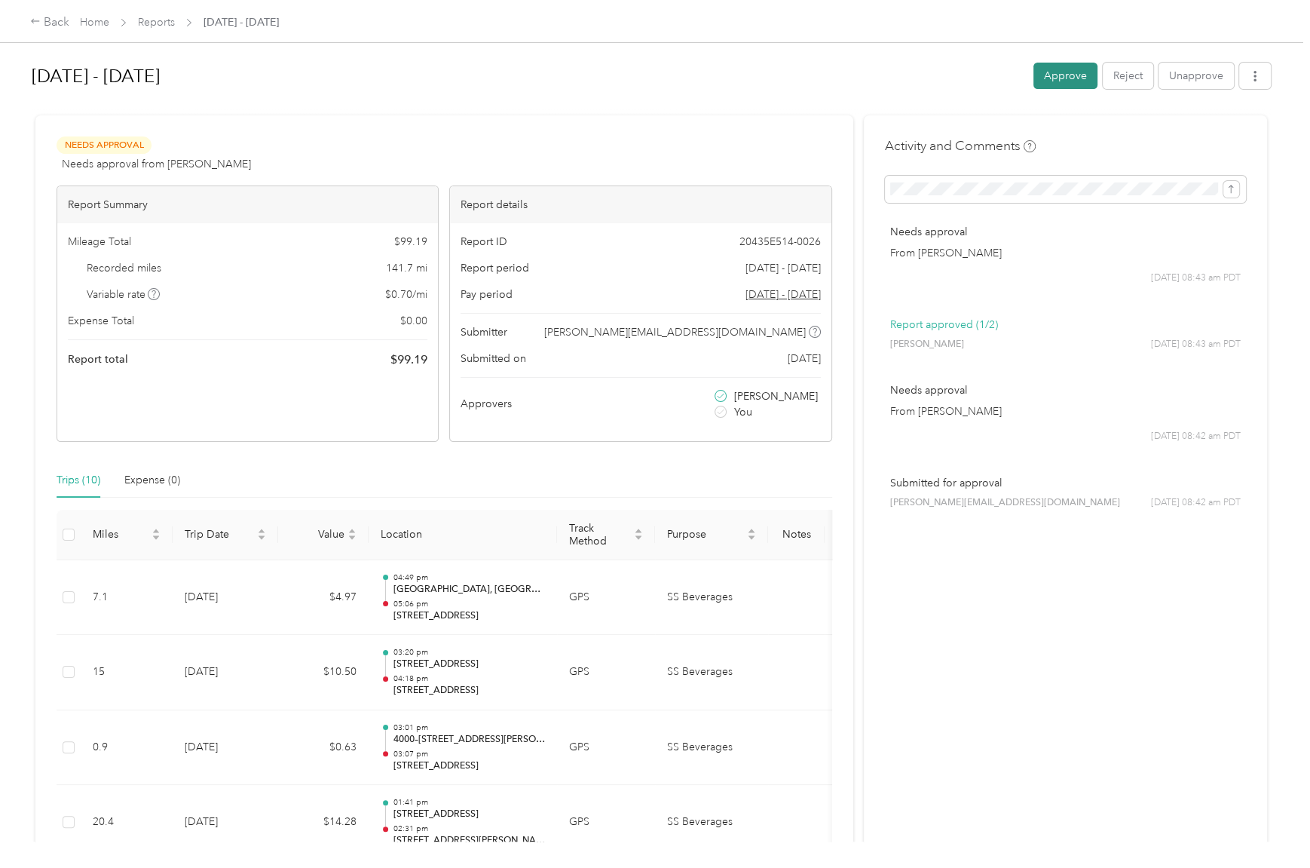
click at [1068, 71] on button "Approve" at bounding box center [1066, 76] width 64 height 26
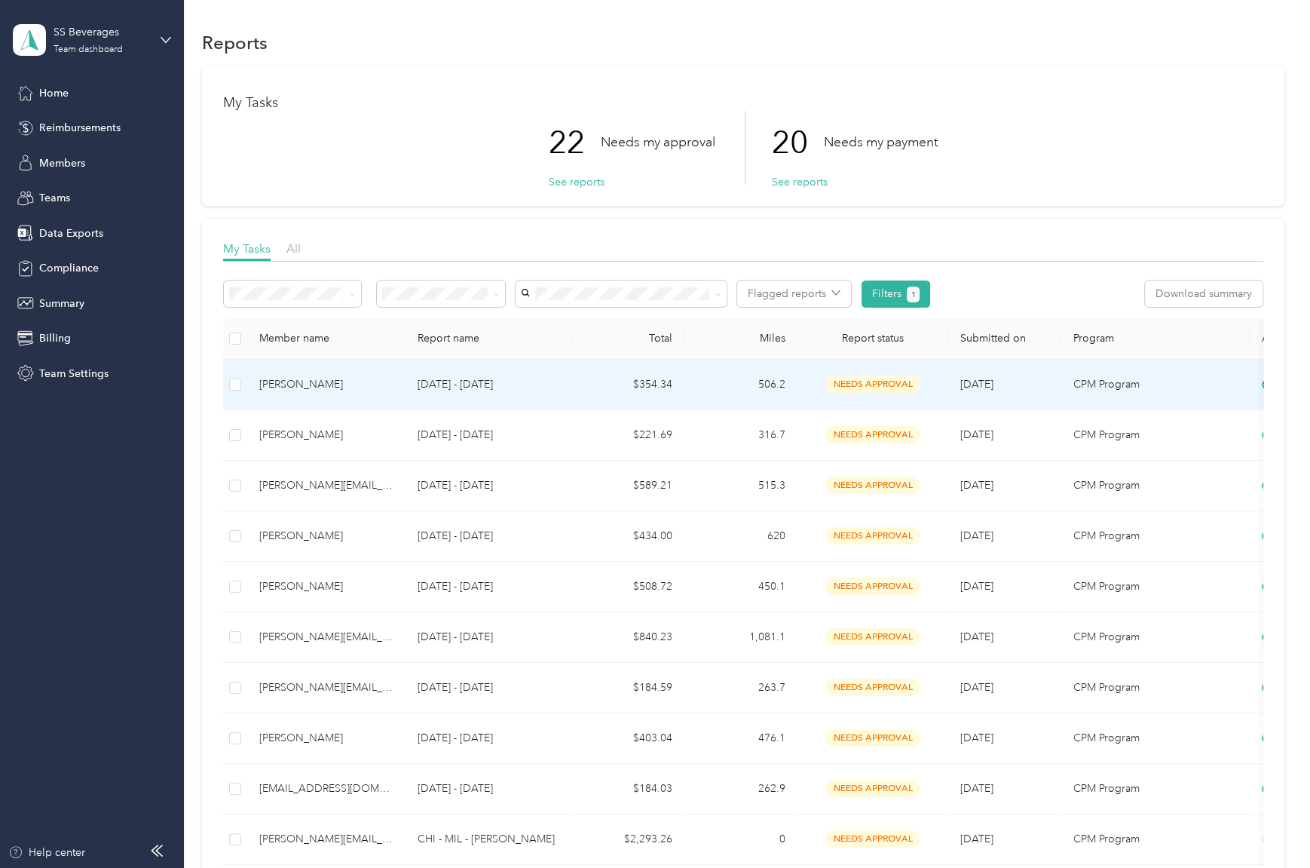
click at [657, 378] on td "$354.34" at bounding box center [628, 385] width 113 height 51
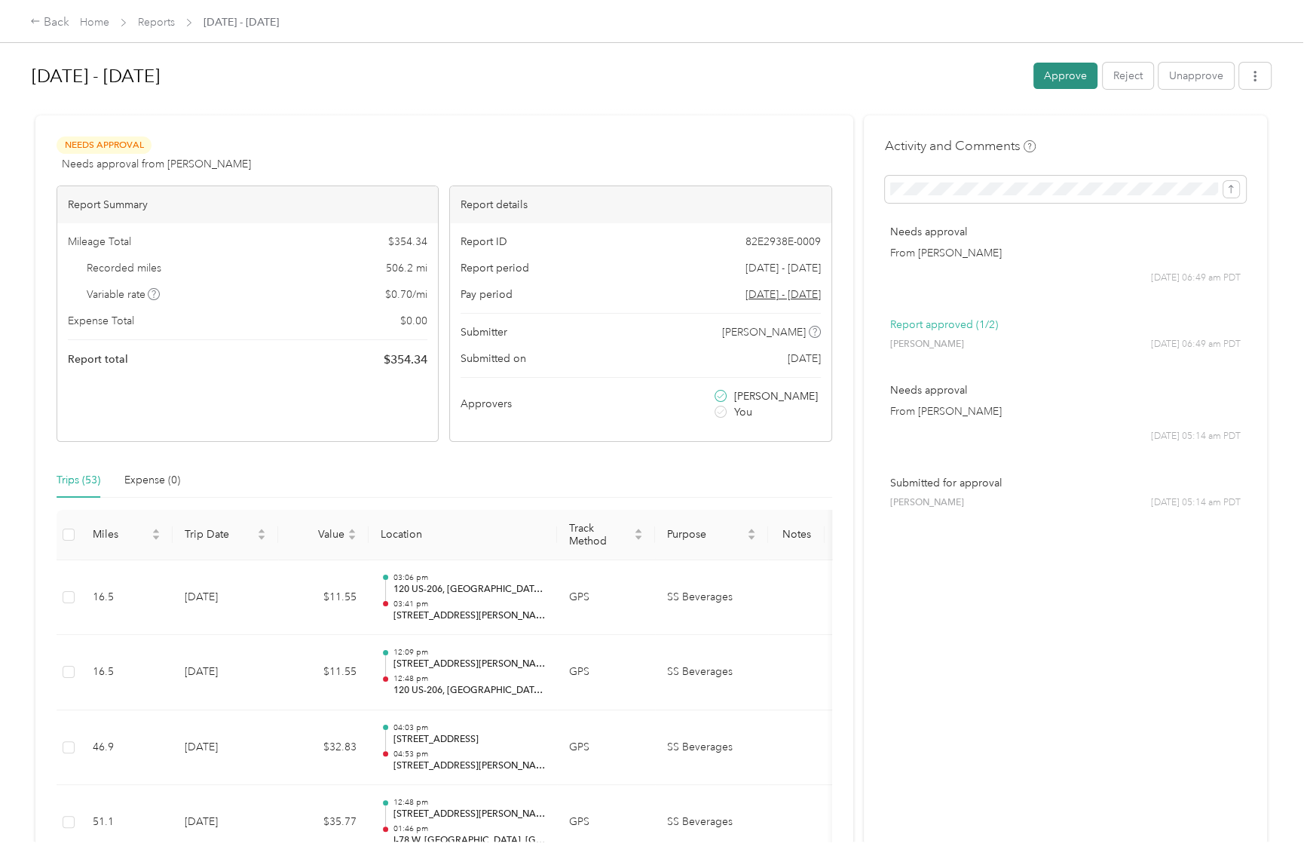
click at [1051, 83] on button "Approve" at bounding box center [1066, 76] width 64 height 26
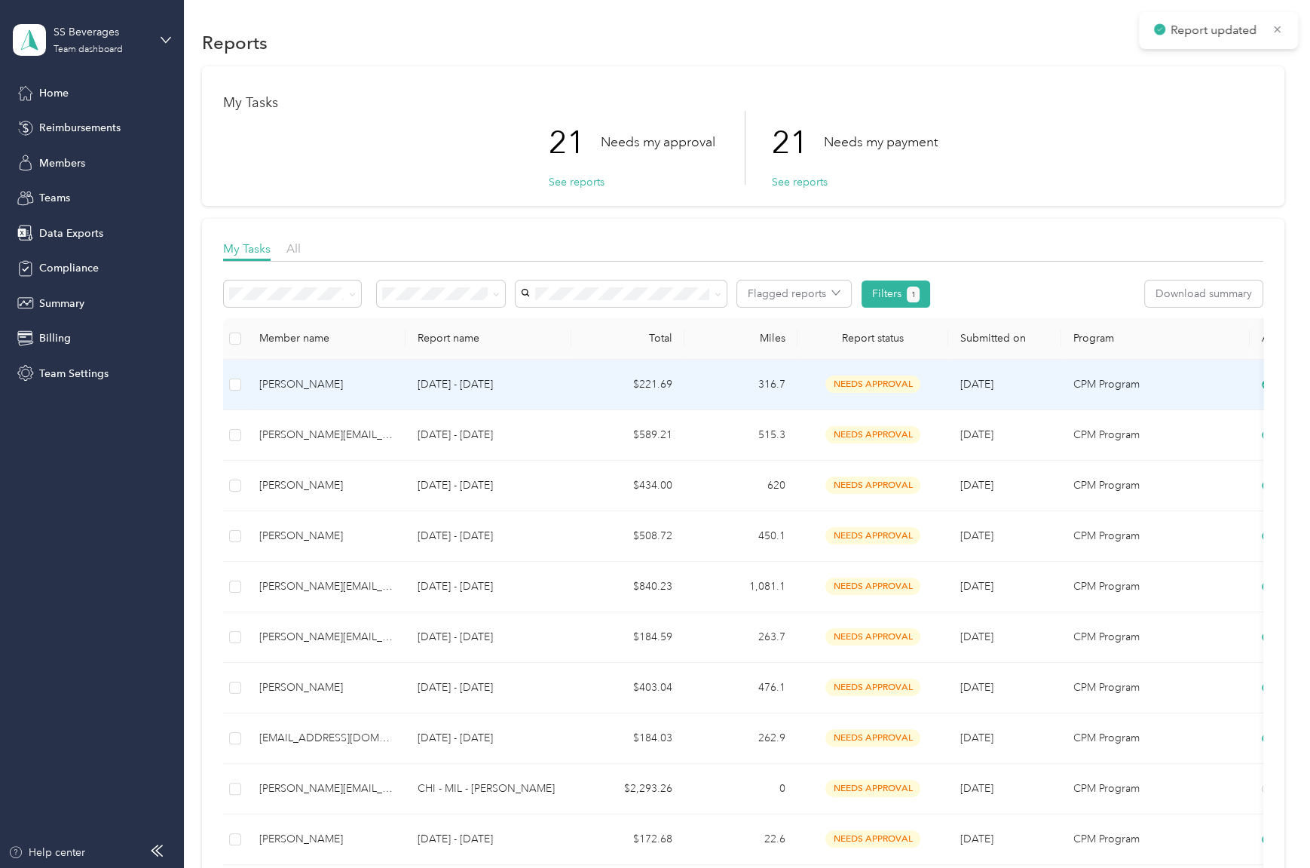
click at [740, 383] on td "316.7" at bounding box center [741, 385] width 113 height 51
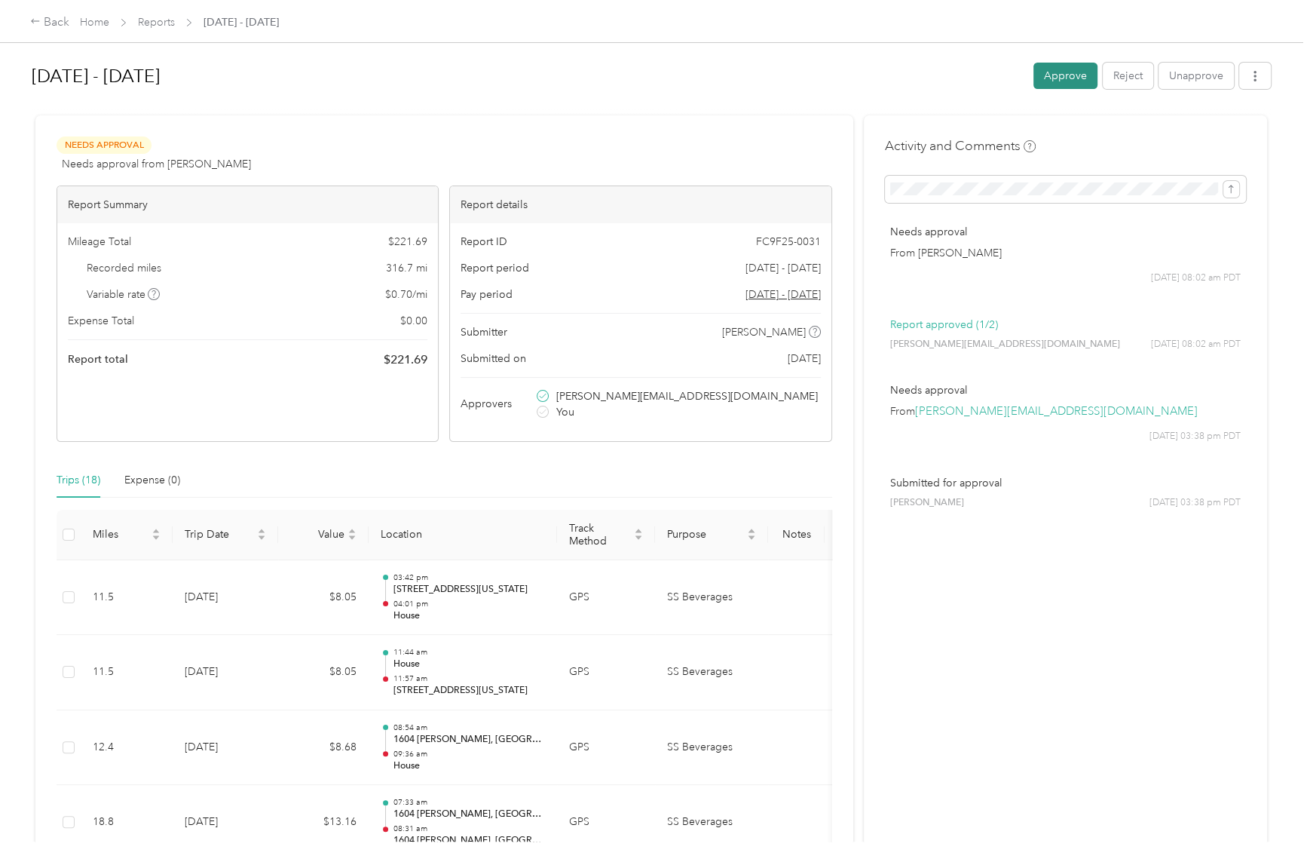
click at [1061, 71] on button "Approve" at bounding box center [1066, 76] width 64 height 26
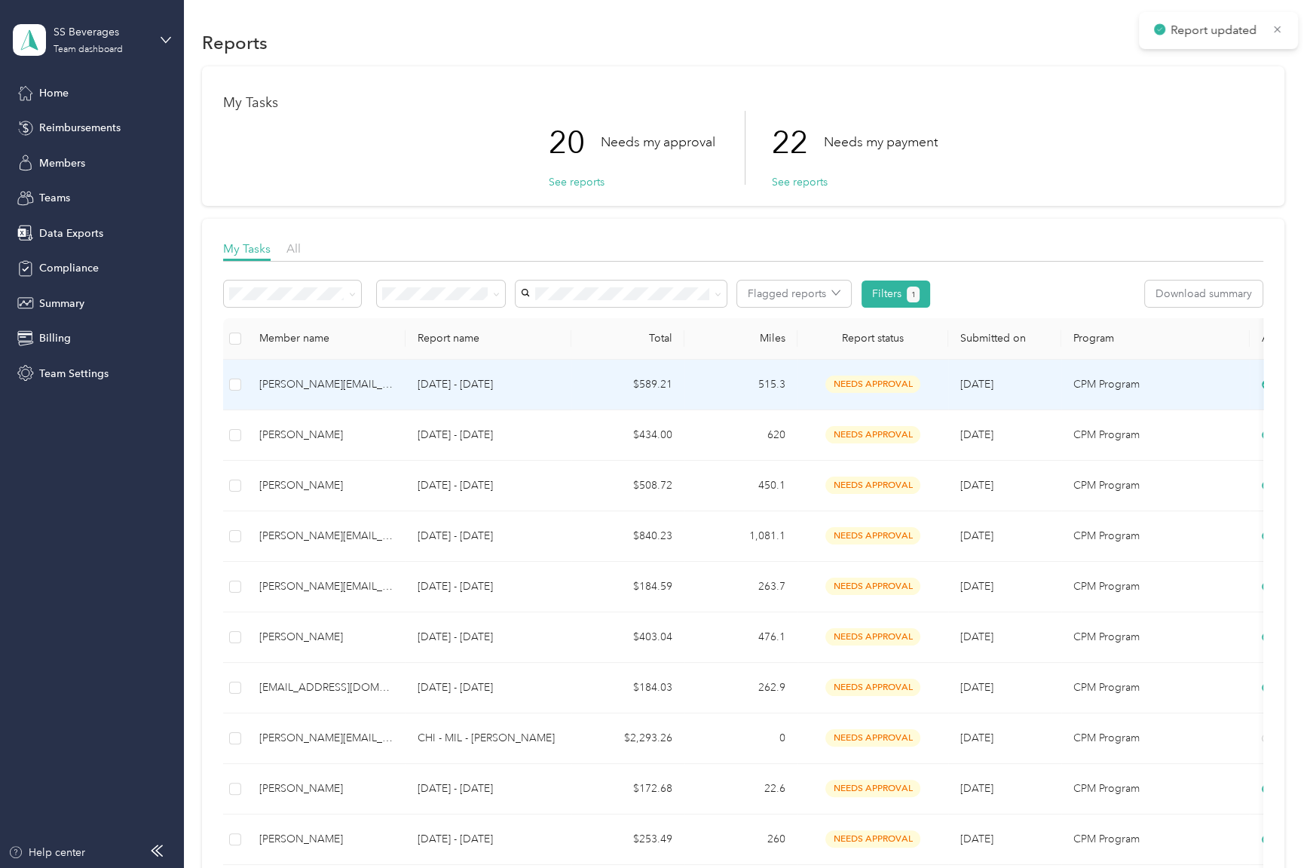
click at [734, 370] on td "515.3" at bounding box center [741, 385] width 113 height 51
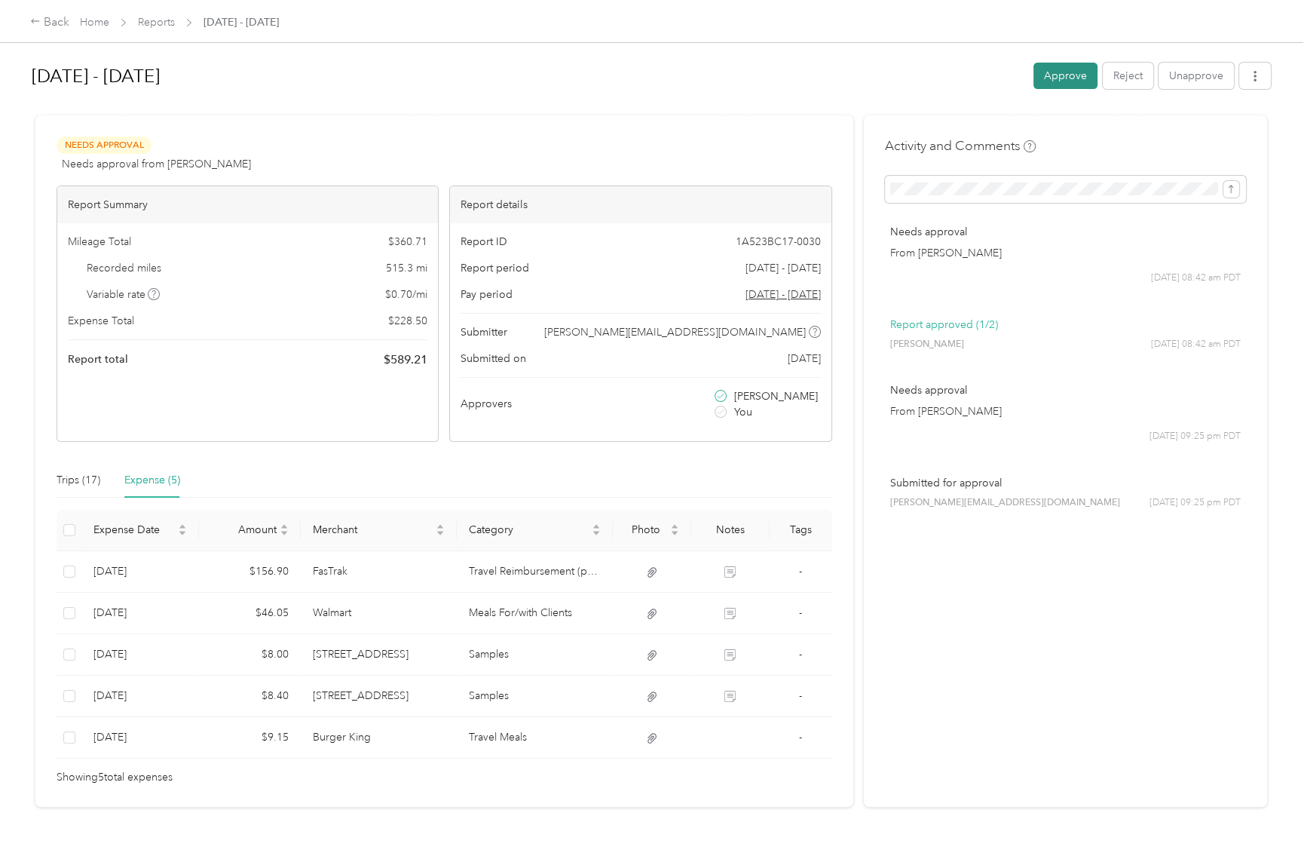
click at [1040, 82] on button "Approve" at bounding box center [1066, 76] width 64 height 26
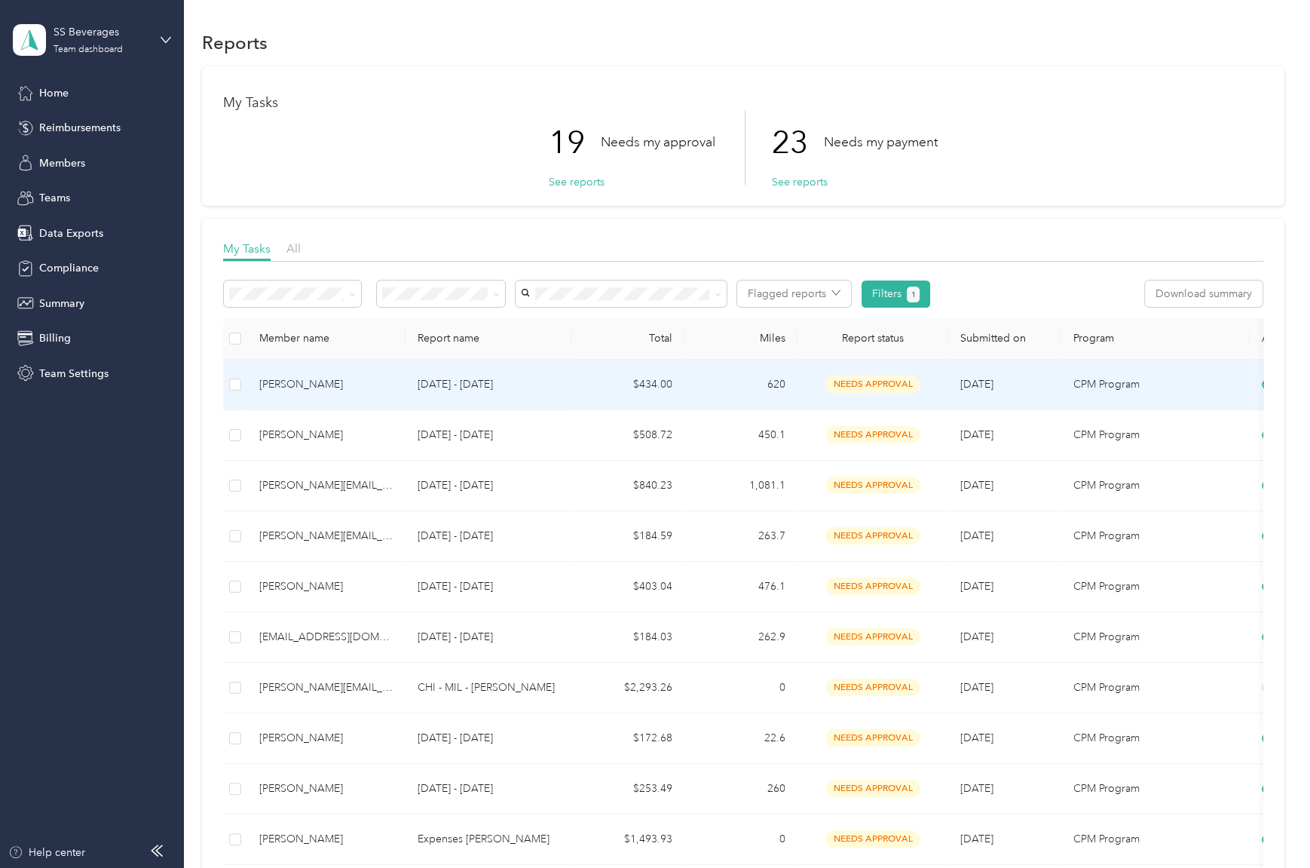
click at [721, 371] on td "620" at bounding box center [741, 385] width 113 height 51
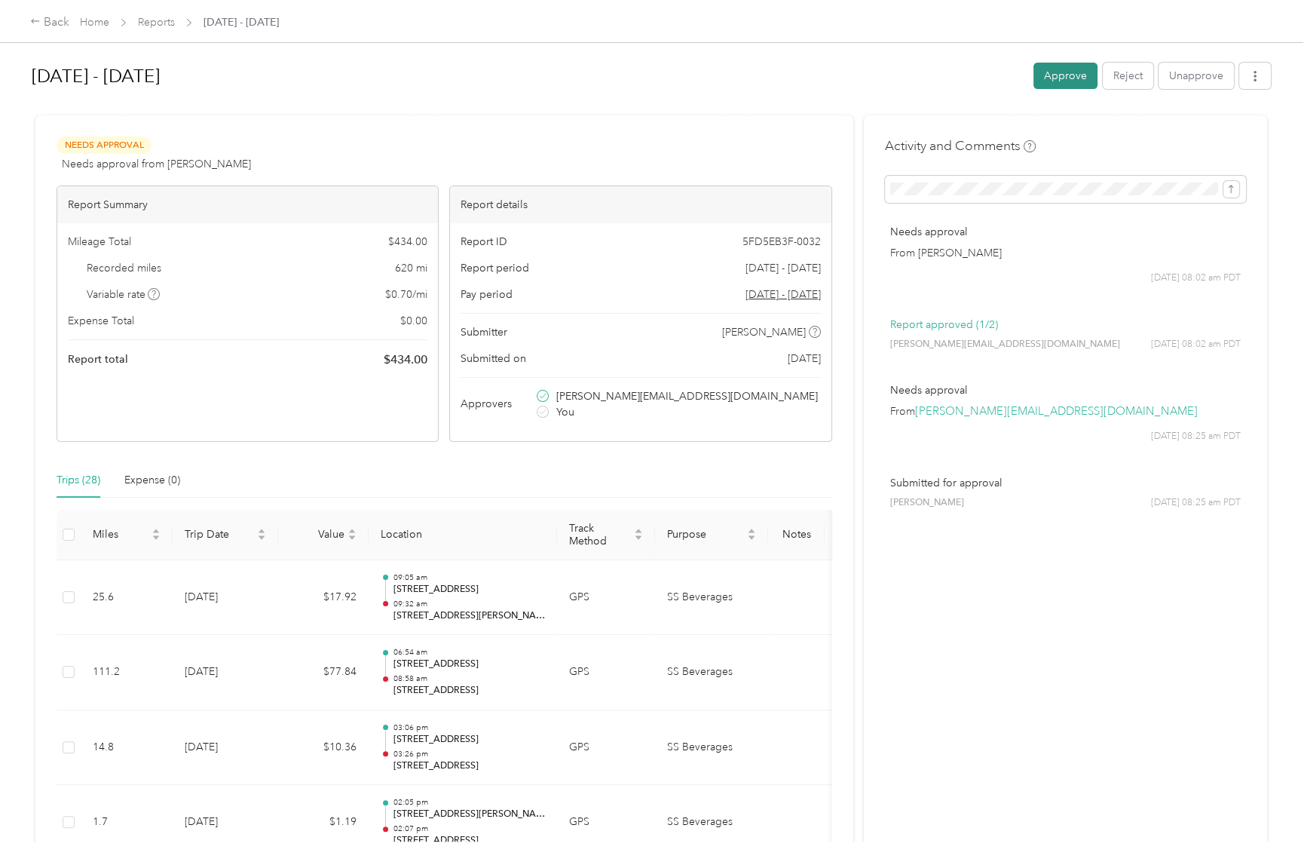
click at [1043, 75] on button "Approve" at bounding box center [1066, 76] width 64 height 26
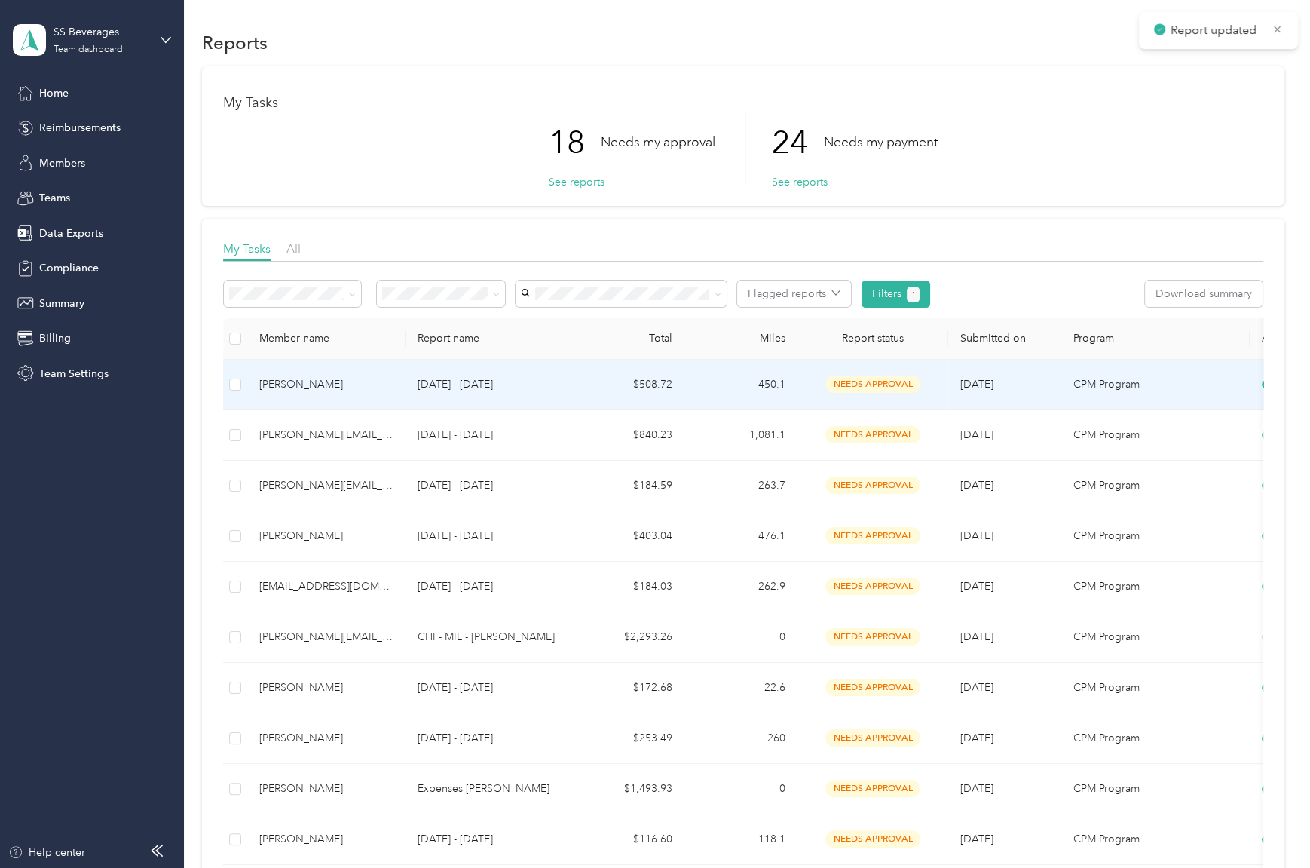
click at [716, 385] on td "450.1" at bounding box center [741, 385] width 113 height 51
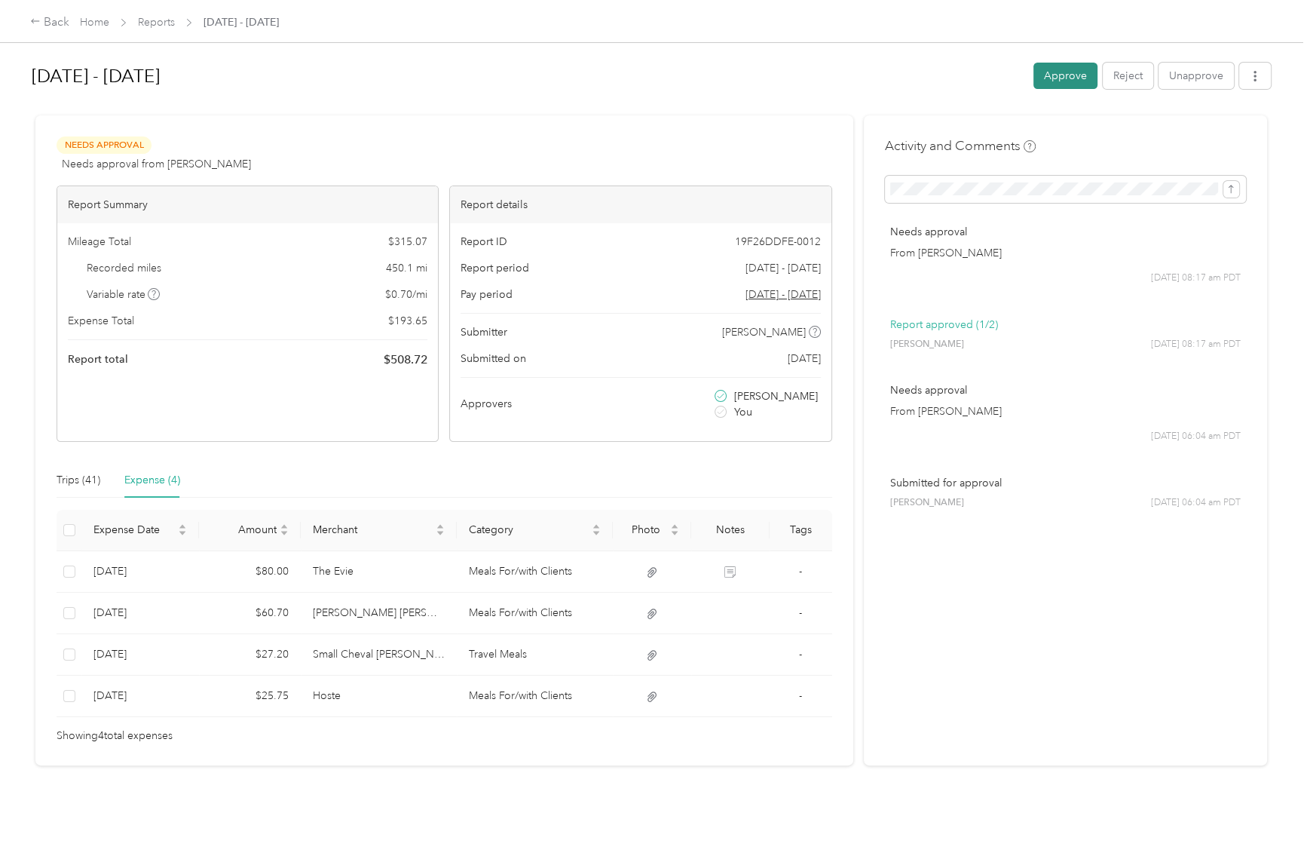
click at [1060, 72] on button "Approve" at bounding box center [1066, 76] width 64 height 26
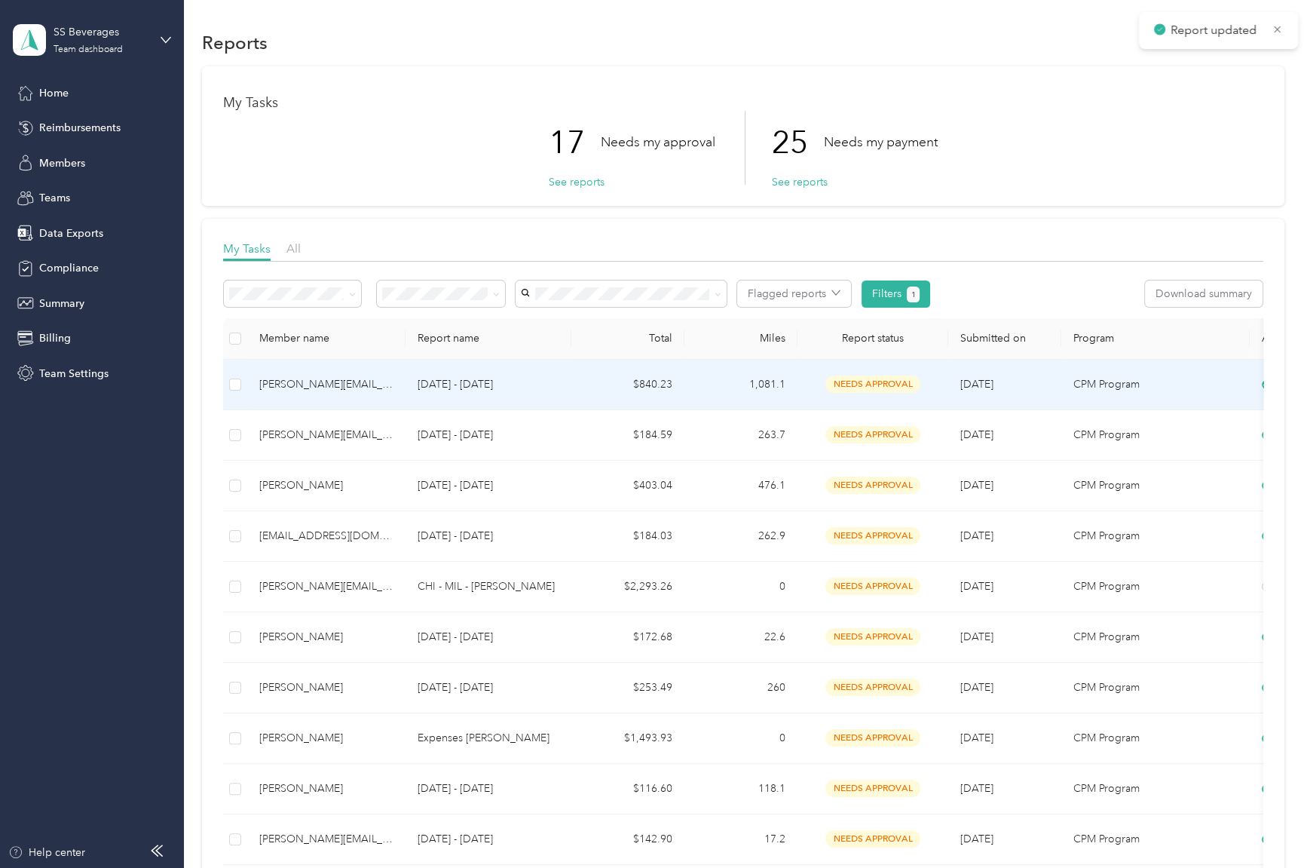
click at [734, 371] on td "1,081.1" at bounding box center [741, 385] width 113 height 51
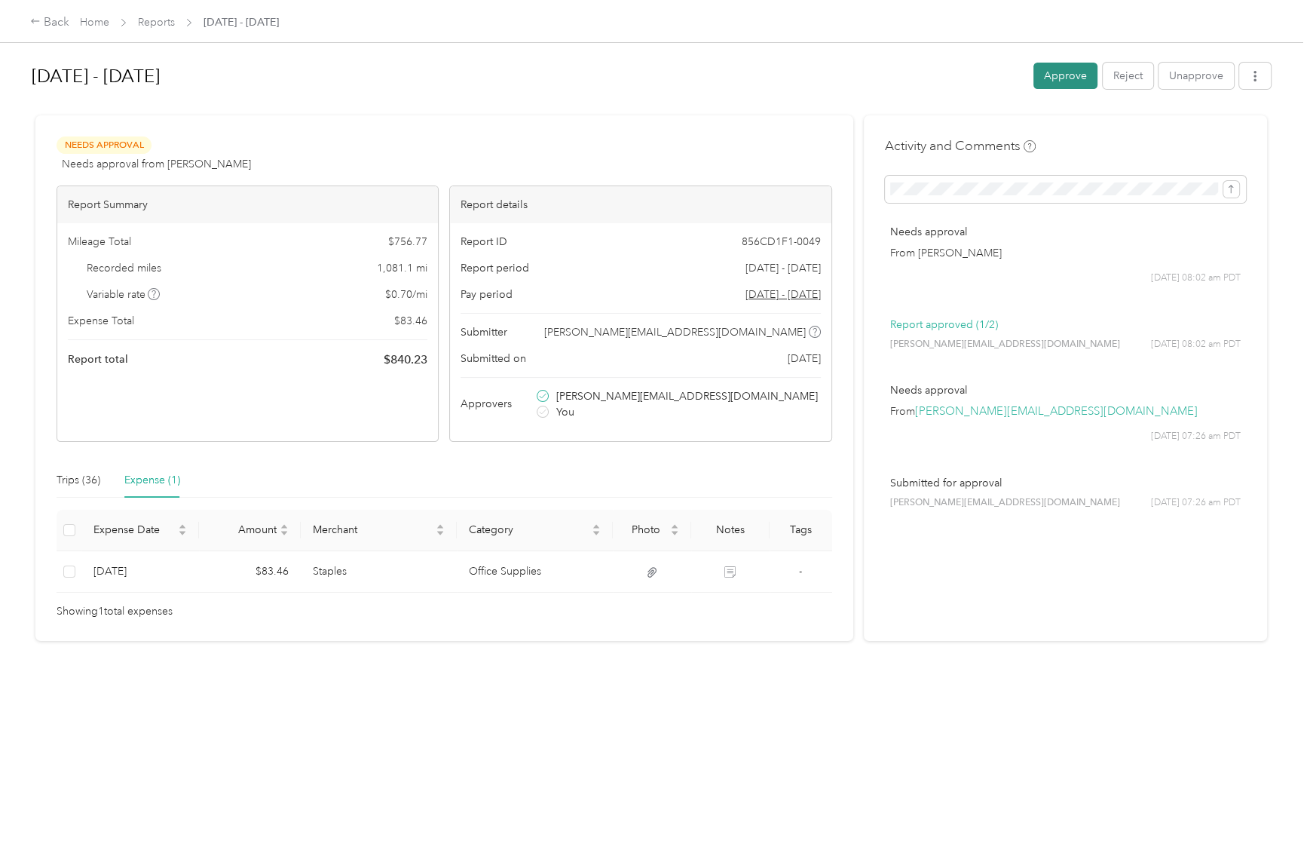
click at [1053, 69] on button "Approve" at bounding box center [1066, 76] width 64 height 26
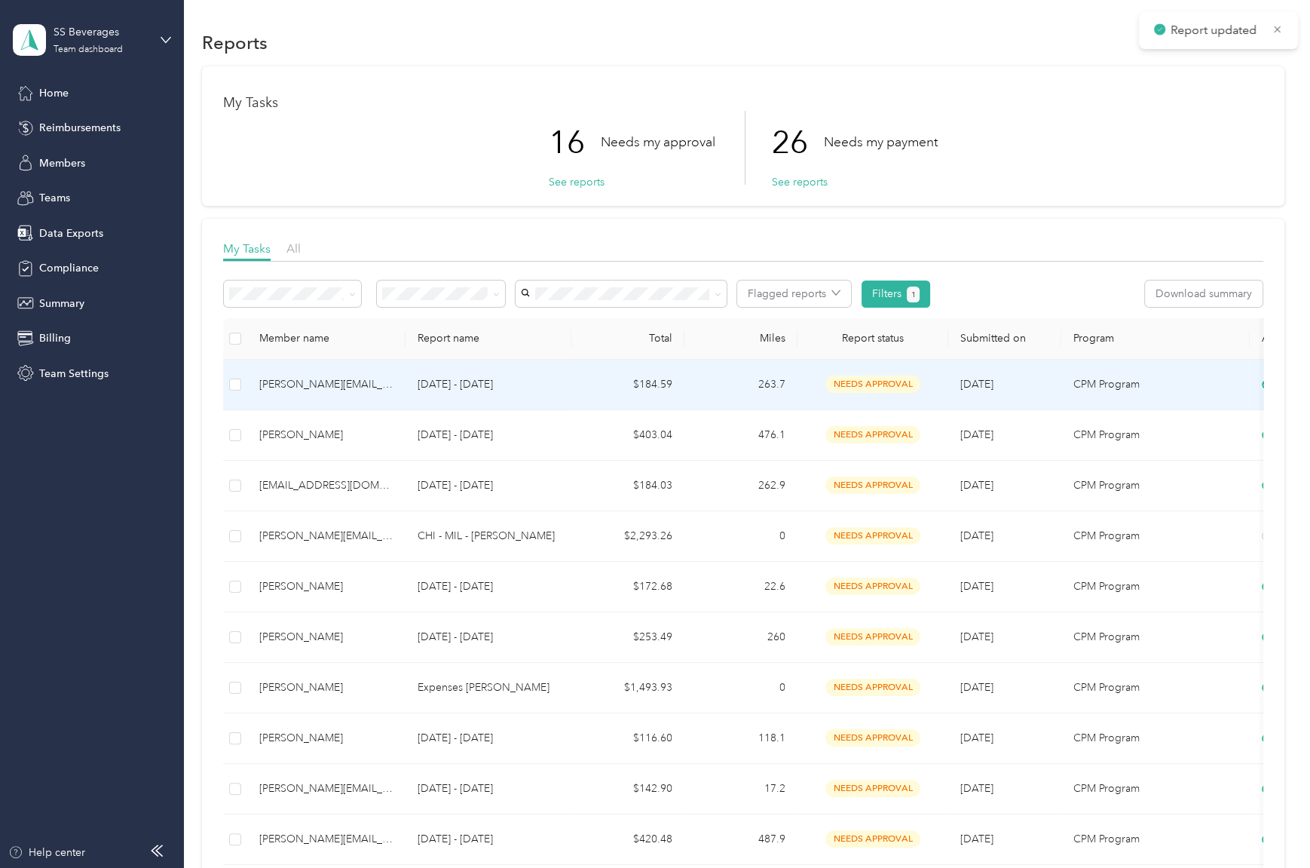
click at [716, 384] on td "263.7" at bounding box center [741, 385] width 113 height 51
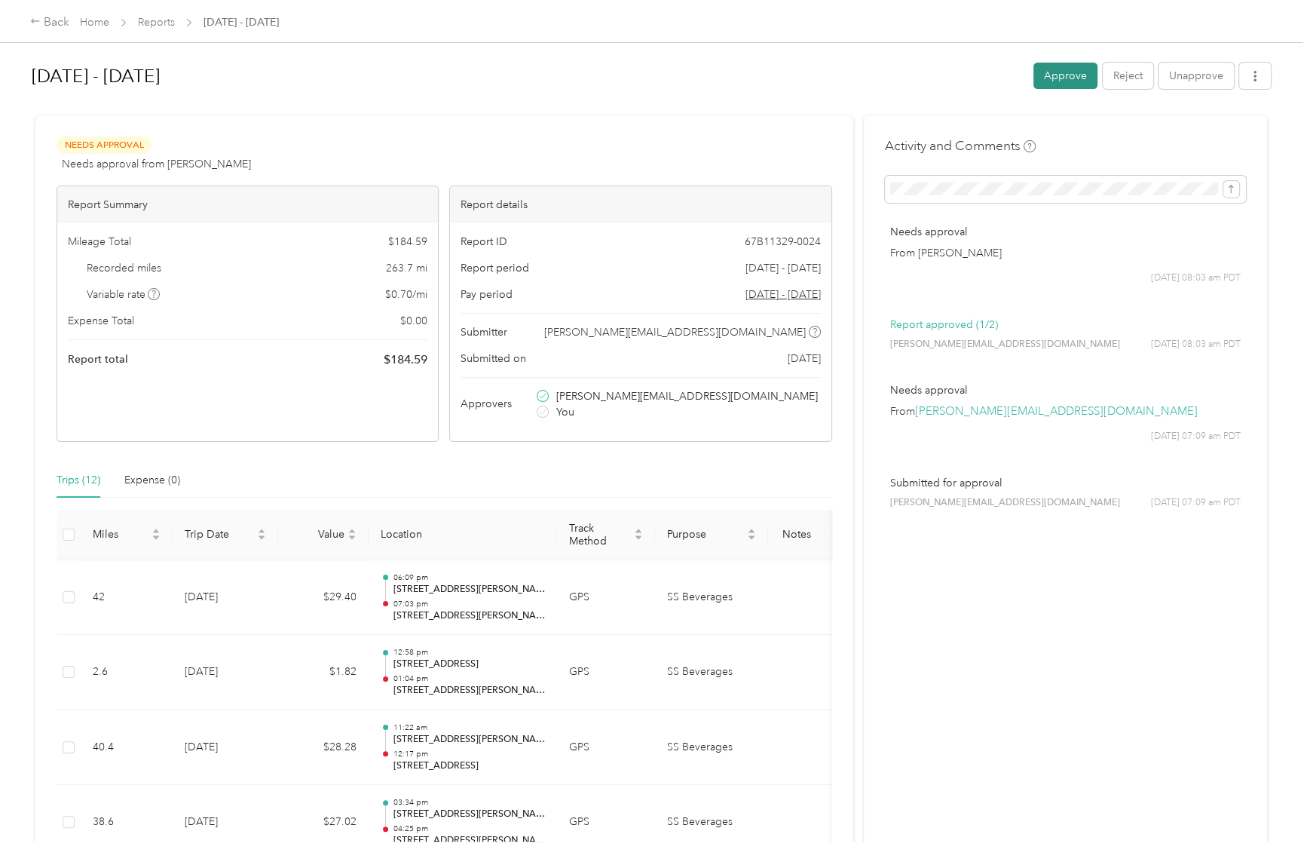
click at [1034, 84] on button "Approve" at bounding box center [1066, 76] width 64 height 26
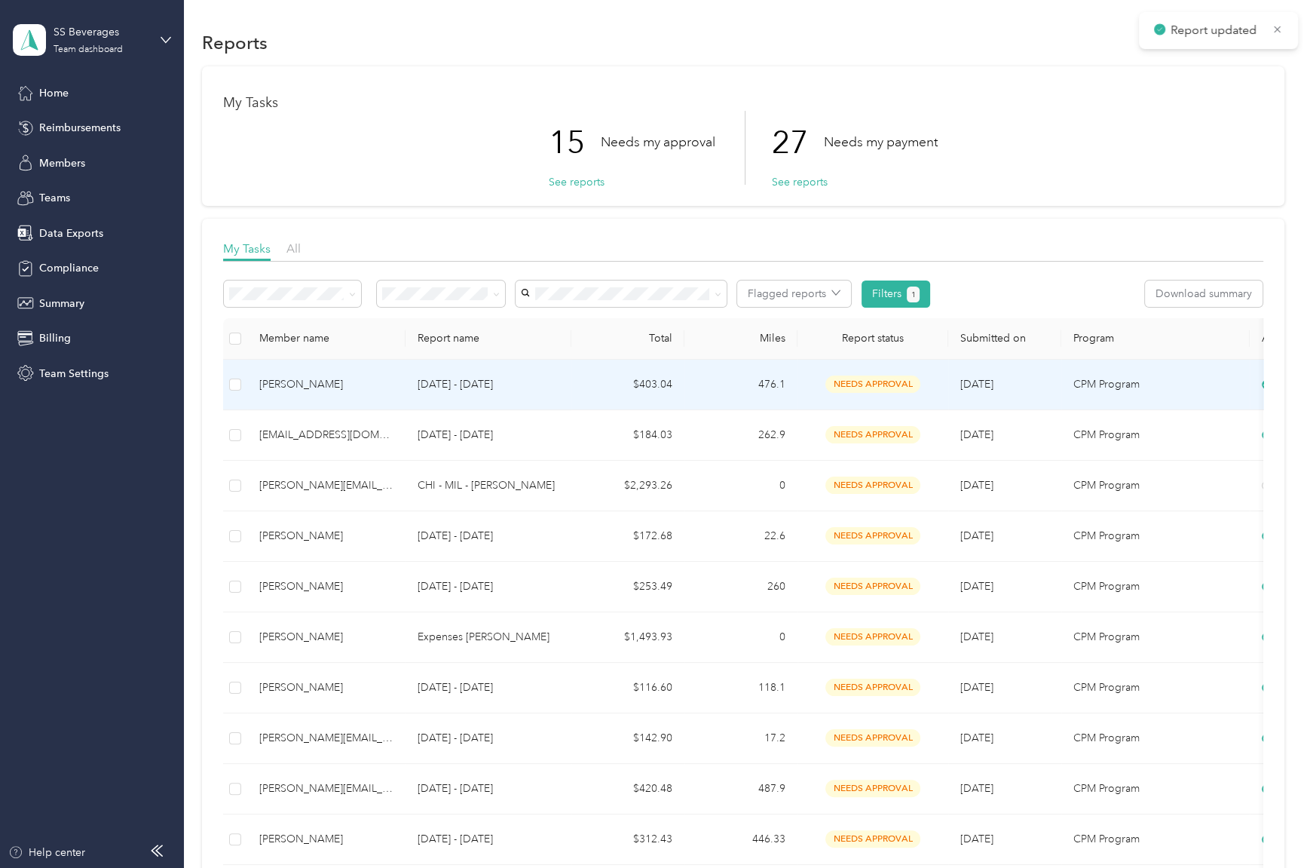
click at [731, 380] on td "476.1" at bounding box center [741, 385] width 113 height 51
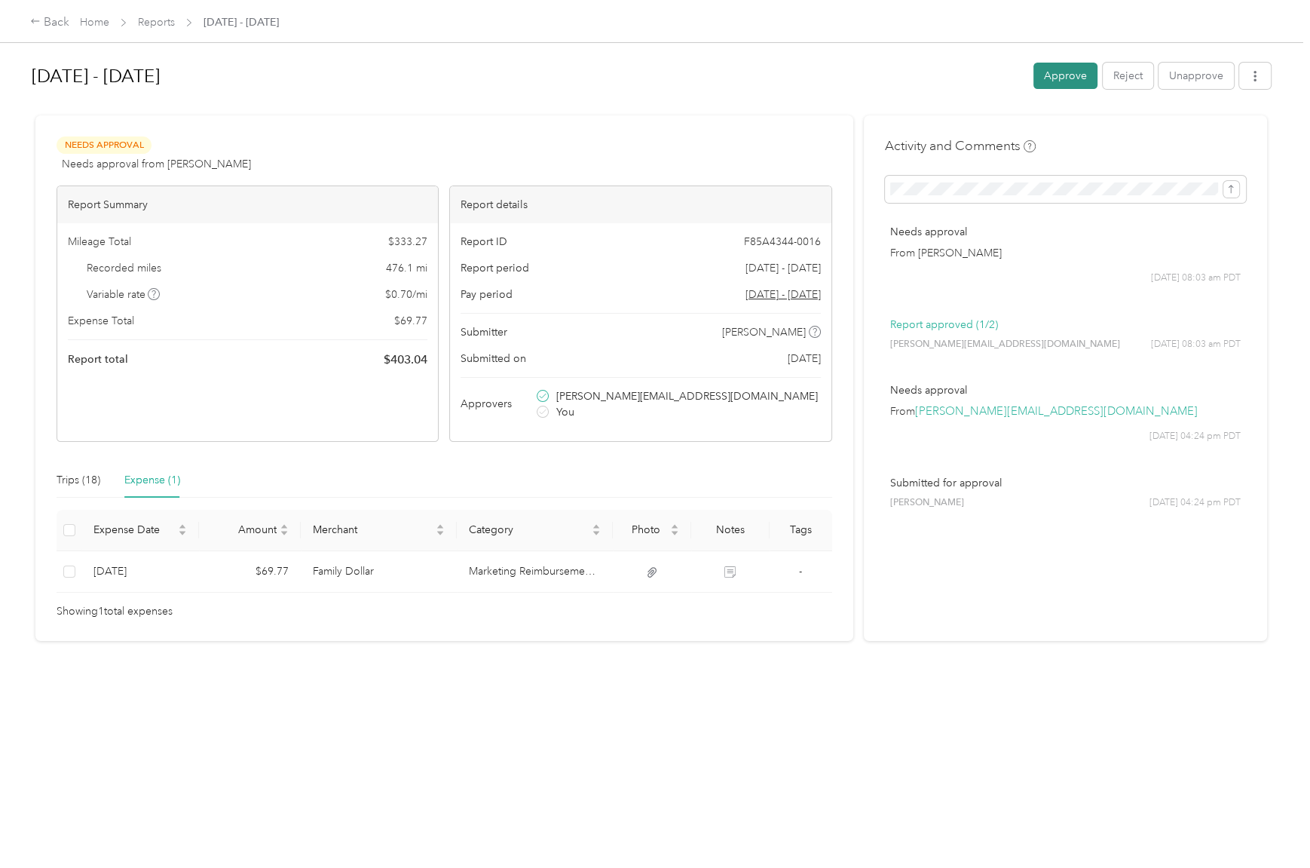
click at [1067, 71] on button "Approve" at bounding box center [1066, 76] width 64 height 26
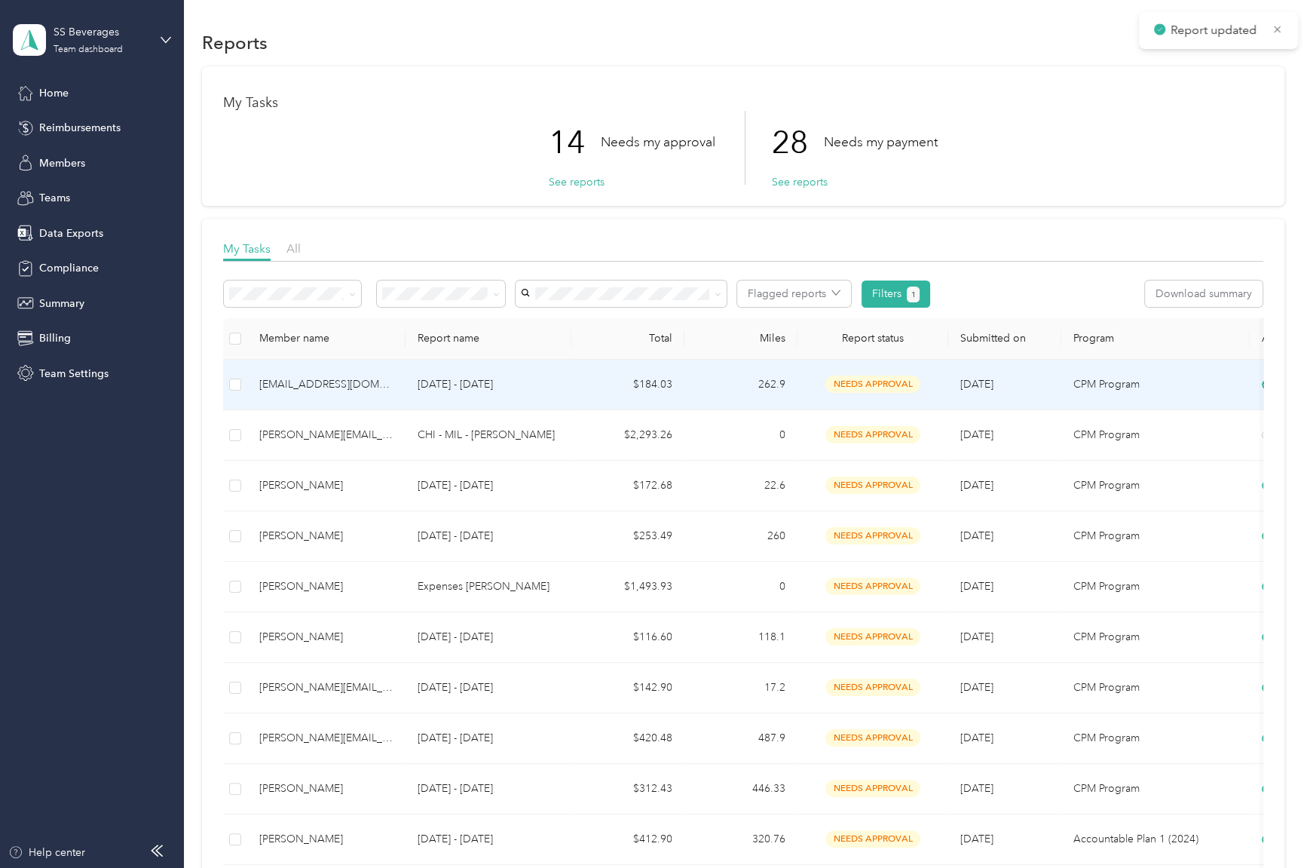
click at [730, 383] on td "262.9" at bounding box center [741, 385] width 113 height 51
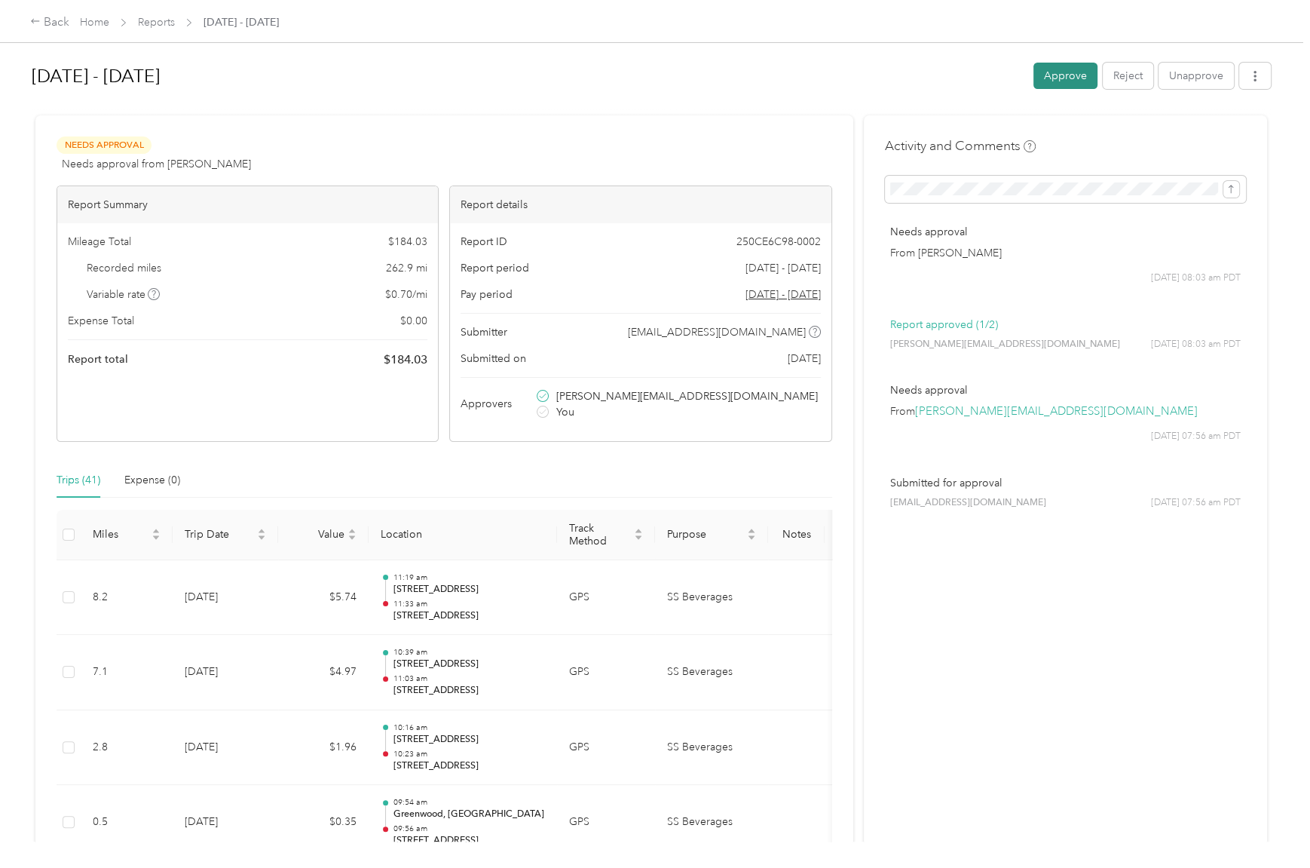
click at [1037, 87] on button "Approve" at bounding box center [1066, 76] width 64 height 26
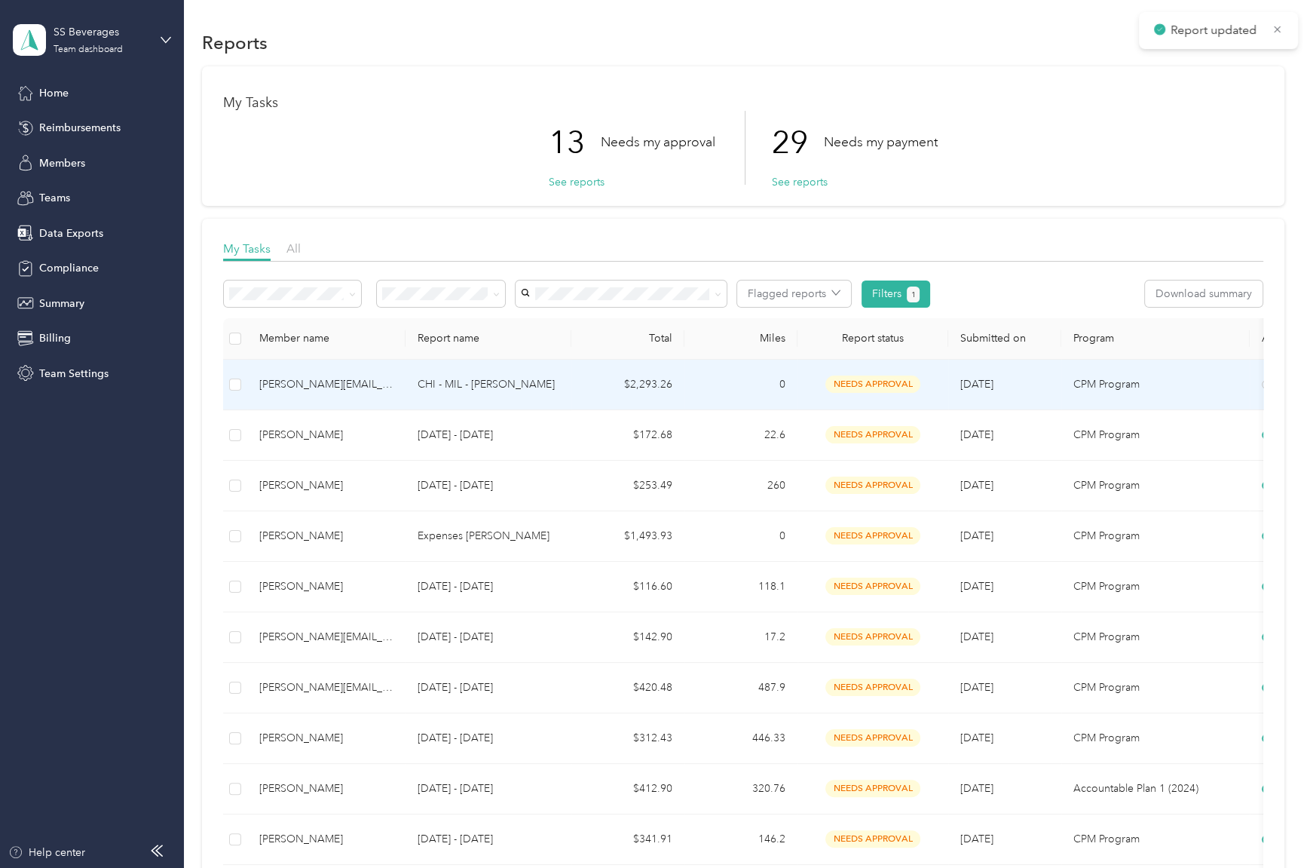
click at [708, 387] on td "0" at bounding box center [741, 385] width 113 height 51
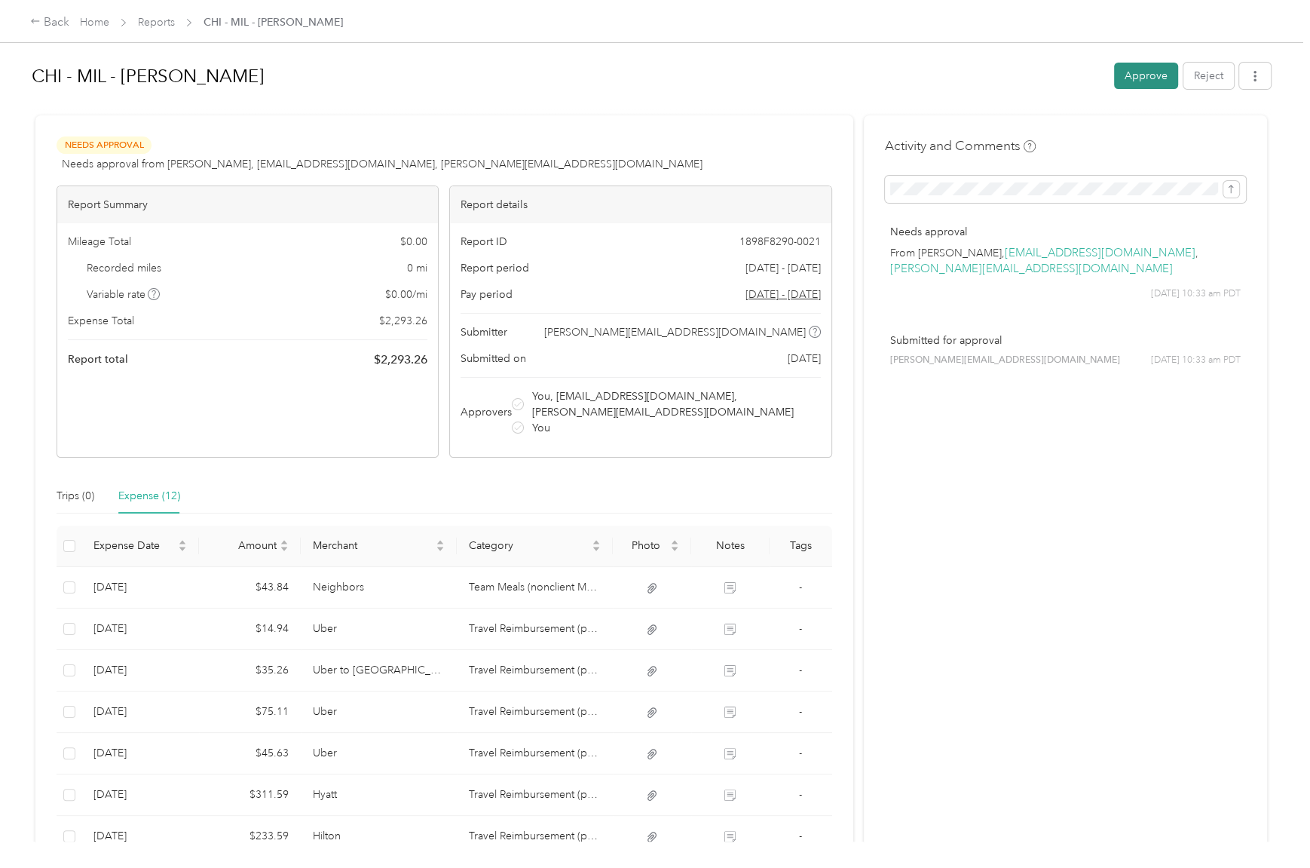
click at [1126, 78] on button "Approve" at bounding box center [1146, 76] width 64 height 26
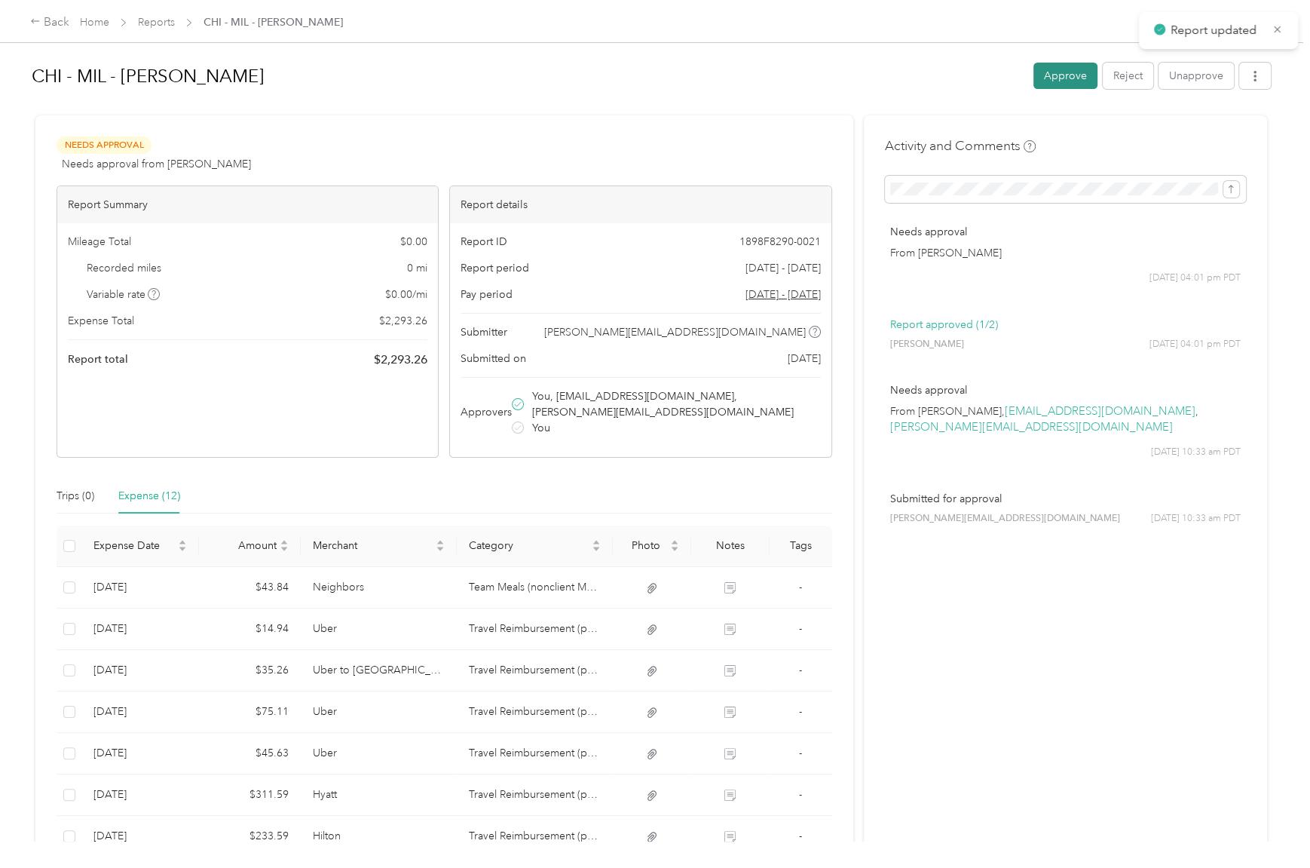
click at [1053, 75] on button "Approve" at bounding box center [1066, 76] width 64 height 26
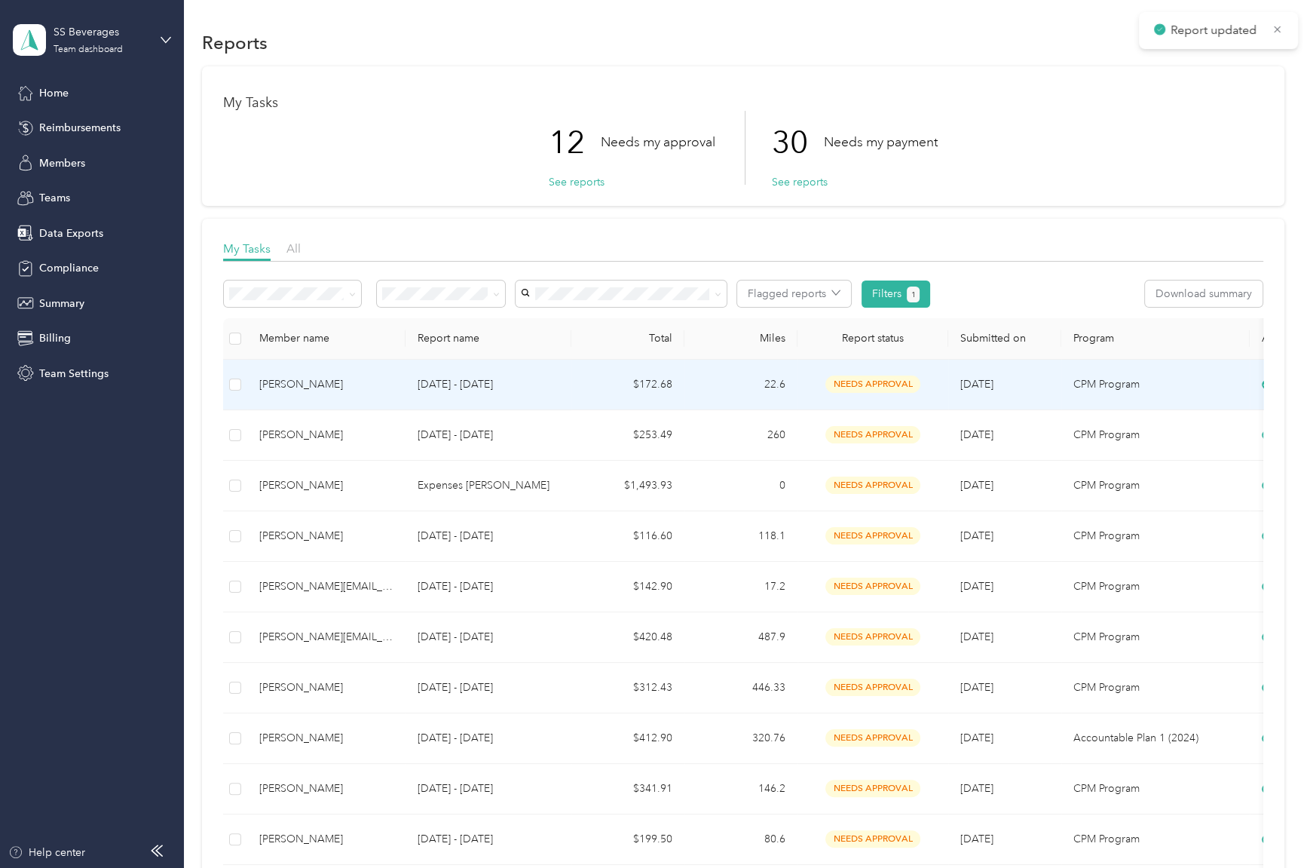
click at [745, 374] on td "22.6" at bounding box center [741, 385] width 113 height 51
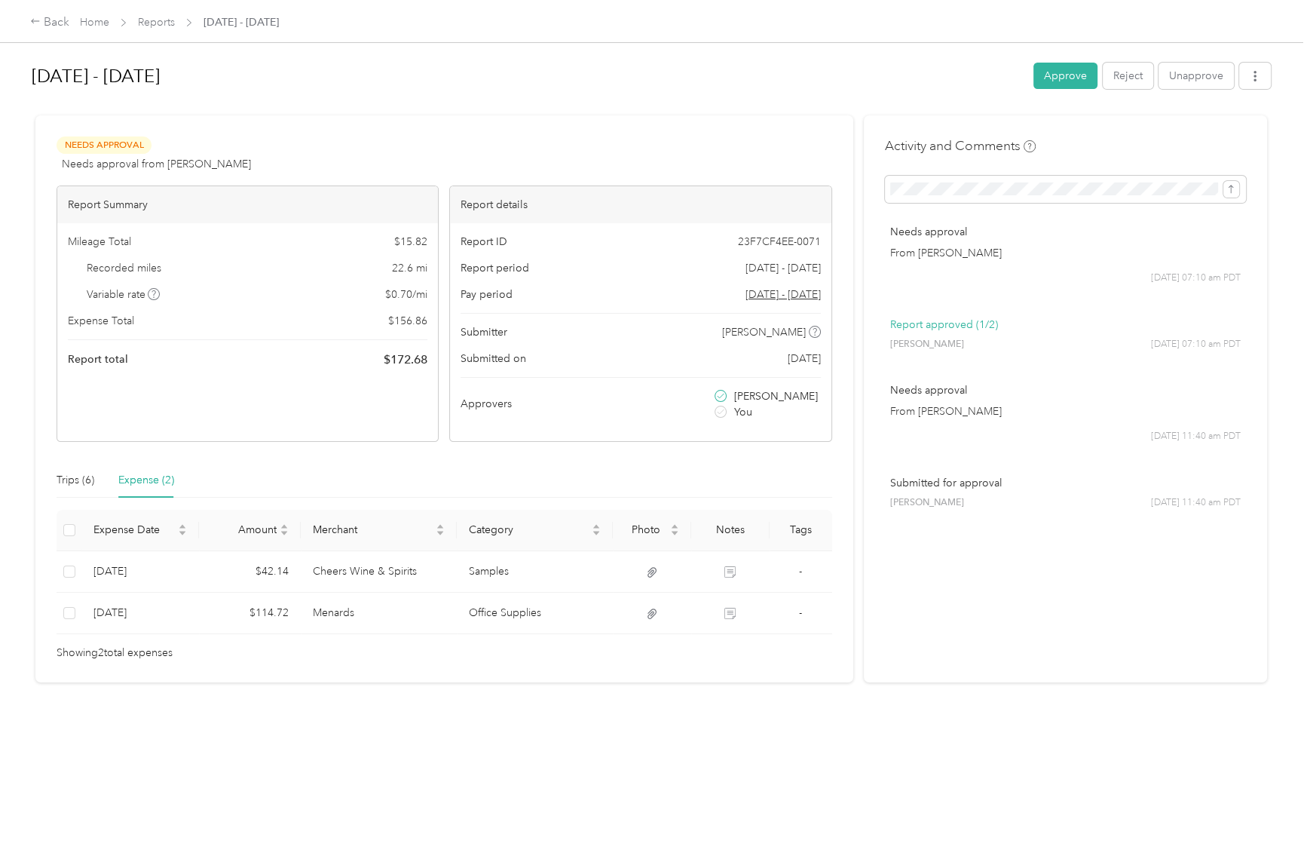
click at [1053, 58] on div "[DATE] - [DATE] Approve Reject Unapprove" at bounding box center [652, 79] width 1240 height 44
click at [1053, 67] on button "Approve" at bounding box center [1066, 76] width 64 height 26
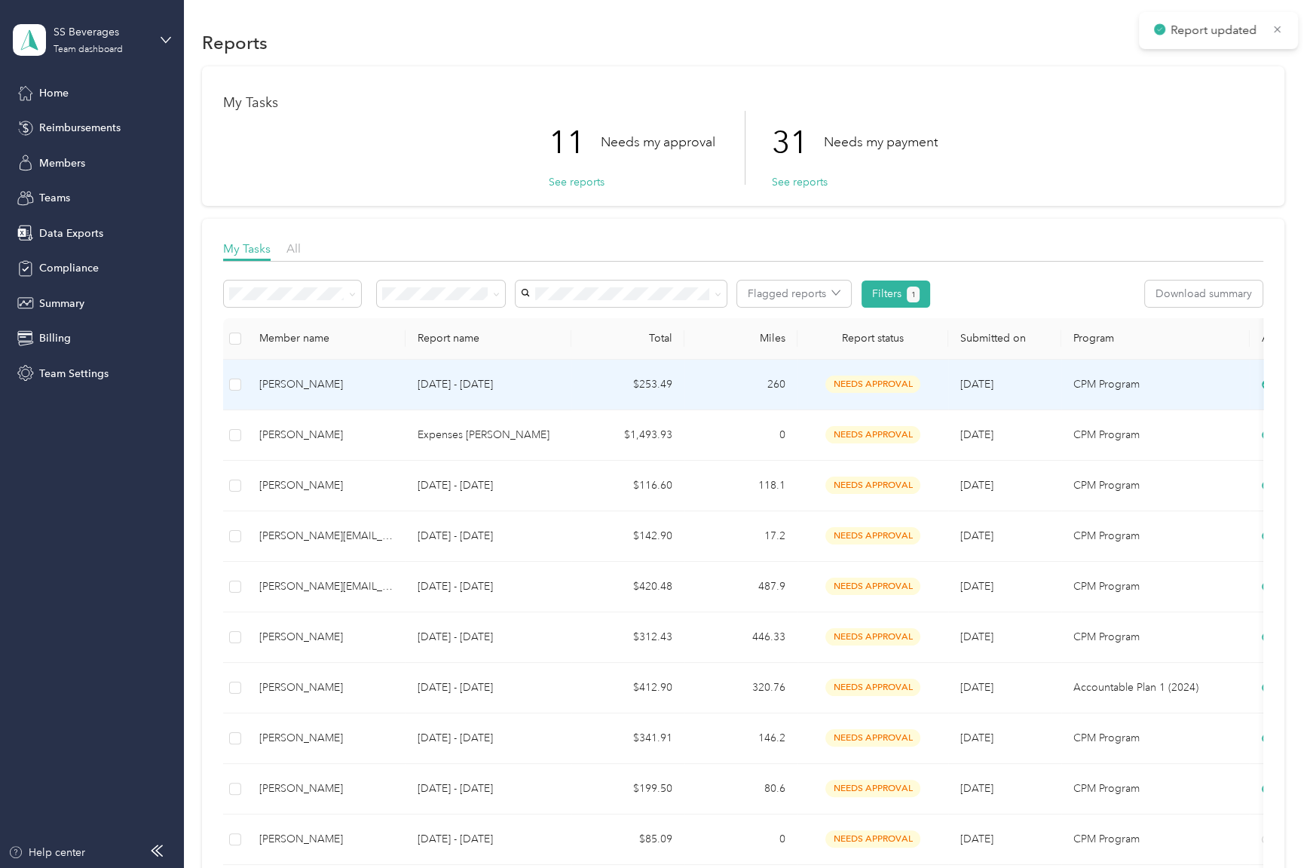
click at [771, 376] on td "260" at bounding box center [741, 385] width 113 height 51
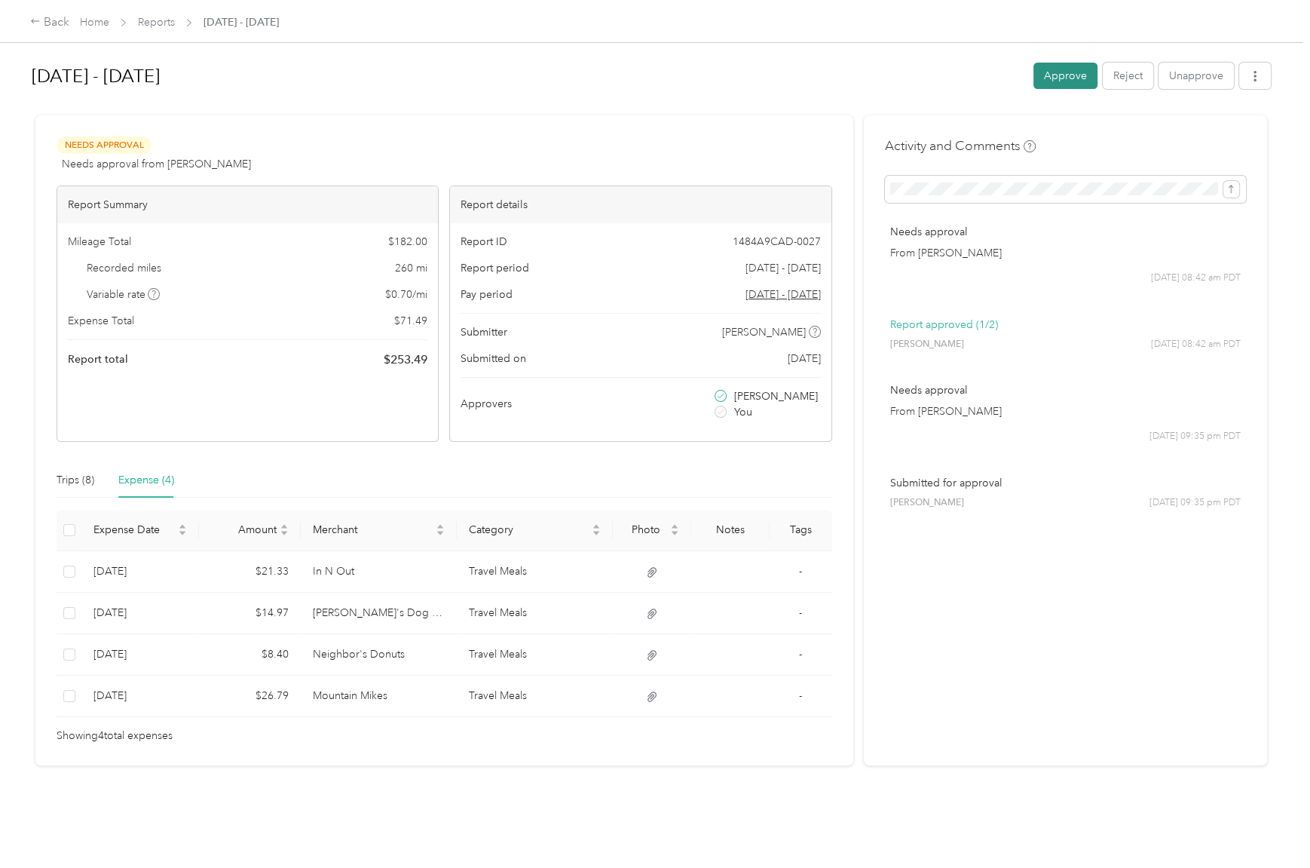
click at [1077, 74] on button "Approve" at bounding box center [1066, 76] width 64 height 26
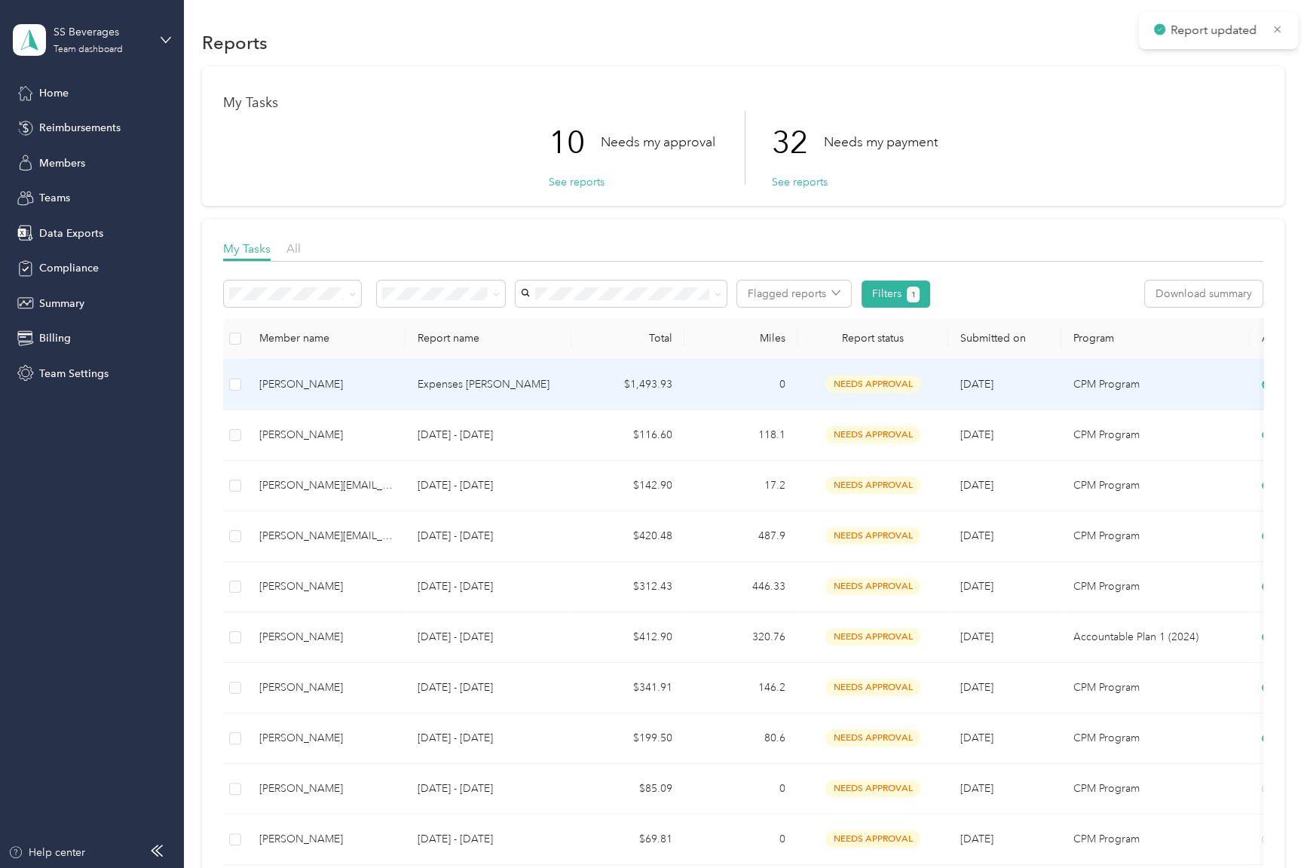
click at [760, 371] on td "0" at bounding box center [741, 385] width 113 height 51
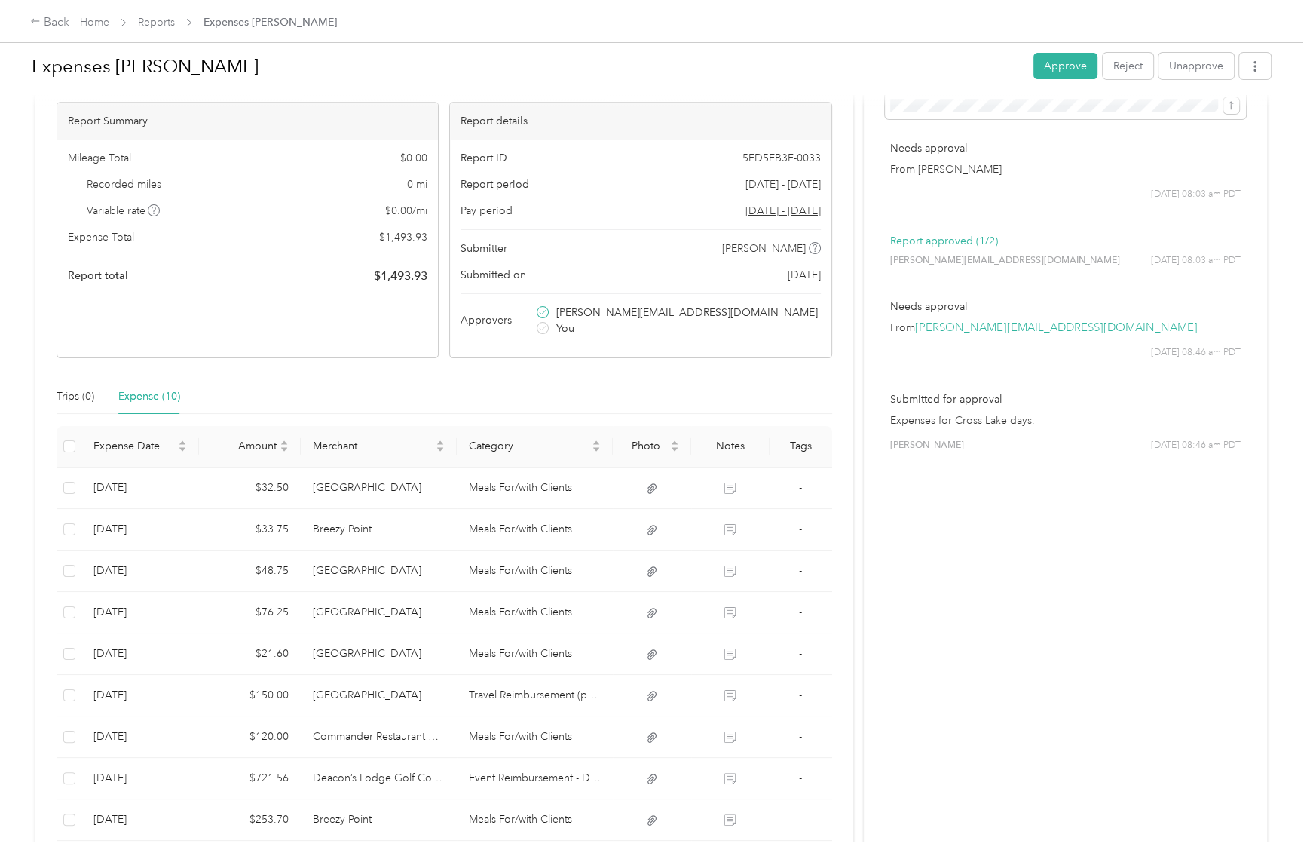
scroll to position [167, 0]
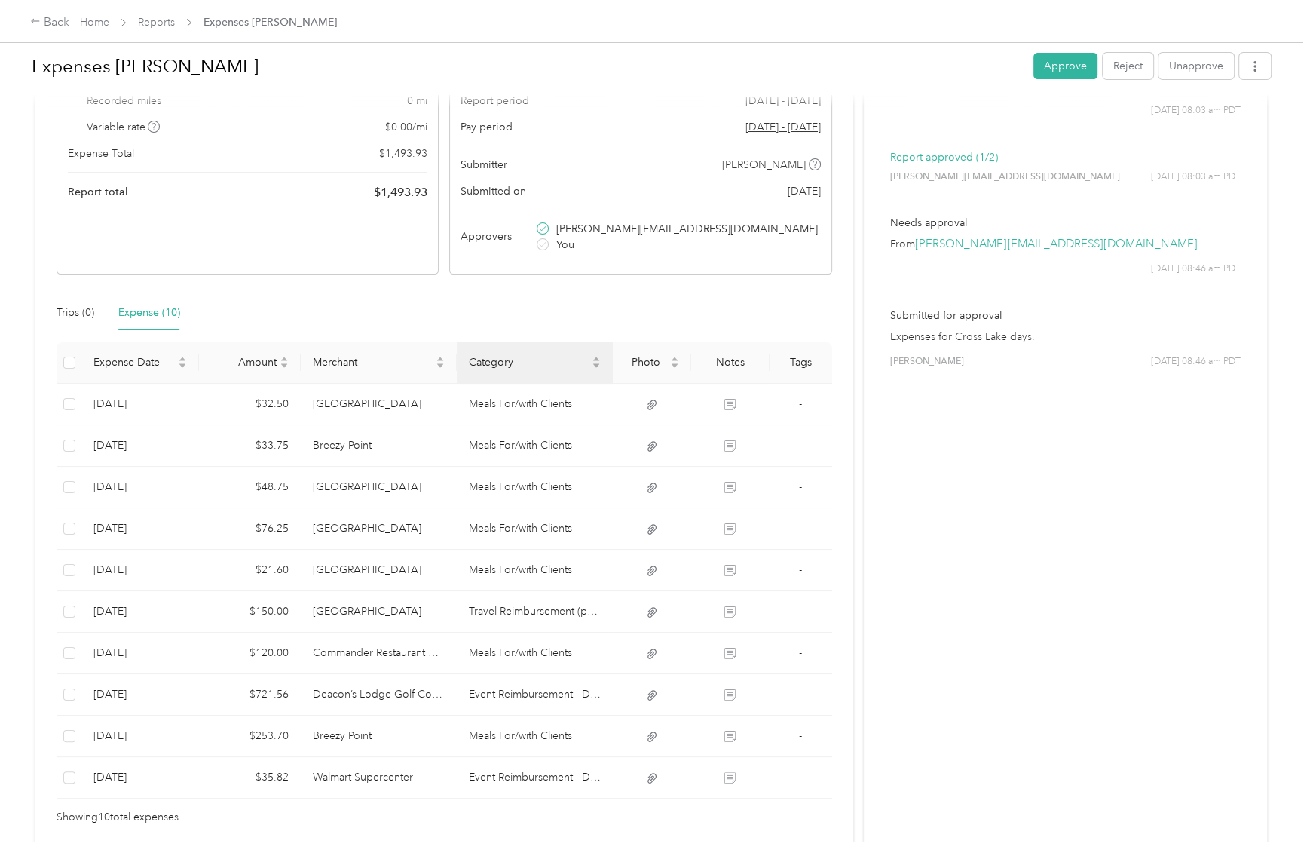
click at [528, 345] on th "Category" at bounding box center [535, 362] width 156 height 41
click at [1064, 71] on button "Approve" at bounding box center [1066, 66] width 64 height 26
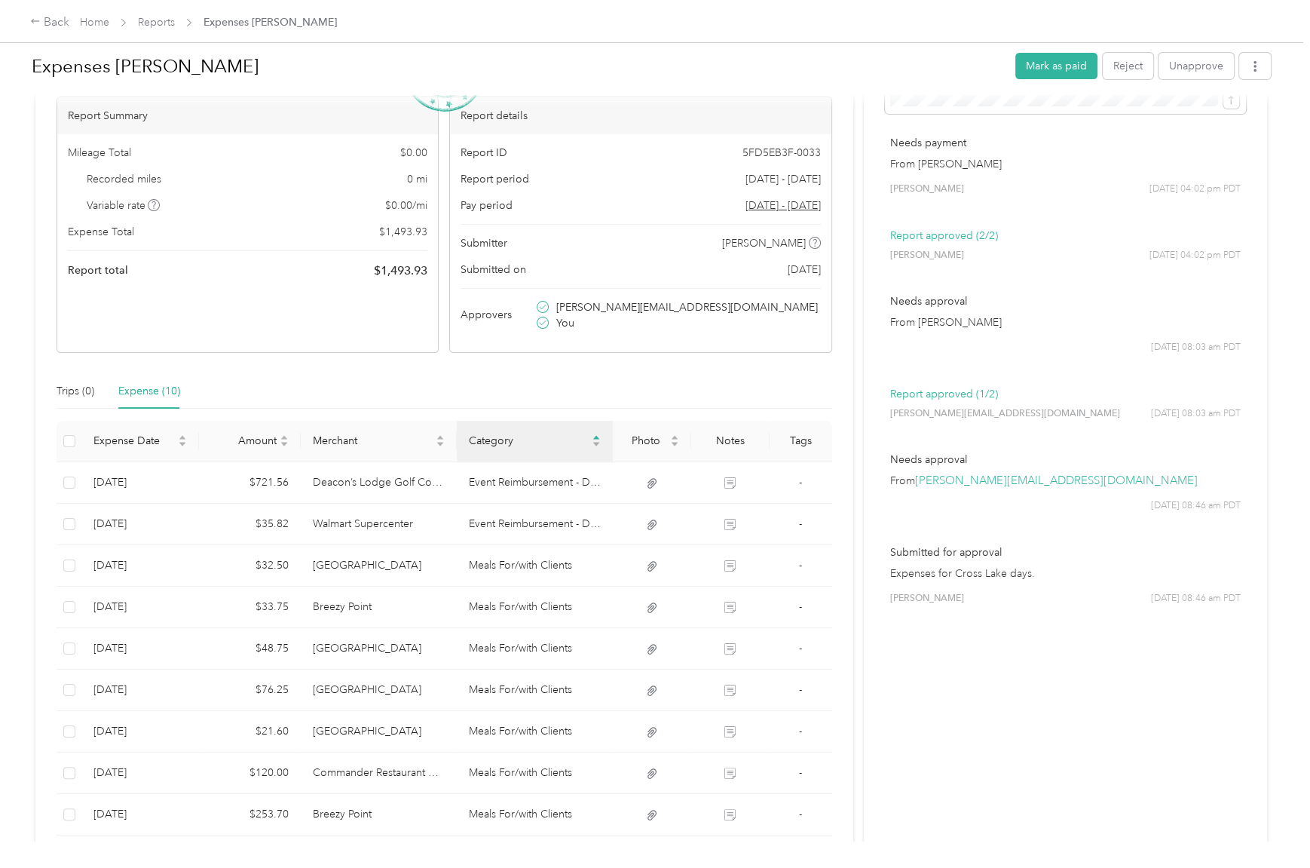
scroll to position [0, 0]
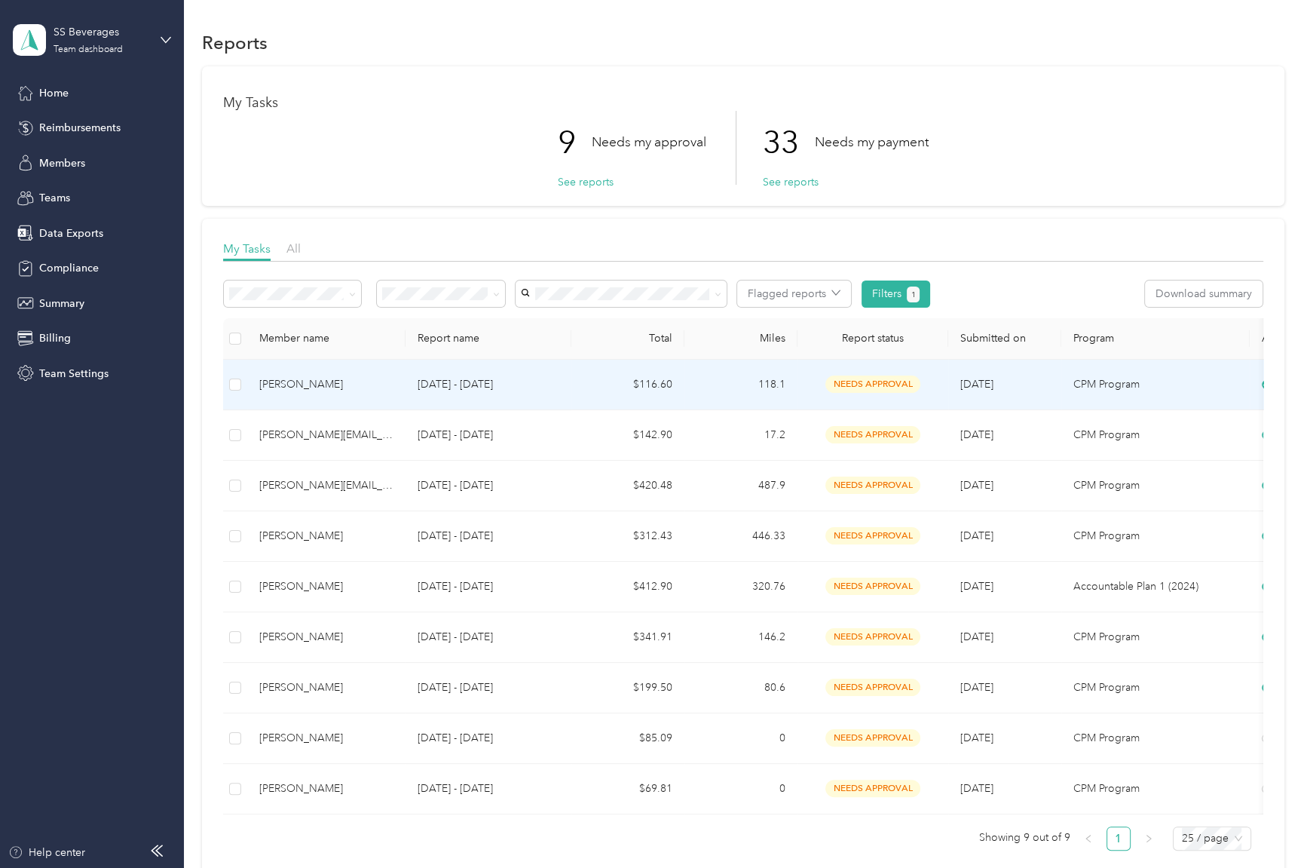
click at [719, 394] on td "118.1" at bounding box center [741, 385] width 113 height 51
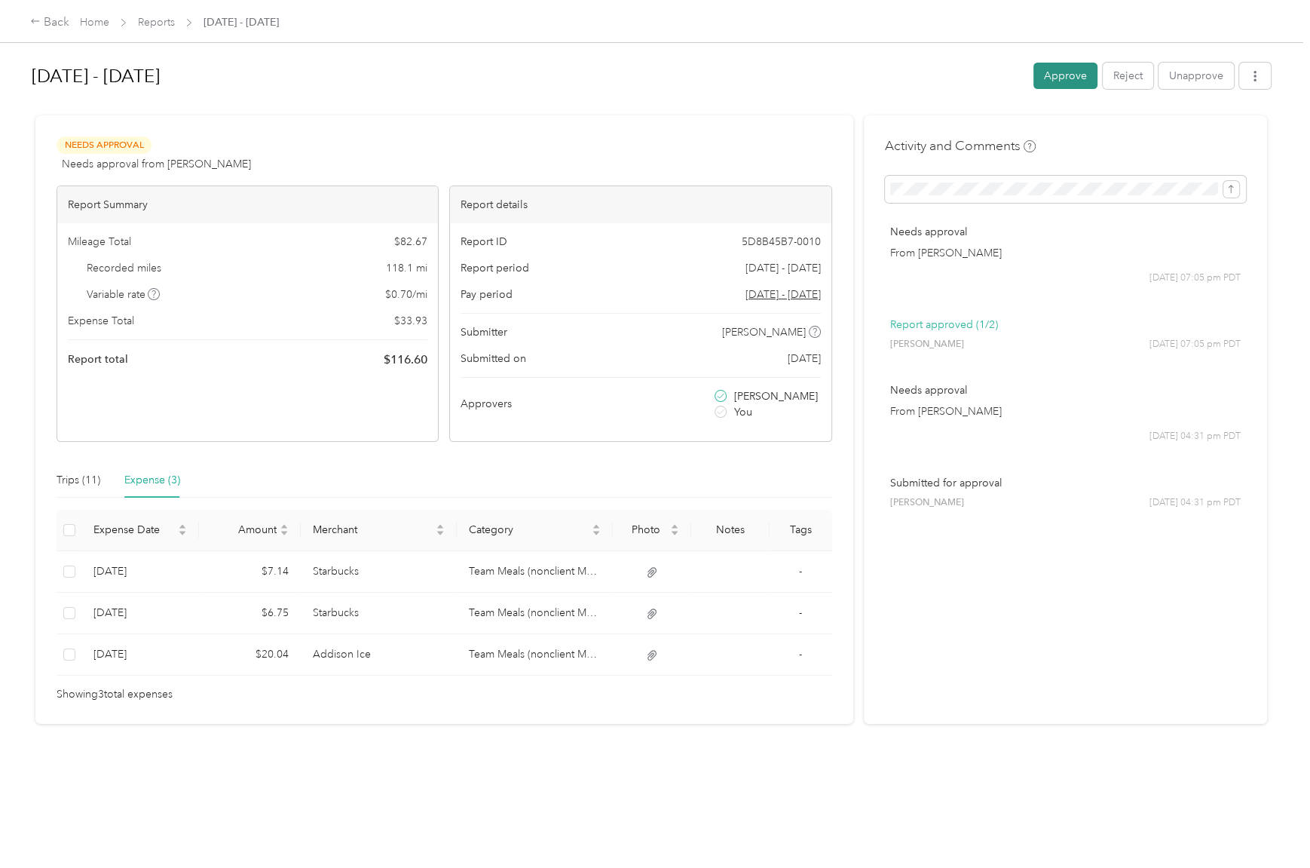
click at [1046, 80] on button "Approve" at bounding box center [1066, 76] width 64 height 26
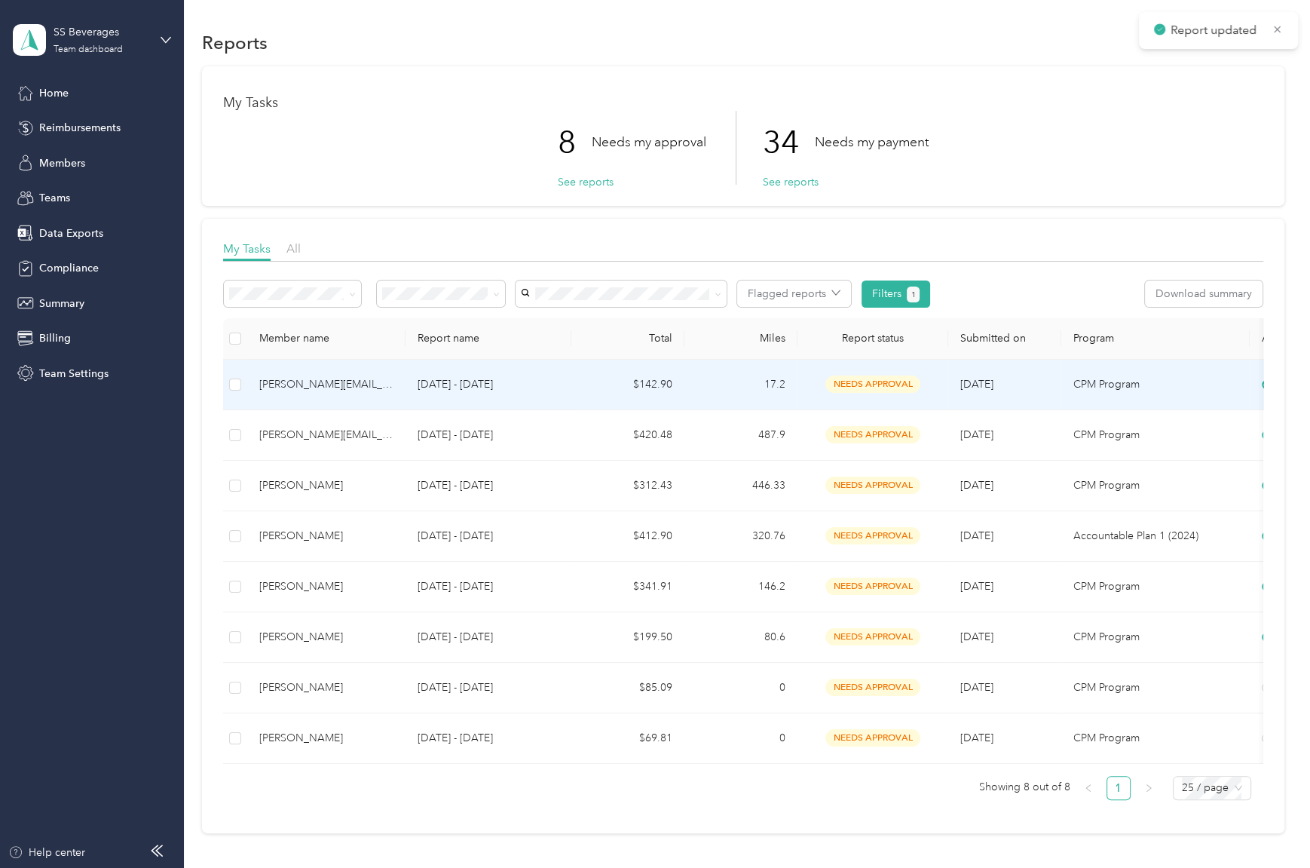
click at [730, 397] on td "17.2" at bounding box center [741, 385] width 113 height 51
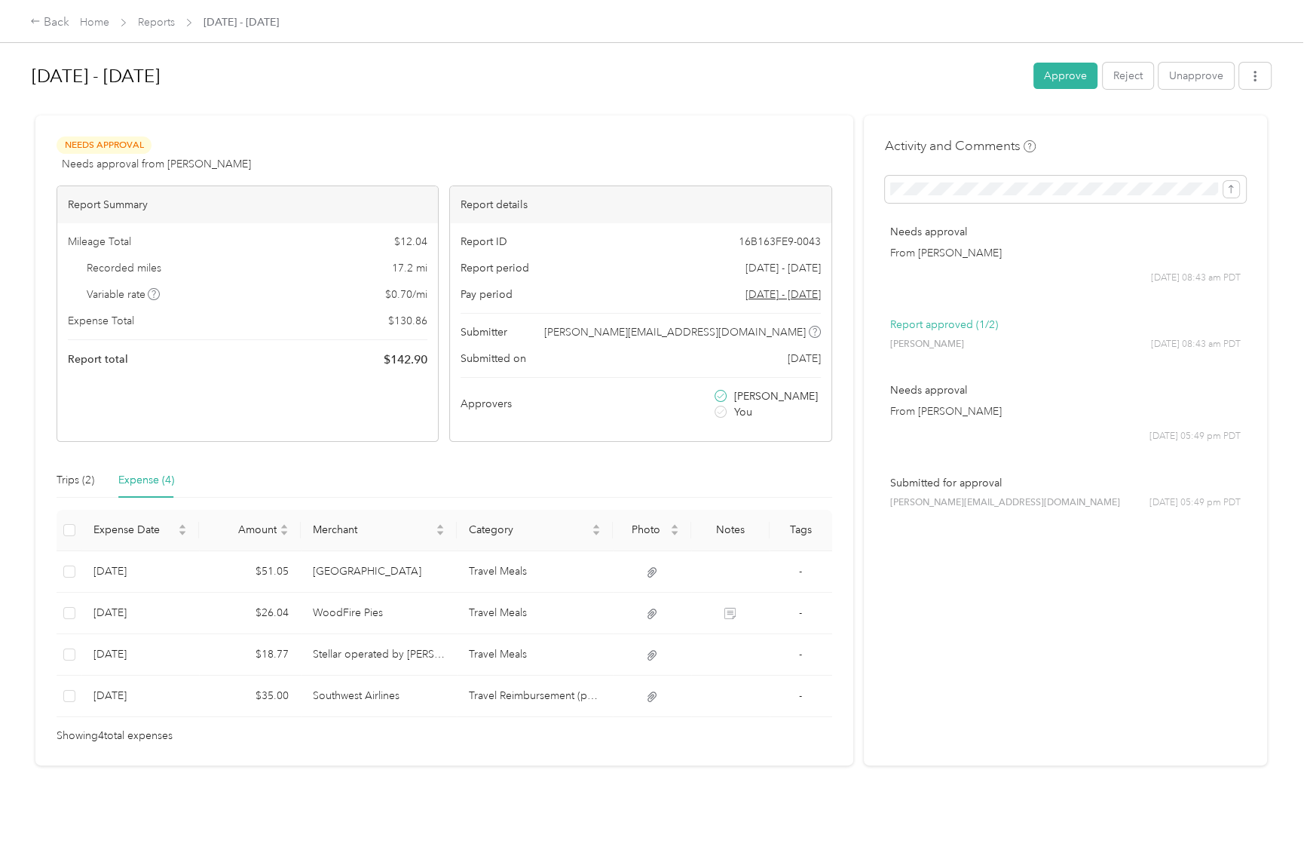
click at [1044, 73] on button "Approve" at bounding box center [1066, 76] width 64 height 26
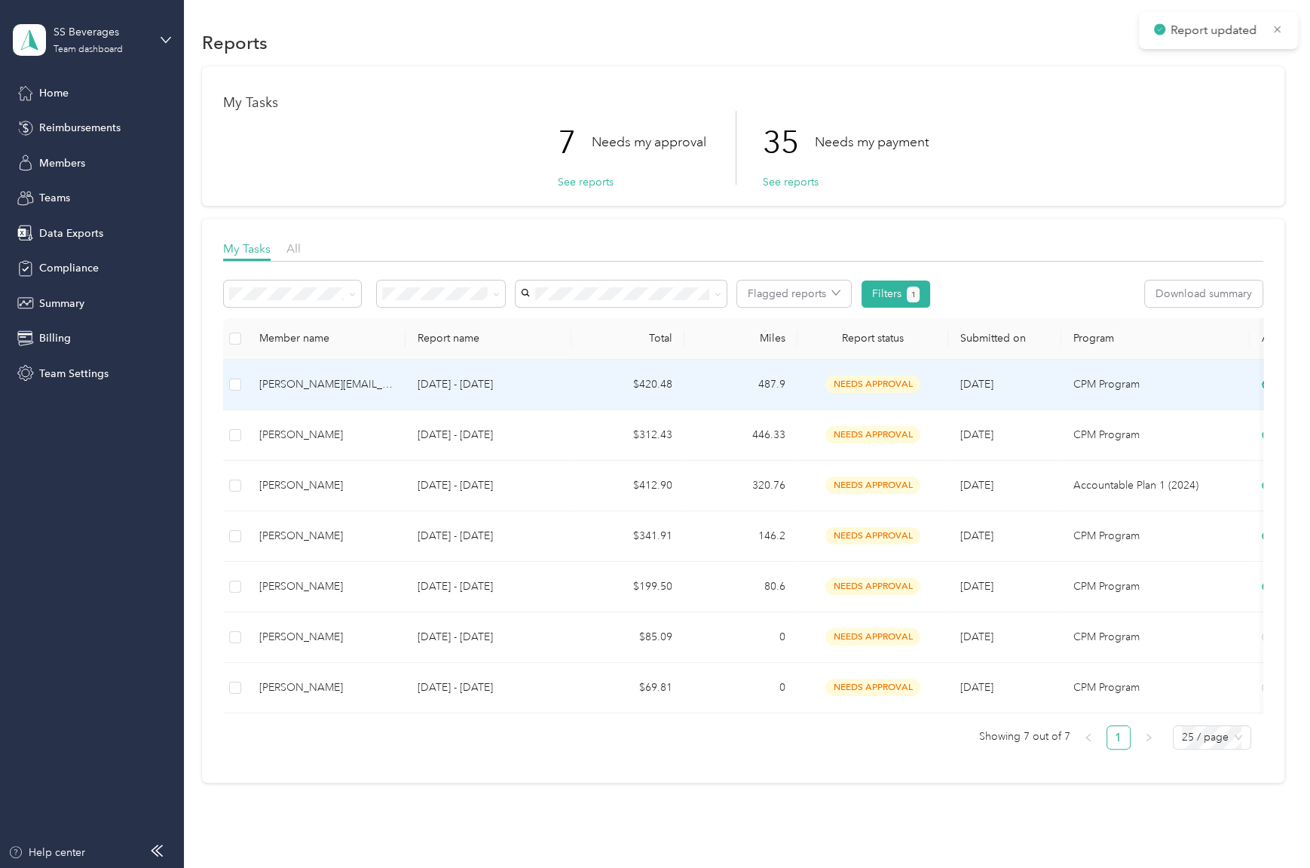
click at [768, 376] on td "487.9" at bounding box center [741, 385] width 113 height 51
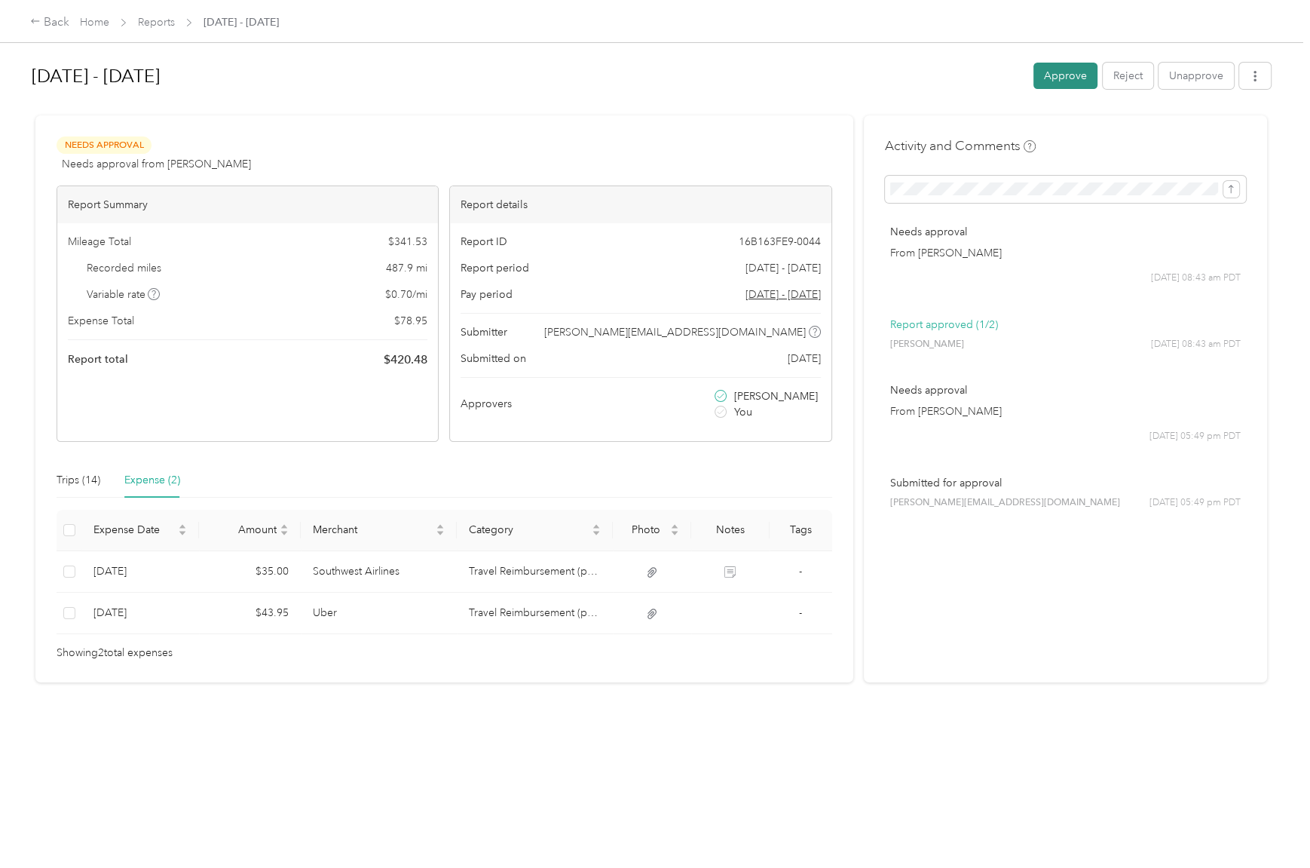
click at [1037, 75] on button "Approve" at bounding box center [1066, 76] width 64 height 26
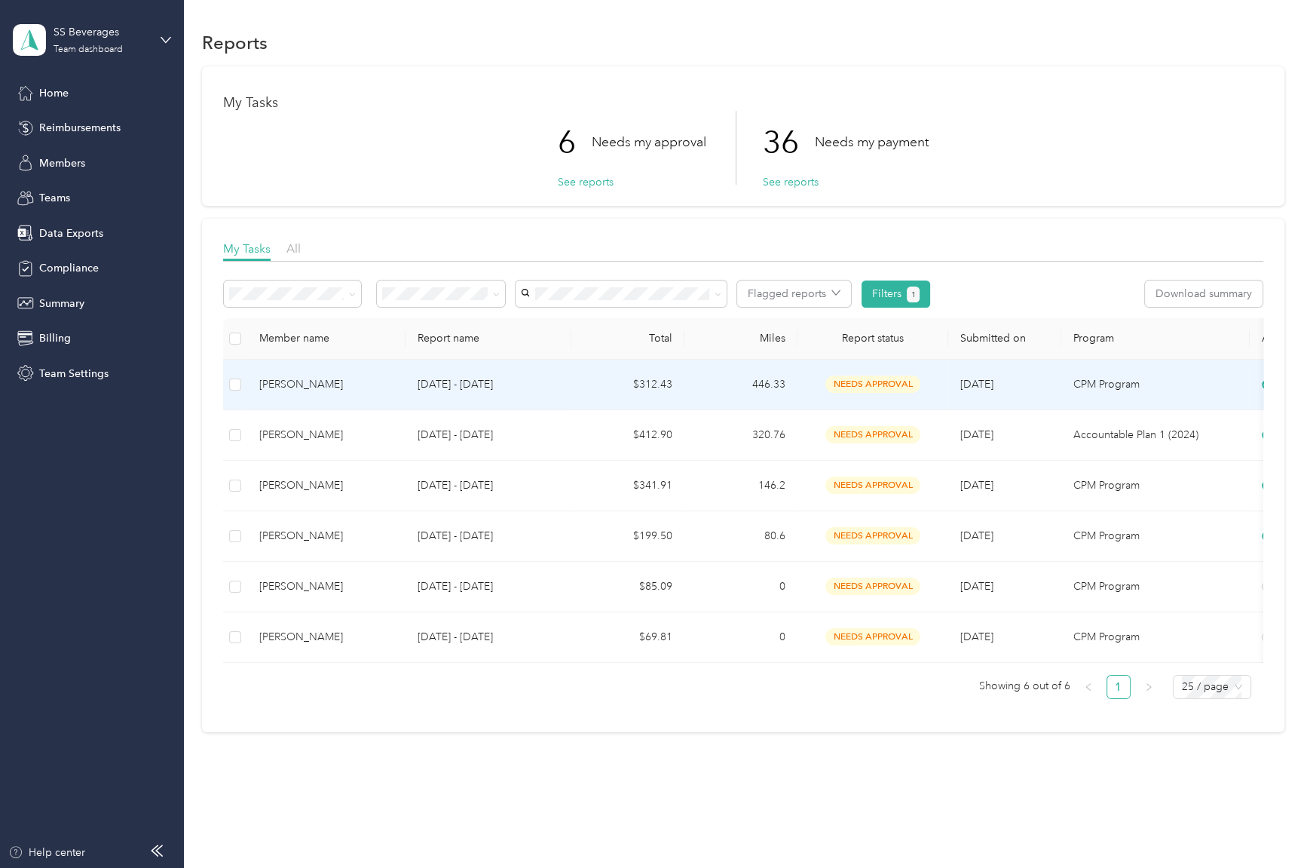
click at [792, 376] on td "446.33" at bounding box center [741, 385] width 113 height 51
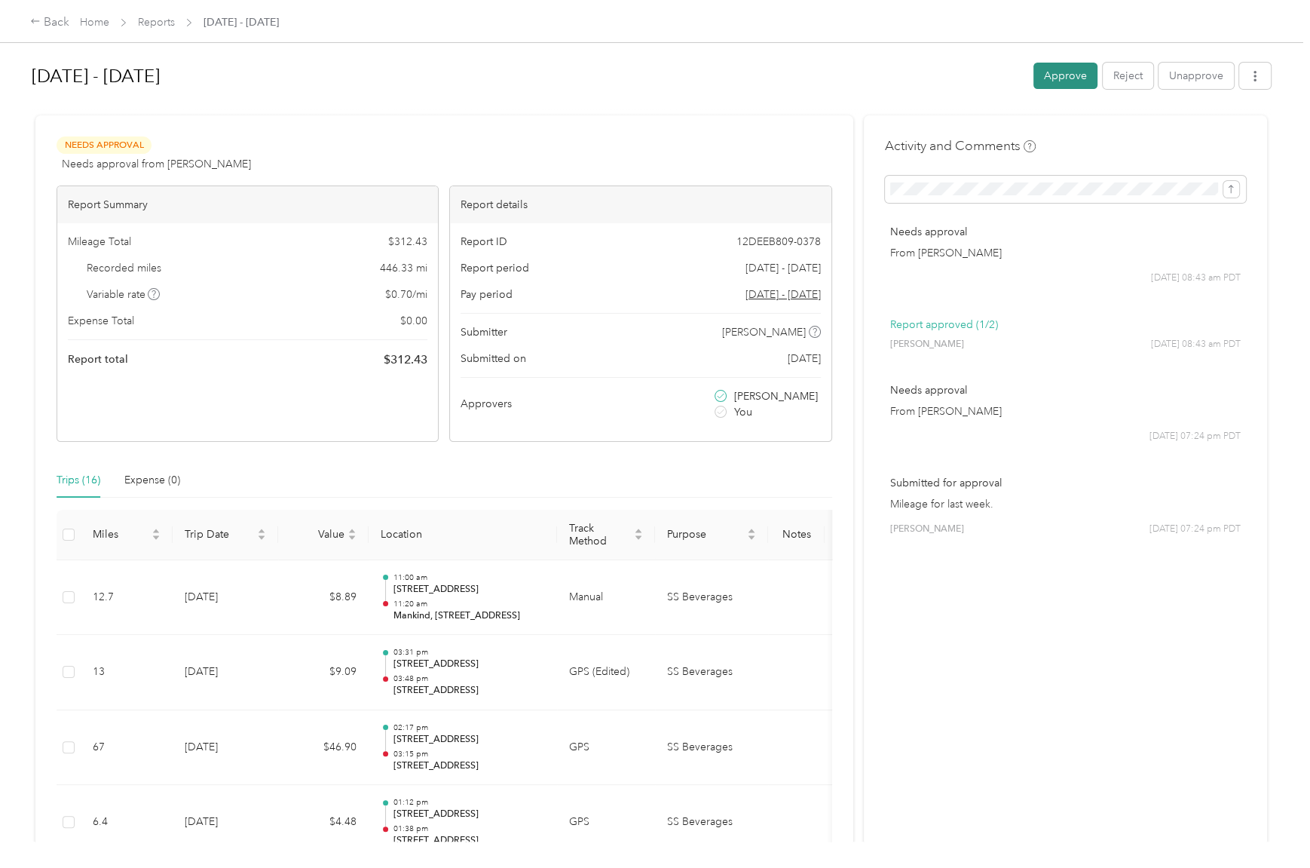
click at [1056, 79] on button "Approve" at bounding box center [1066, 76] width 64 height 26
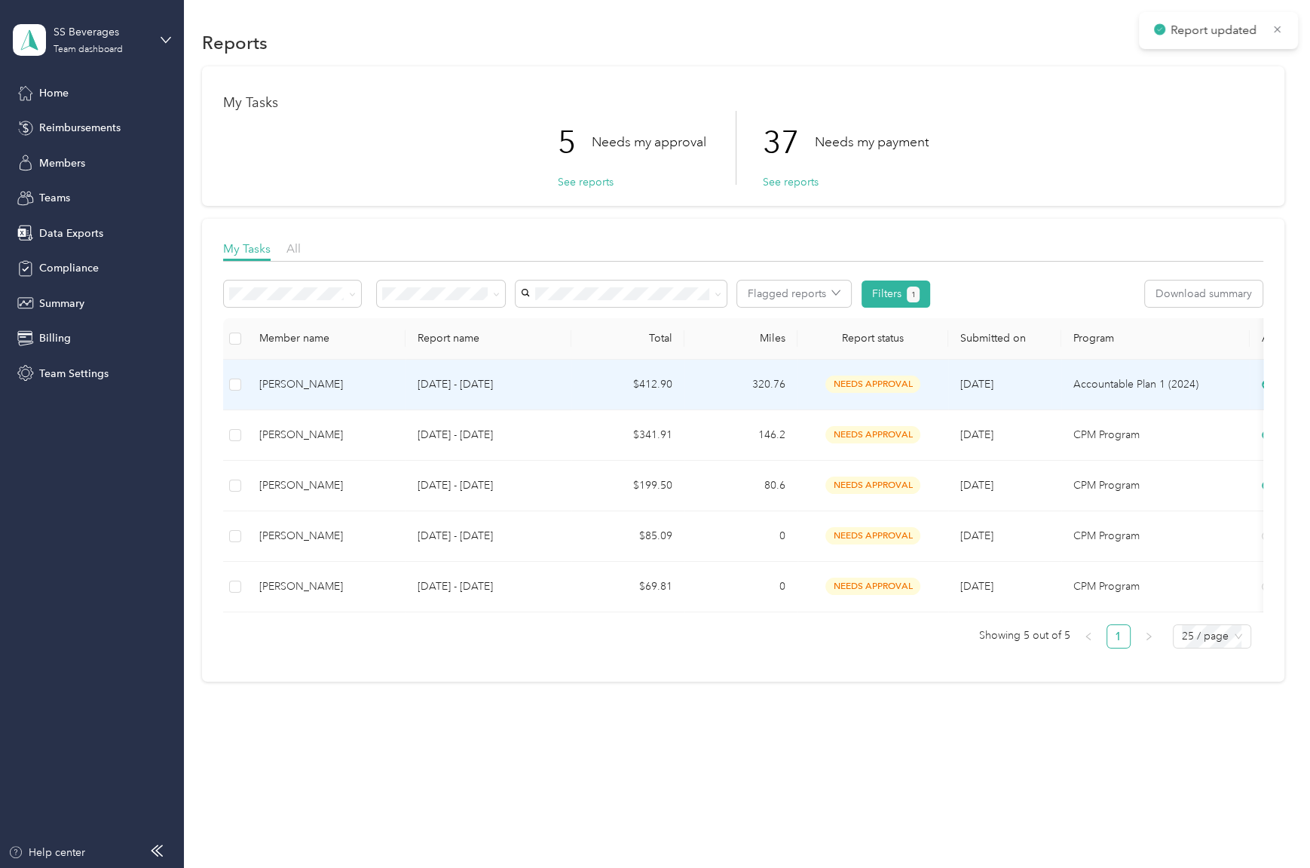
click at [740, 379] on td "320.76" at bounding box center [741, 385] width 113 height 51
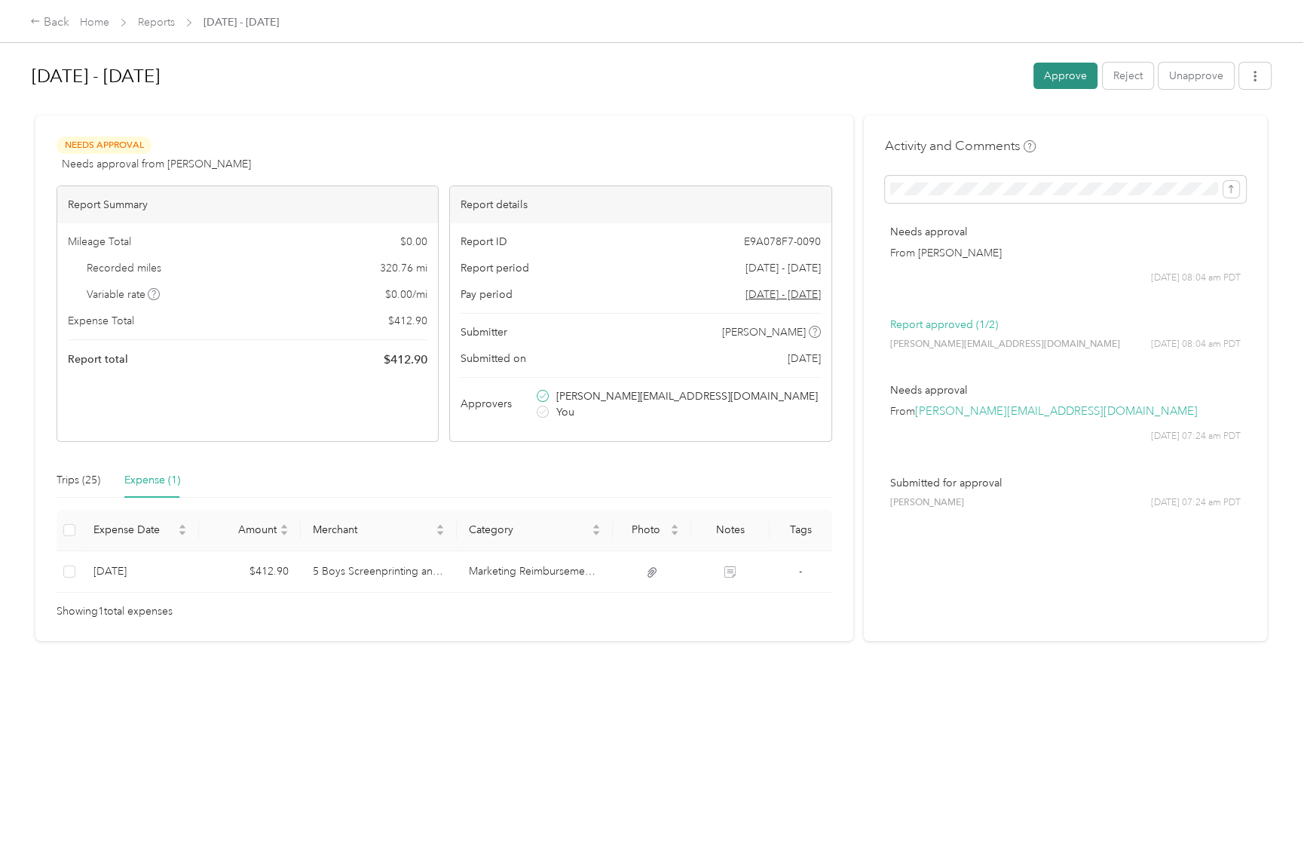
click at [1065, 77] on button "Approve" at bounding box center [1066, 76] width 64 height 26
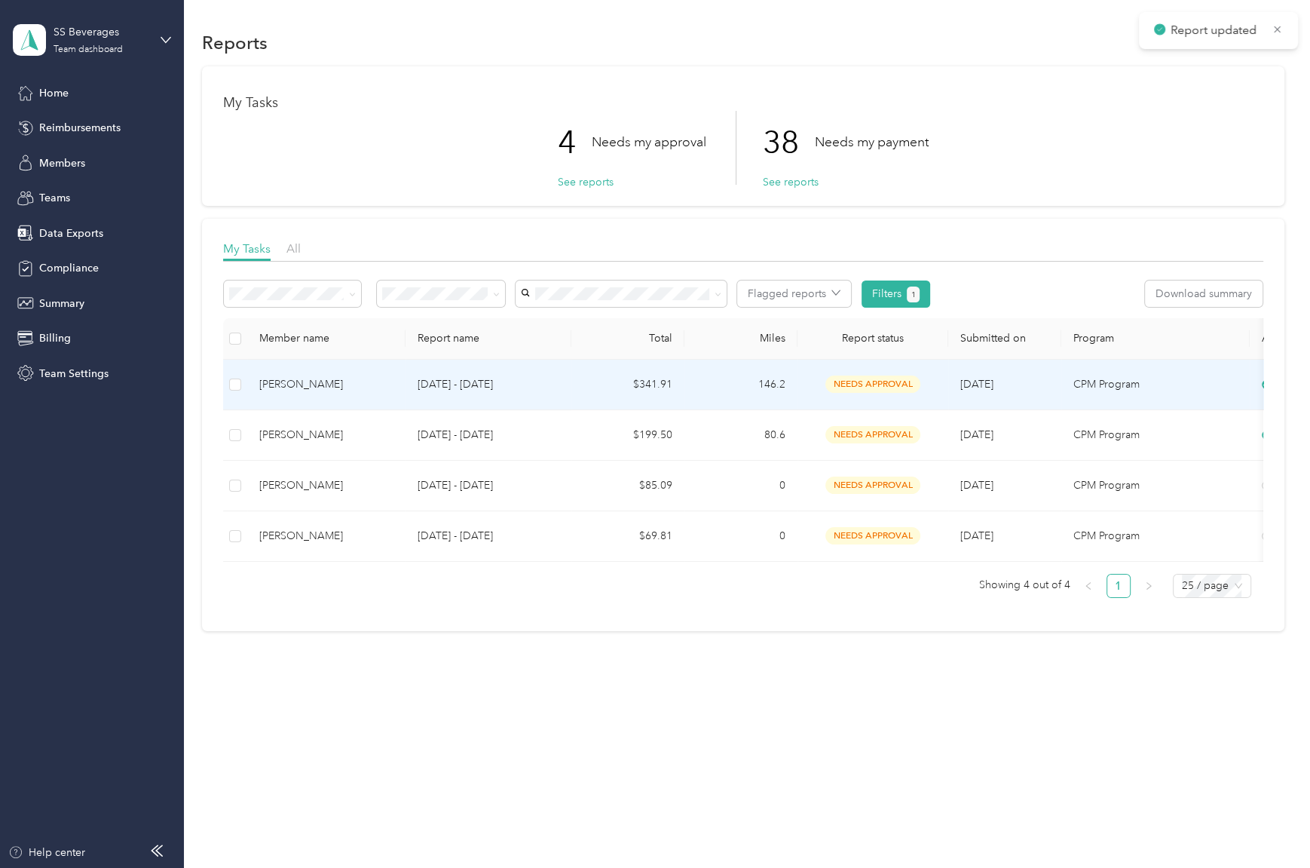
click at [728, 391] on td "146.2" at bounding box center [741, 385] width 113 height 51
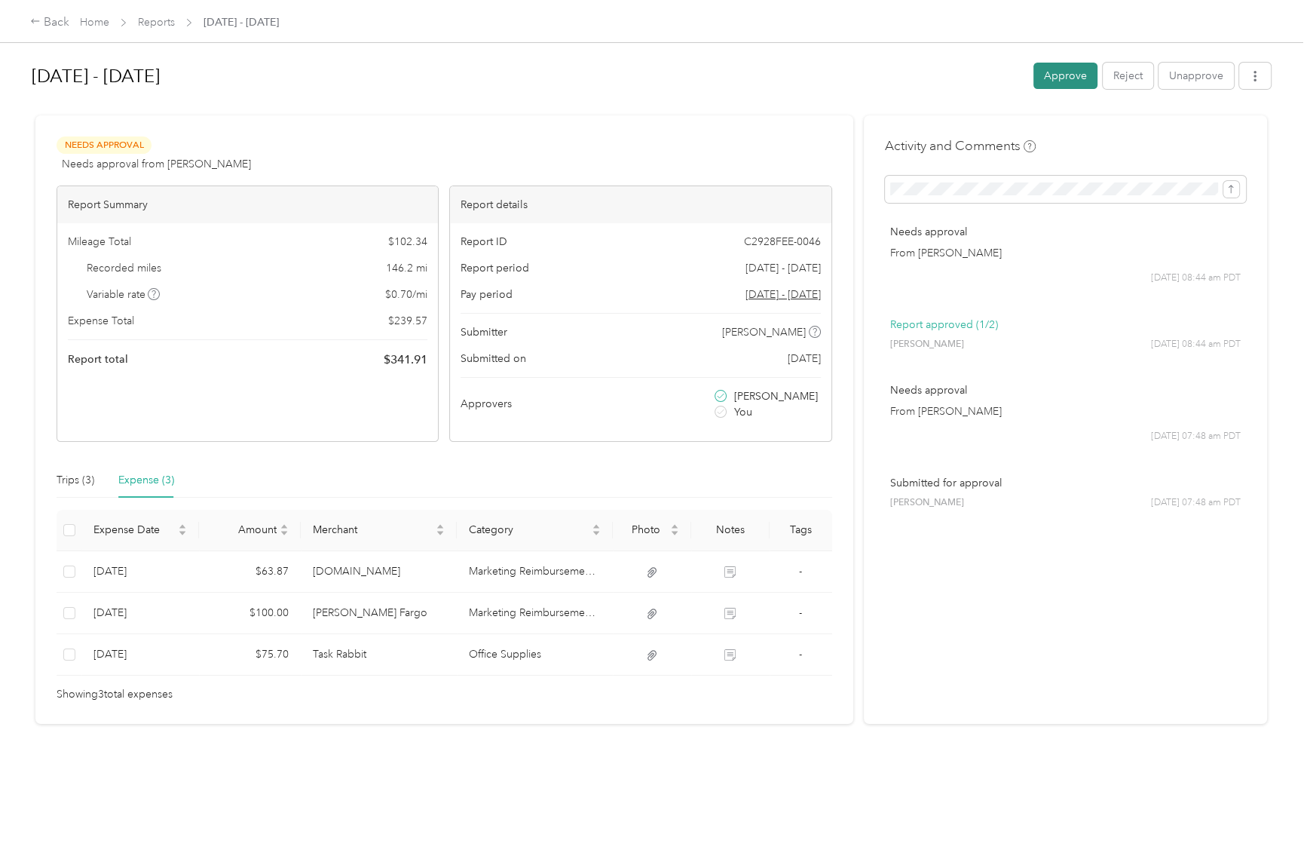
click at [1077, 76] on button "Approve" at bounding box center [1066, 76] width 64 height 26
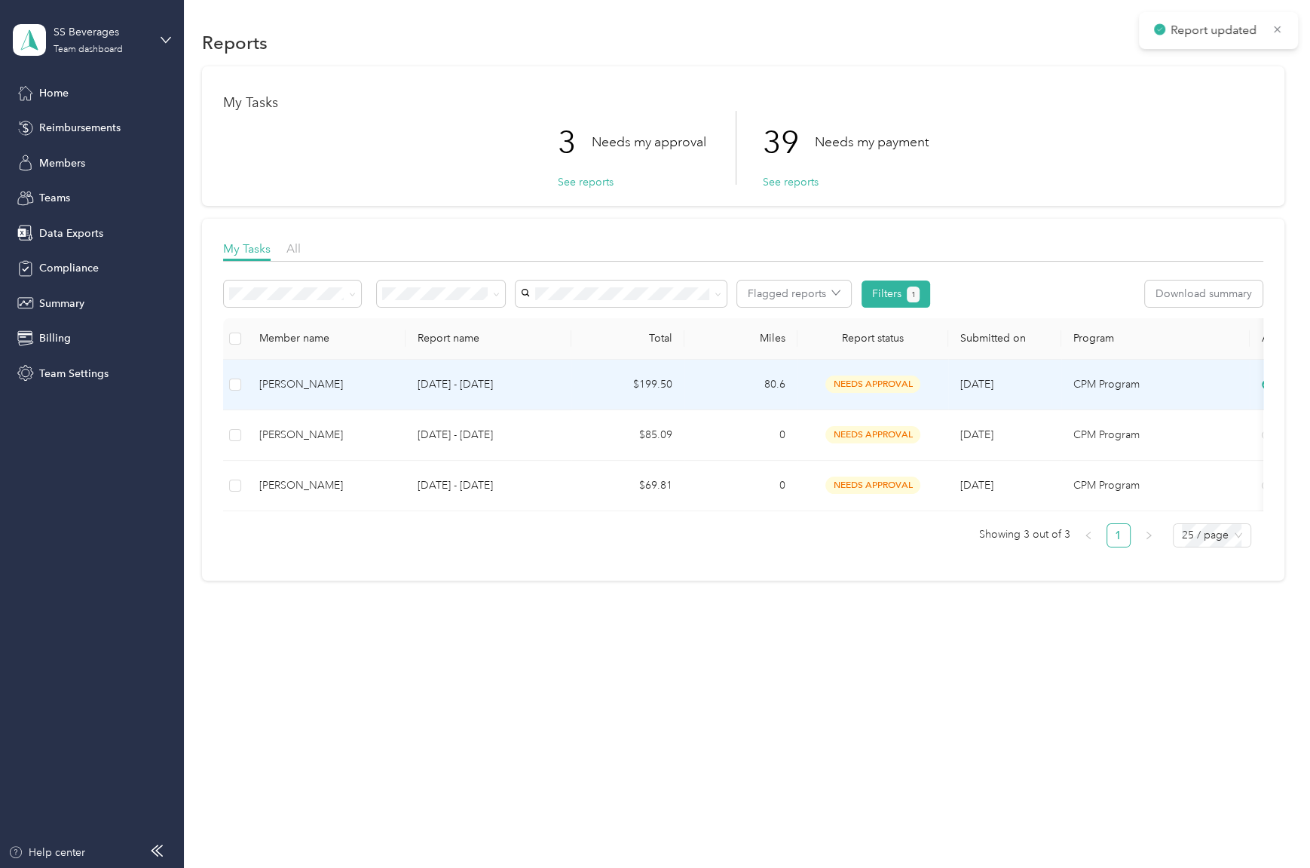
click at [730, 385] on td "80.6" at bounding box center [741, 385] width 113 height 51
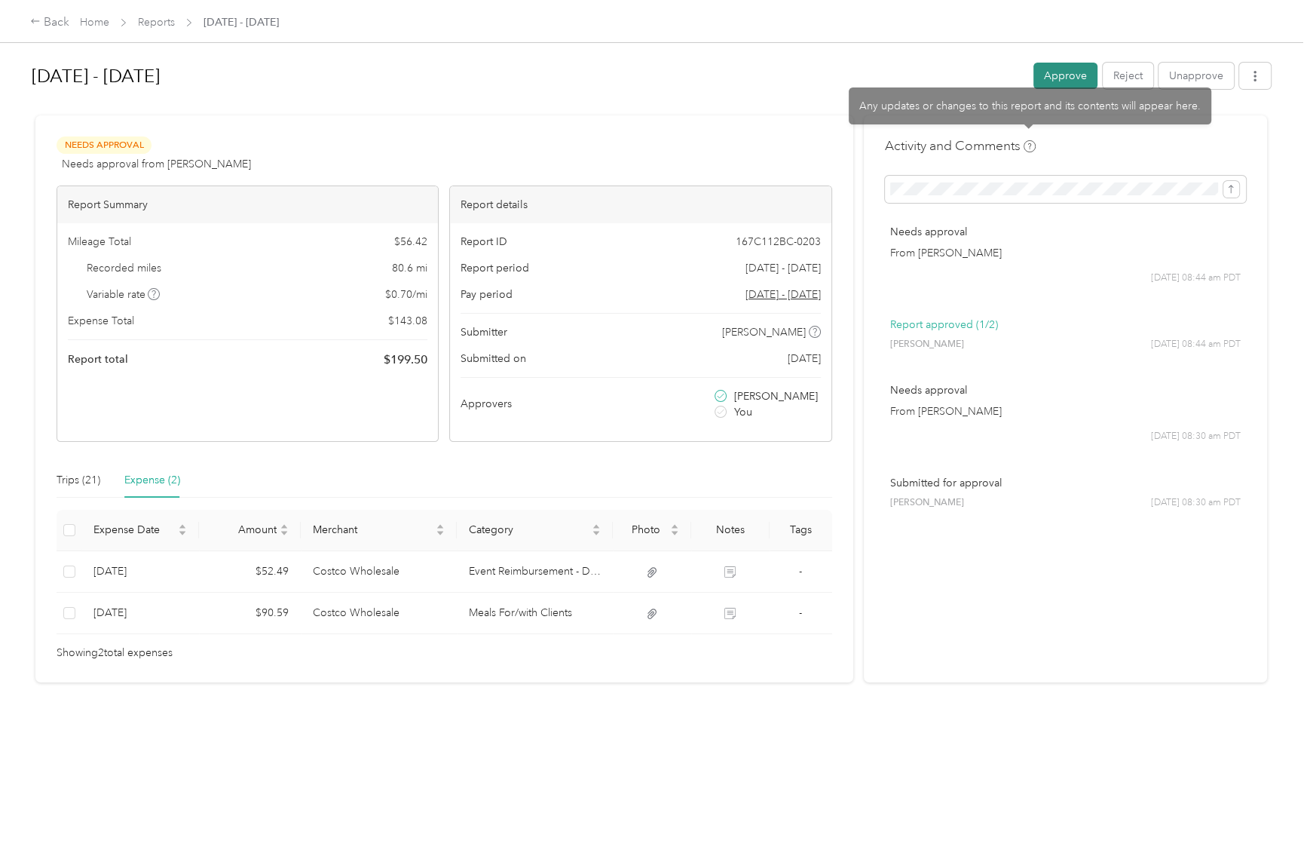
click at [1045, 78] on button "Approve" at bounding box center [1066, 76] width 64 height 26
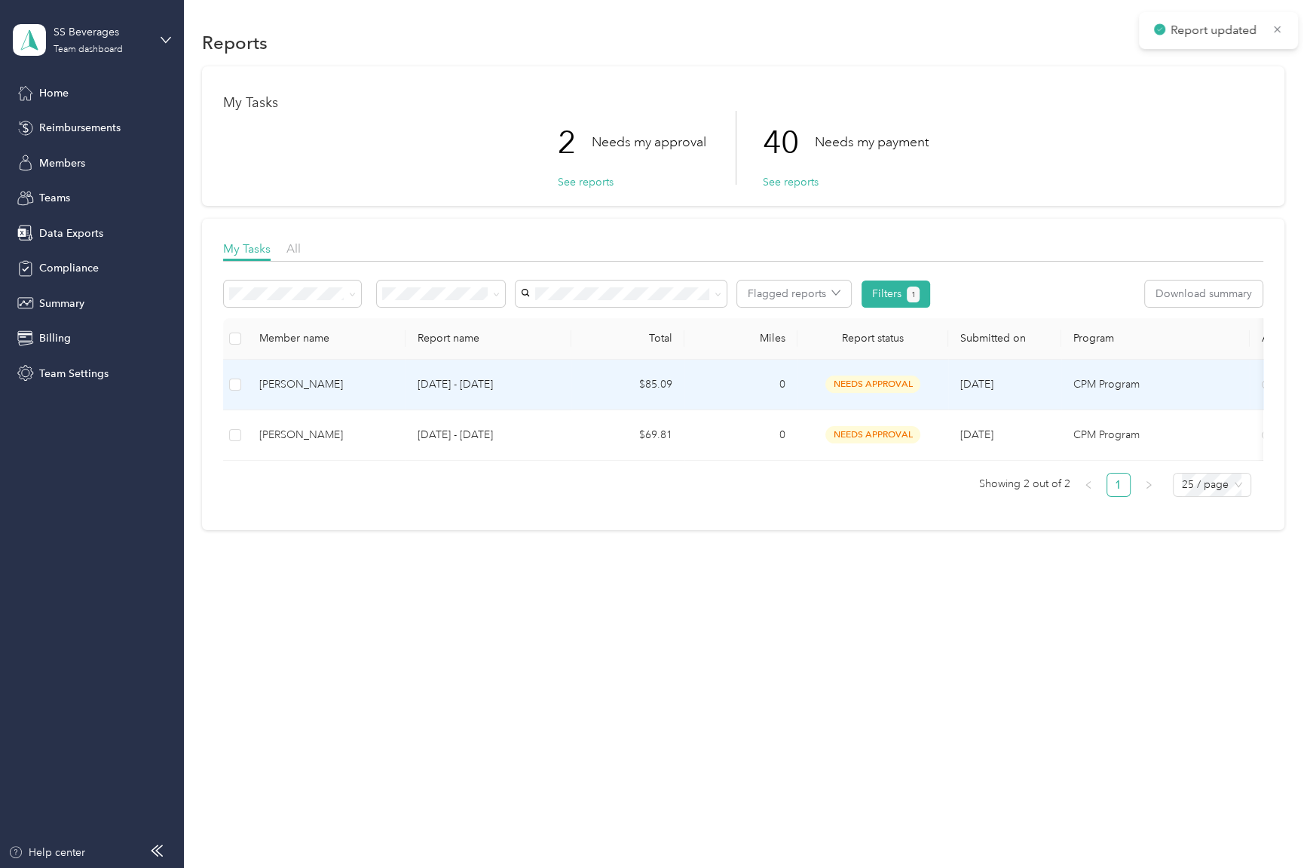
click at [794, 373] on td "0" at bounding box center [741, 385] width 113 height 51
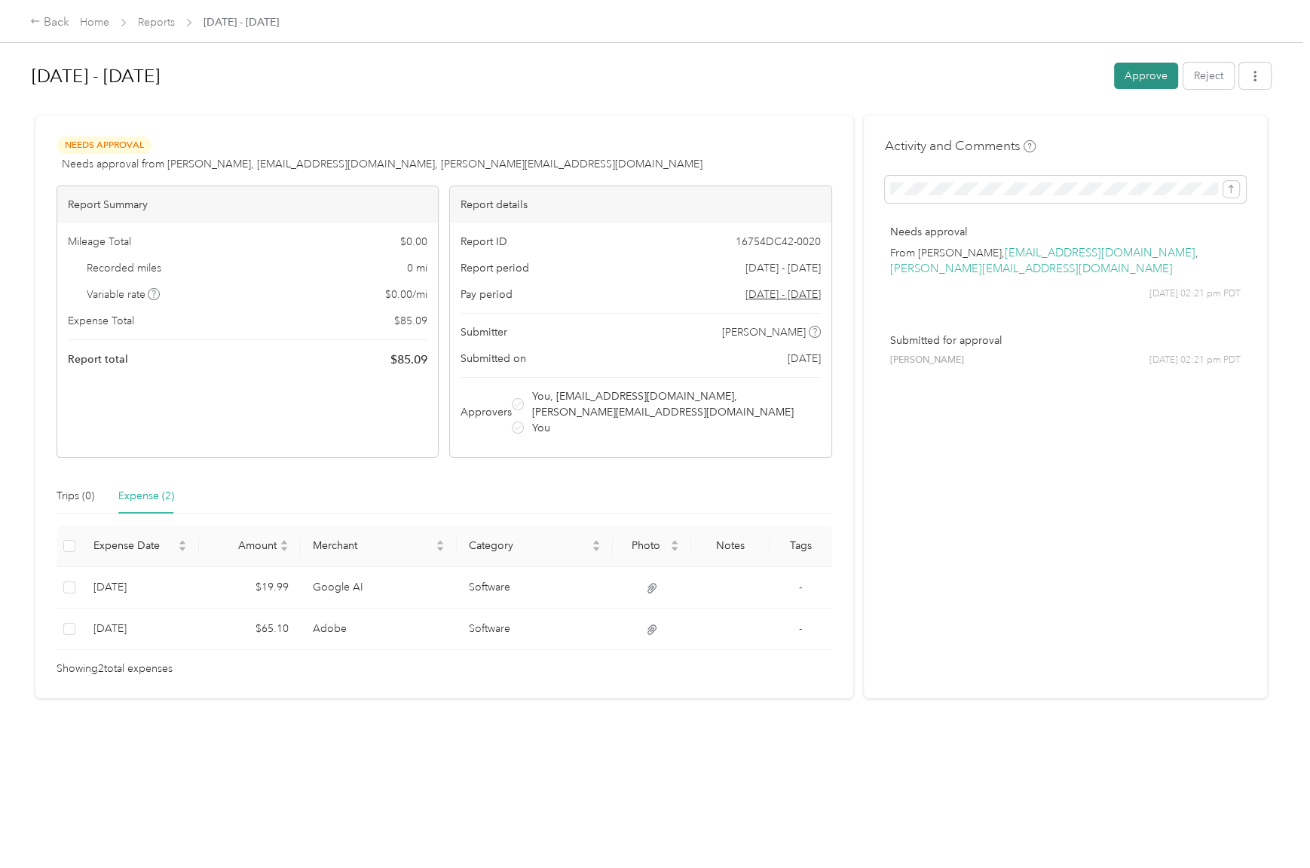
click at [1130, 79] on button "Approve" at bounding box center [1146, 76] width 64 height 26
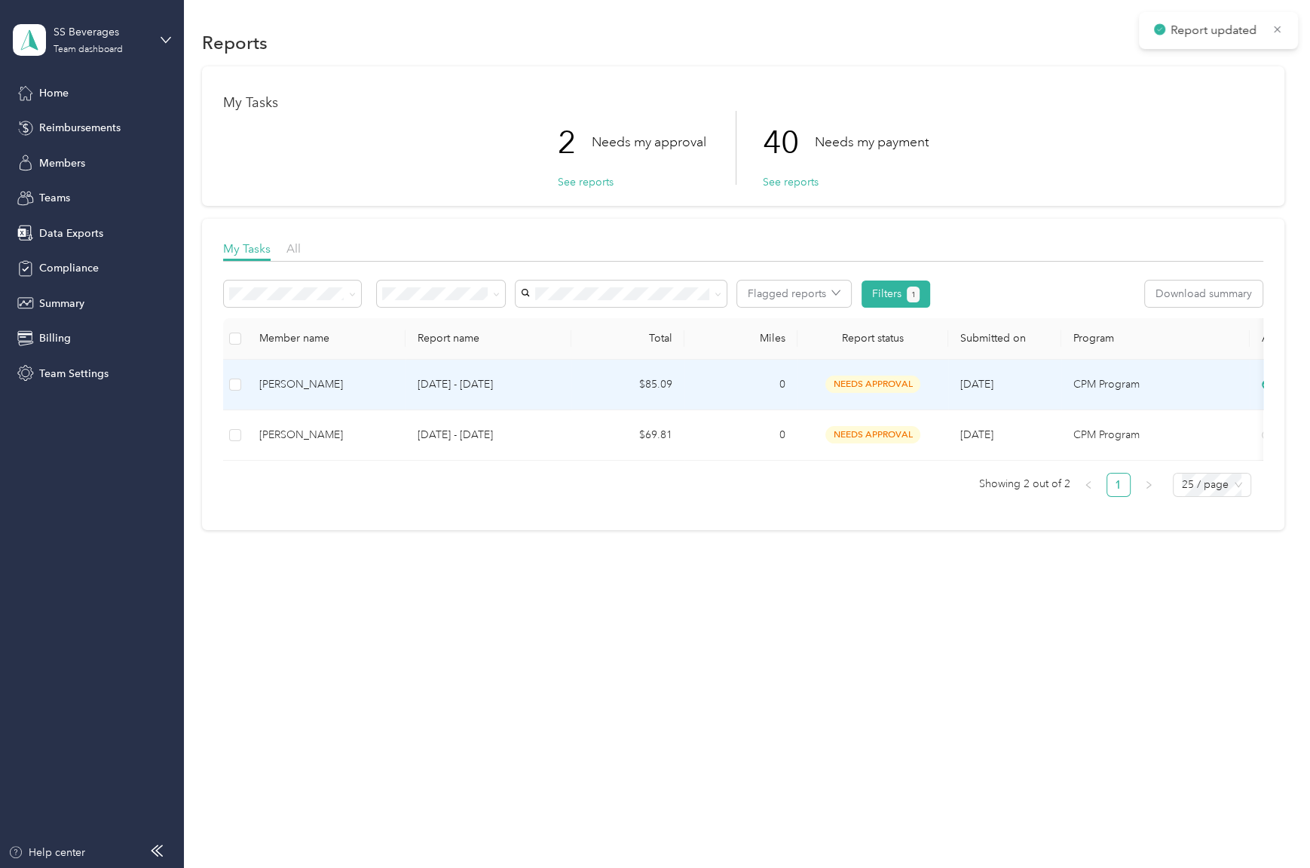
click at [728, 387] on td "0" at bounding box center [741, 385] width 113 height 51
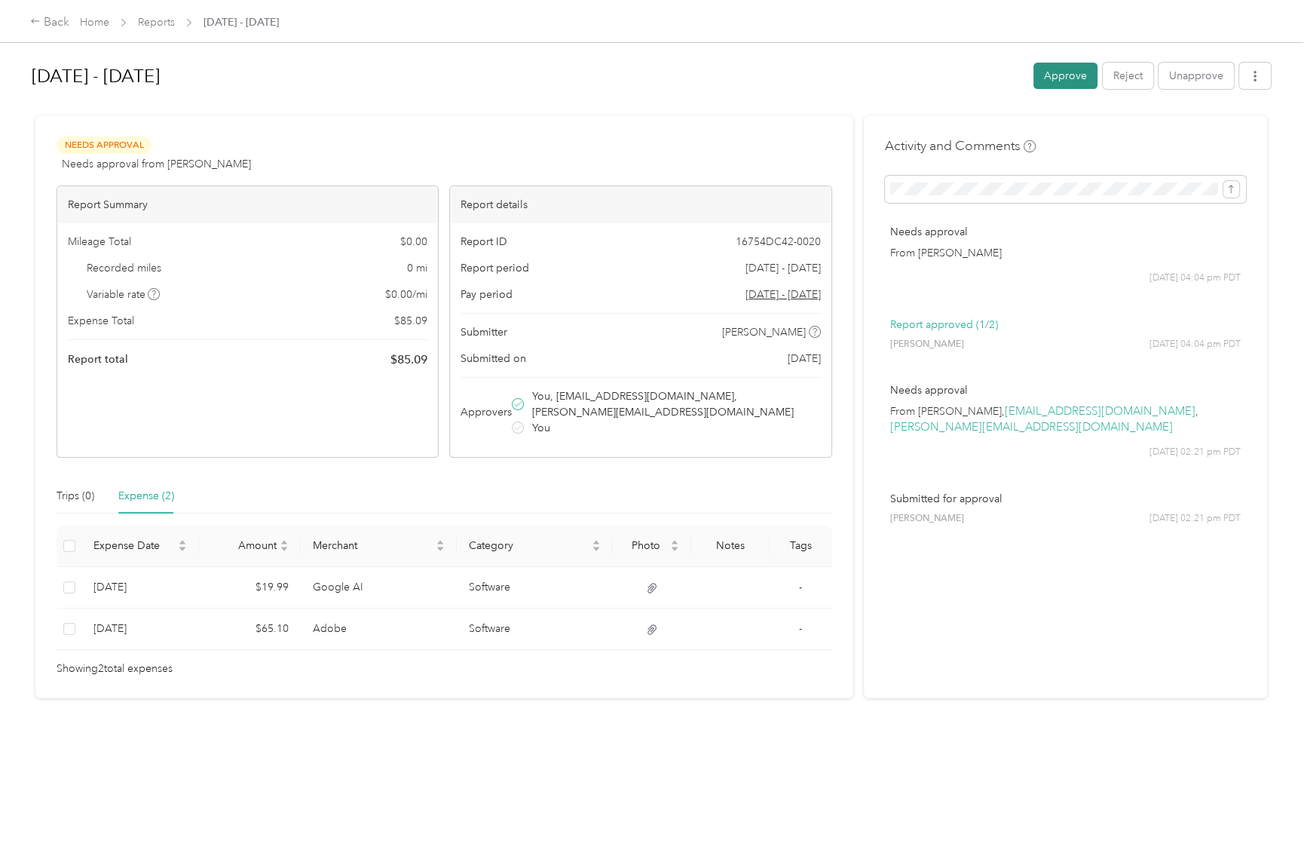
click at [1054, 70] on button "Approve" at bounding box center [1066, 76] width 64 height 26
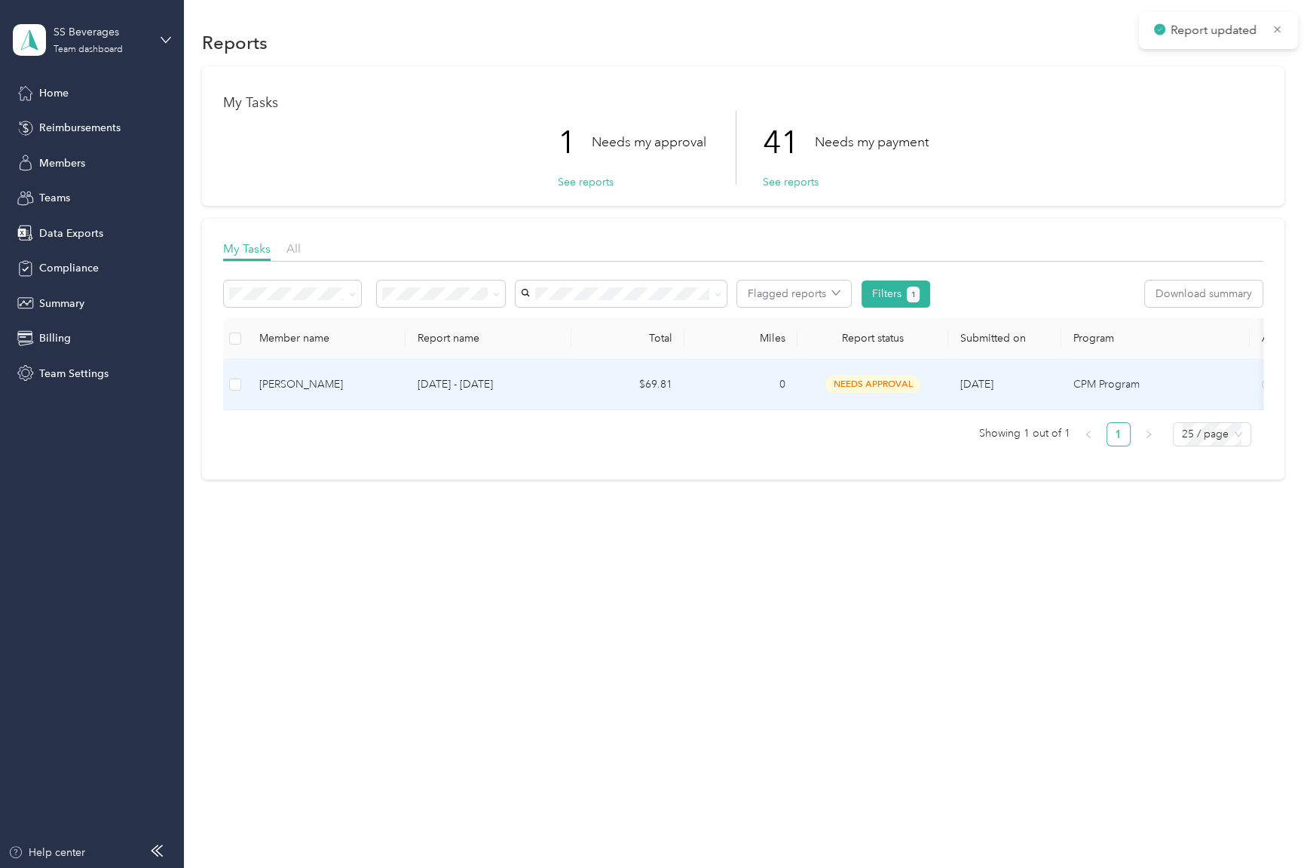
click at [788, 377] on td "0" at bounding box center [741, 385] width 113 height 51
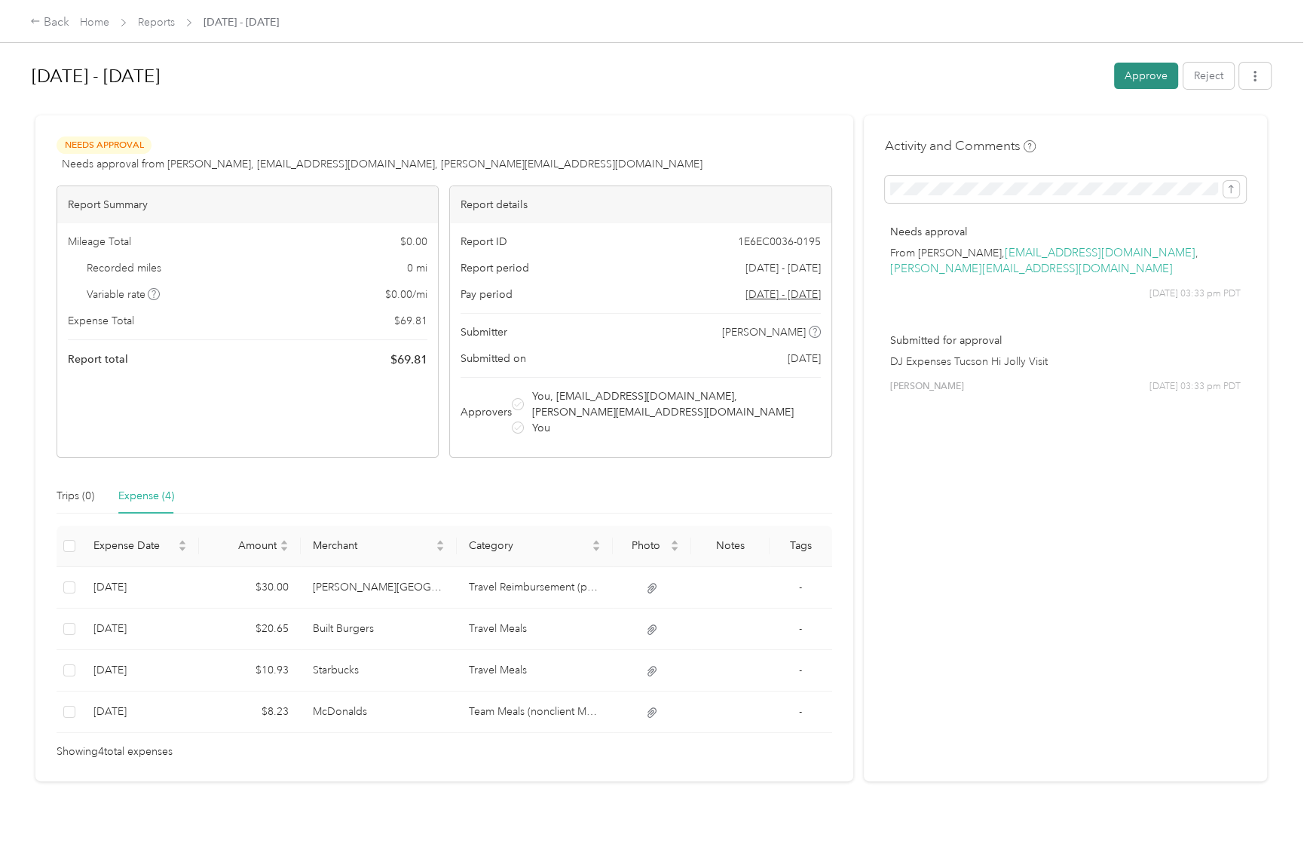
click at [1118, 78] on button "Approve" at bounding box center [1146, 76] width 64 height 26
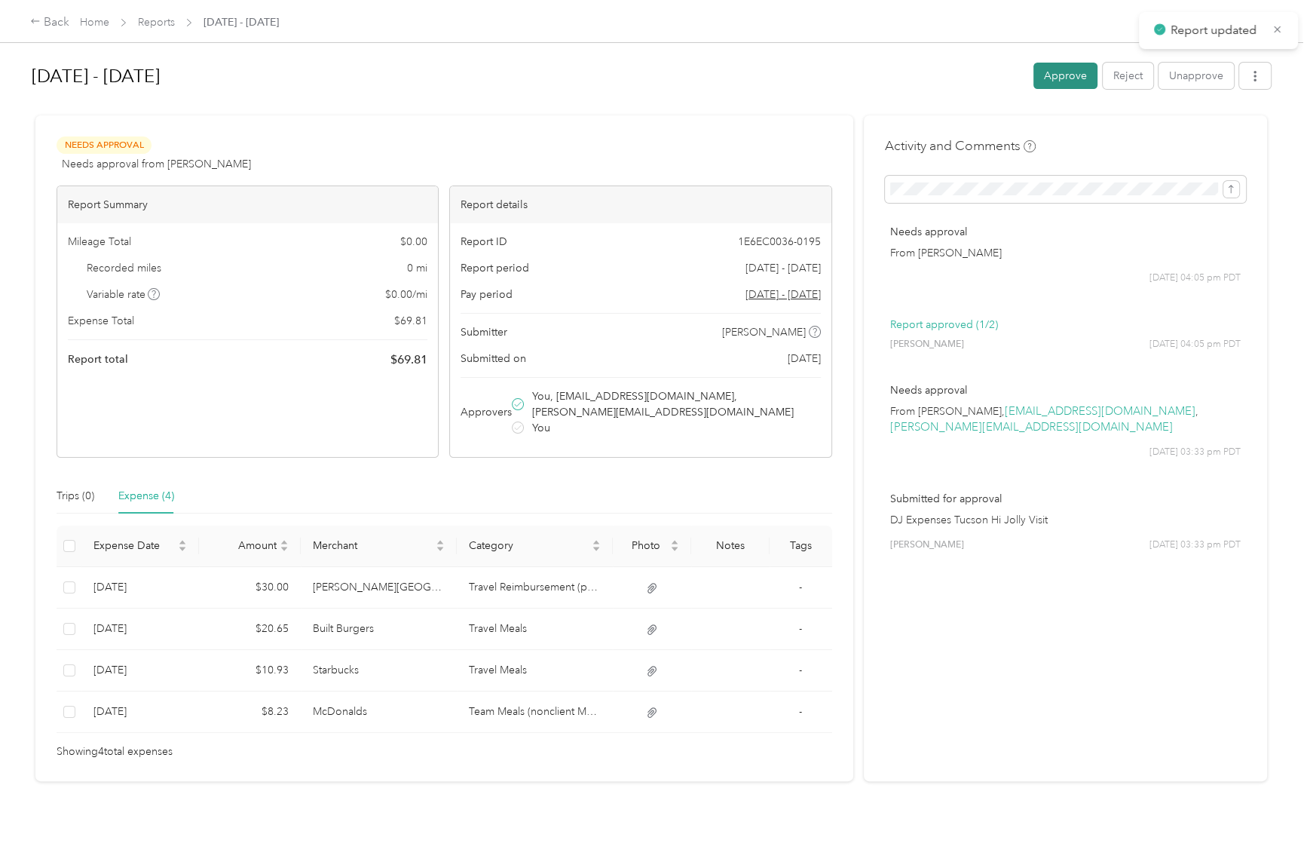
click at [1069, 76] on button "Approve" at bounding box center [1066, 76] width 64 height 26
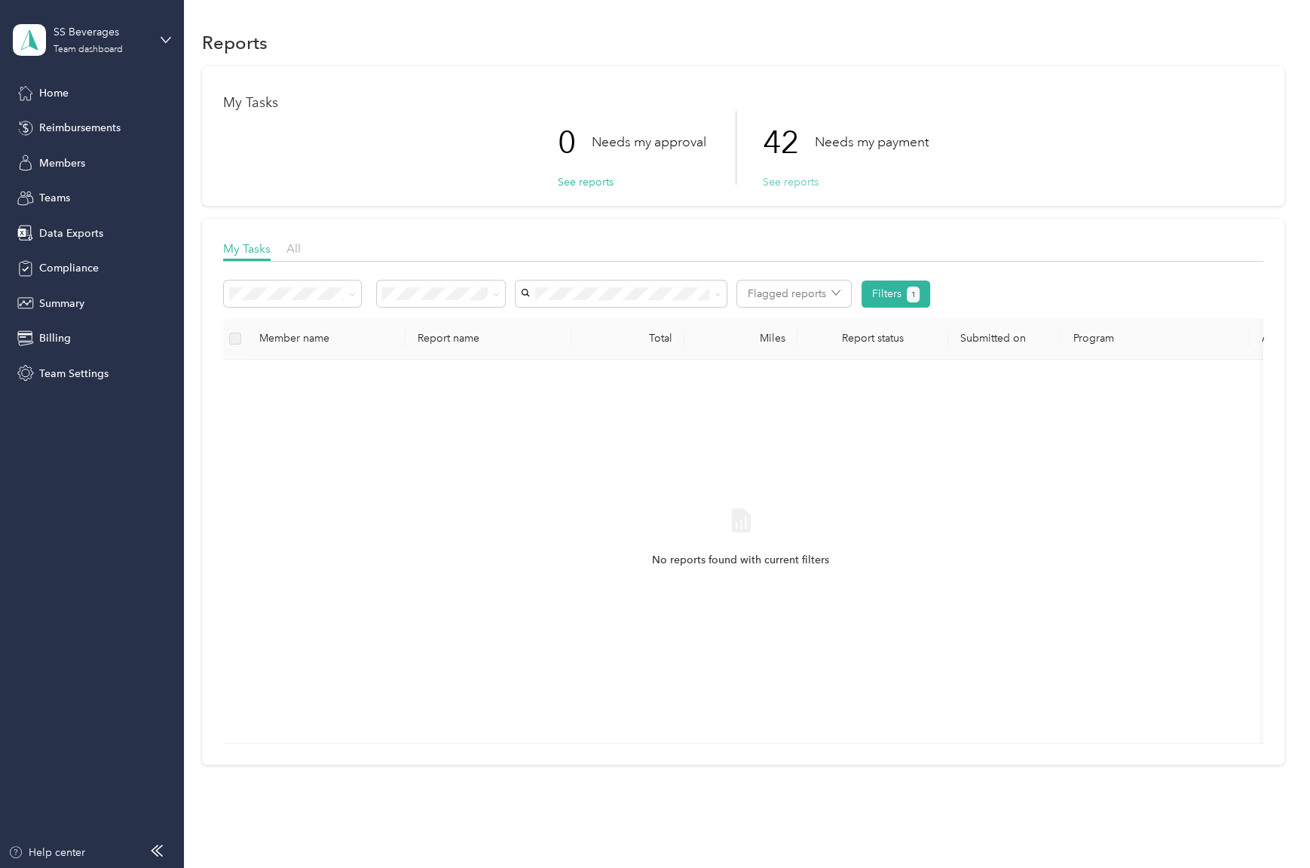
click at [801, 187] on button "See reports" at bounding box center [791, 182] width 56 height 16
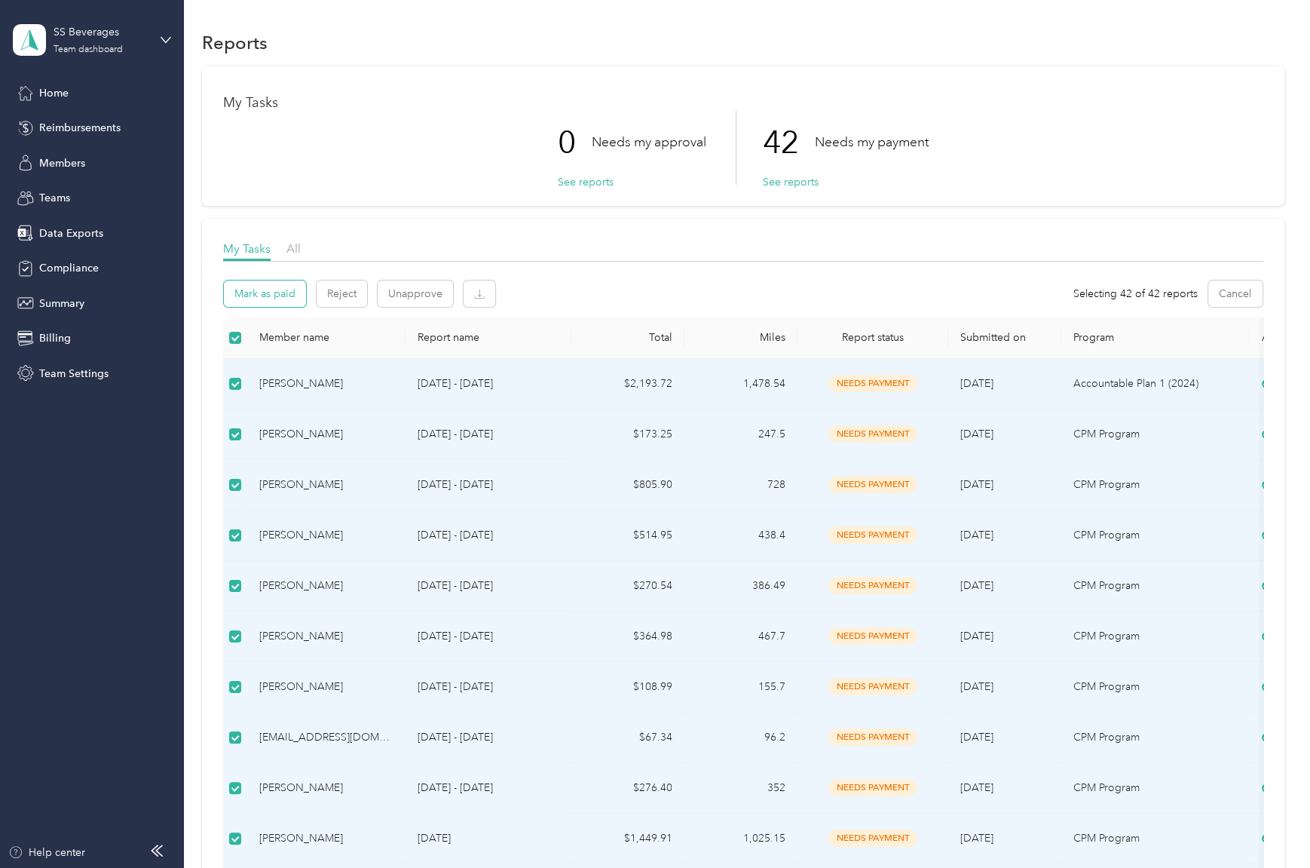
click at [292, 299] on button "Mark as paid" at bounding box center [265, 293] width 82 height 26
